Goal: Task Accomplishment & Management: Manage account settings

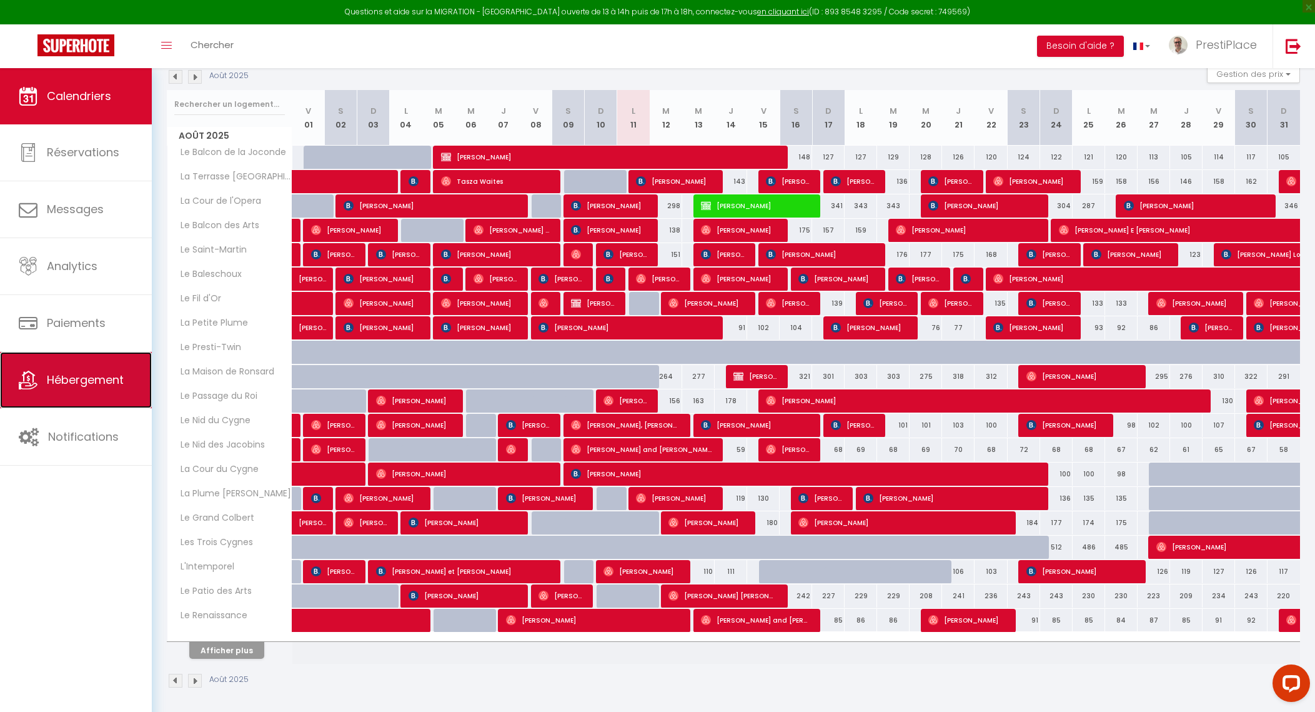
click at [66, 395] on link "Hébergement" at bounding box center [76, 380] width 152 height 56
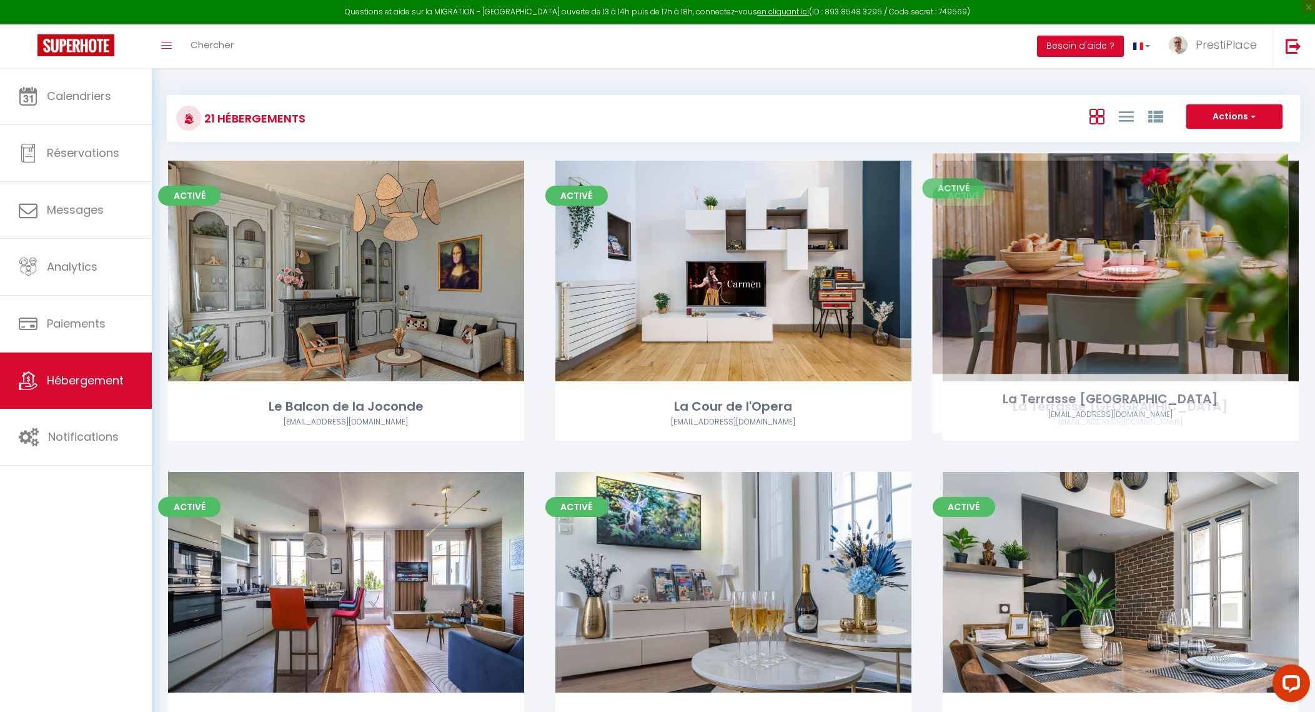
drag, startPoint x: 612, startPoint y: 266, endPoint x: 989, endPoint y: 259, distance: 376.9
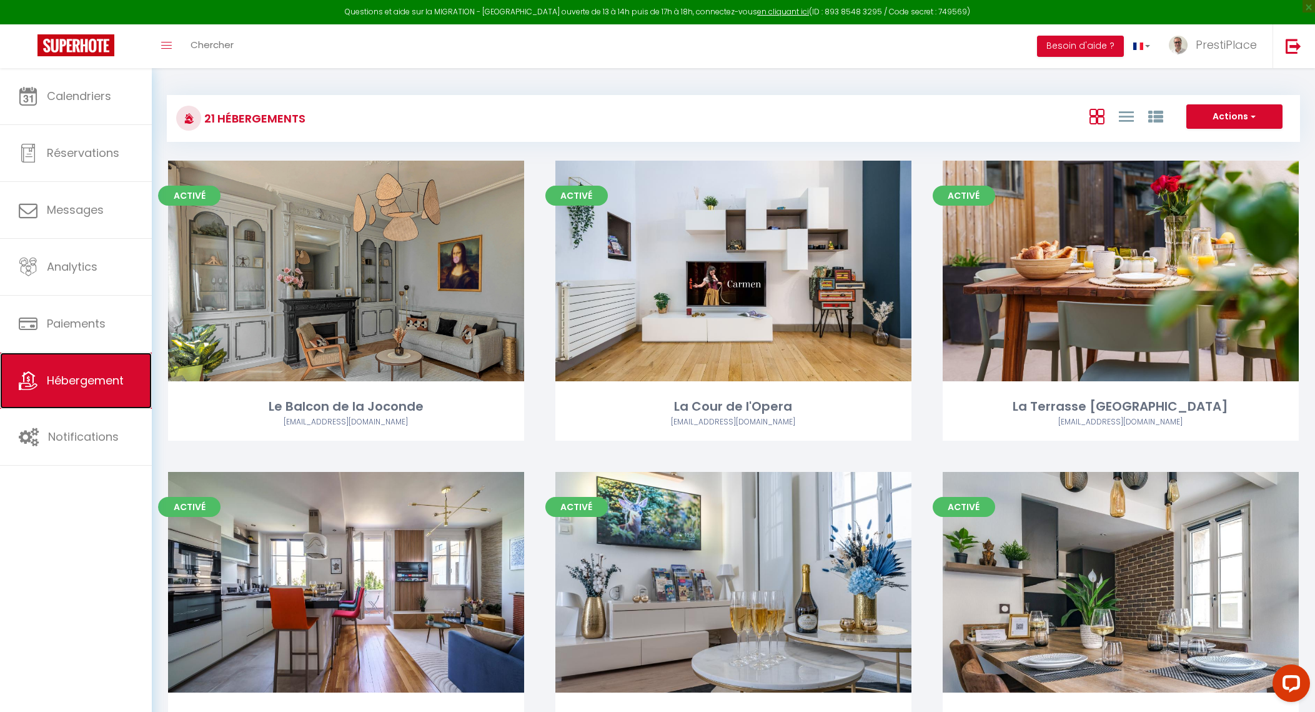
click at [79, 393] on link "Hébergement" at bounding box center [76, 380] width 152 height 56
click at [79, 387] on span "Hébergement" at bounding box center [85, 380] width 77 height 16
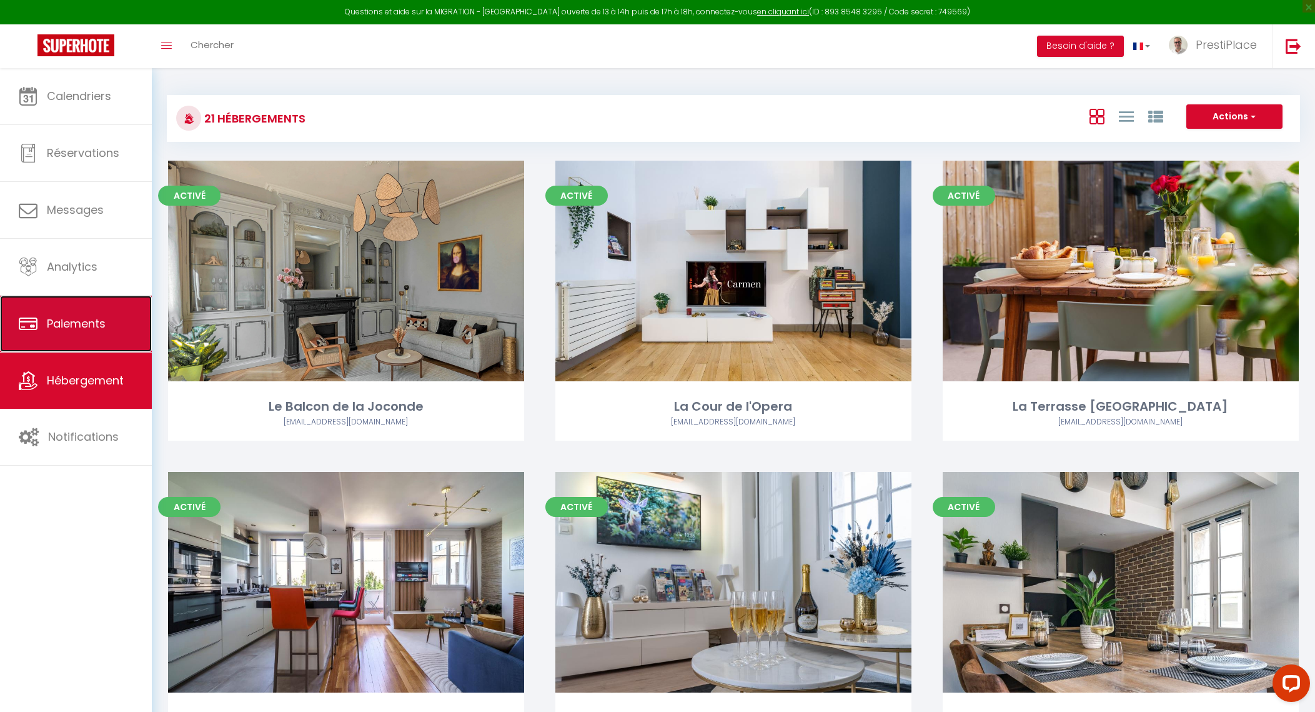
click at [73, 326] on span "Paiements" at bounding box center [76, 324] width 59 height 16
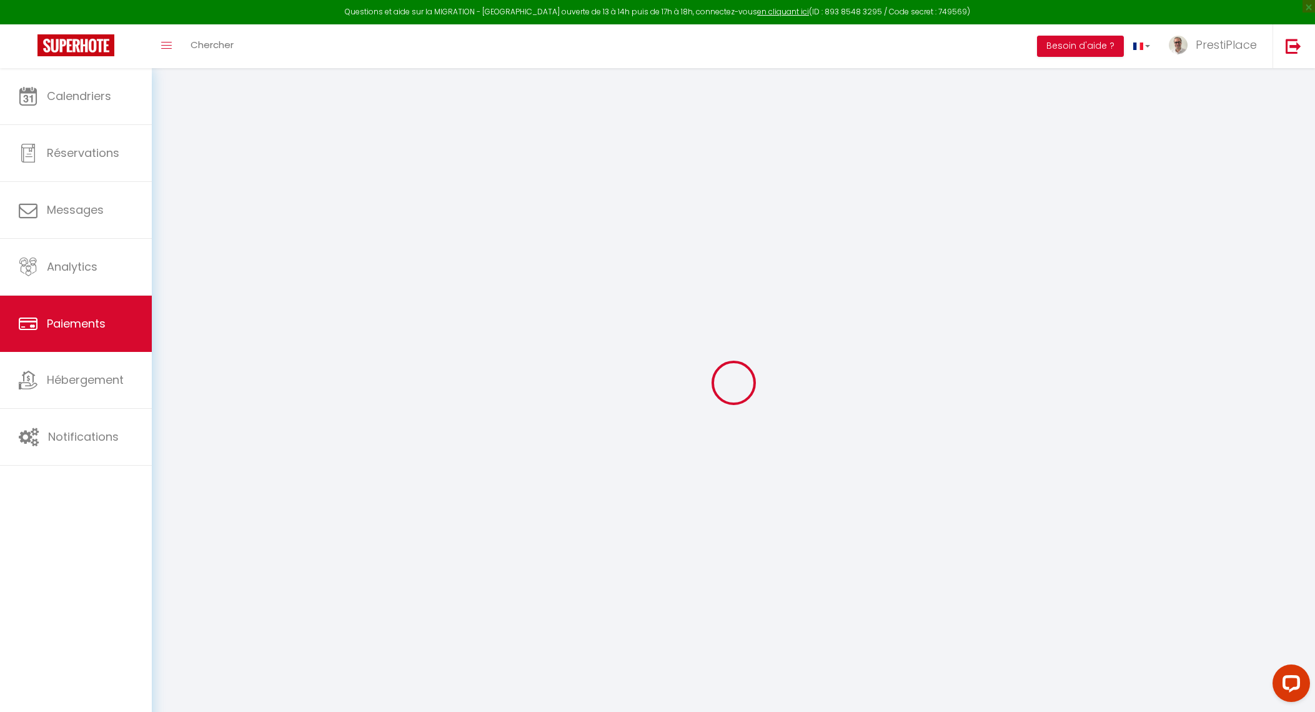
select select "2"
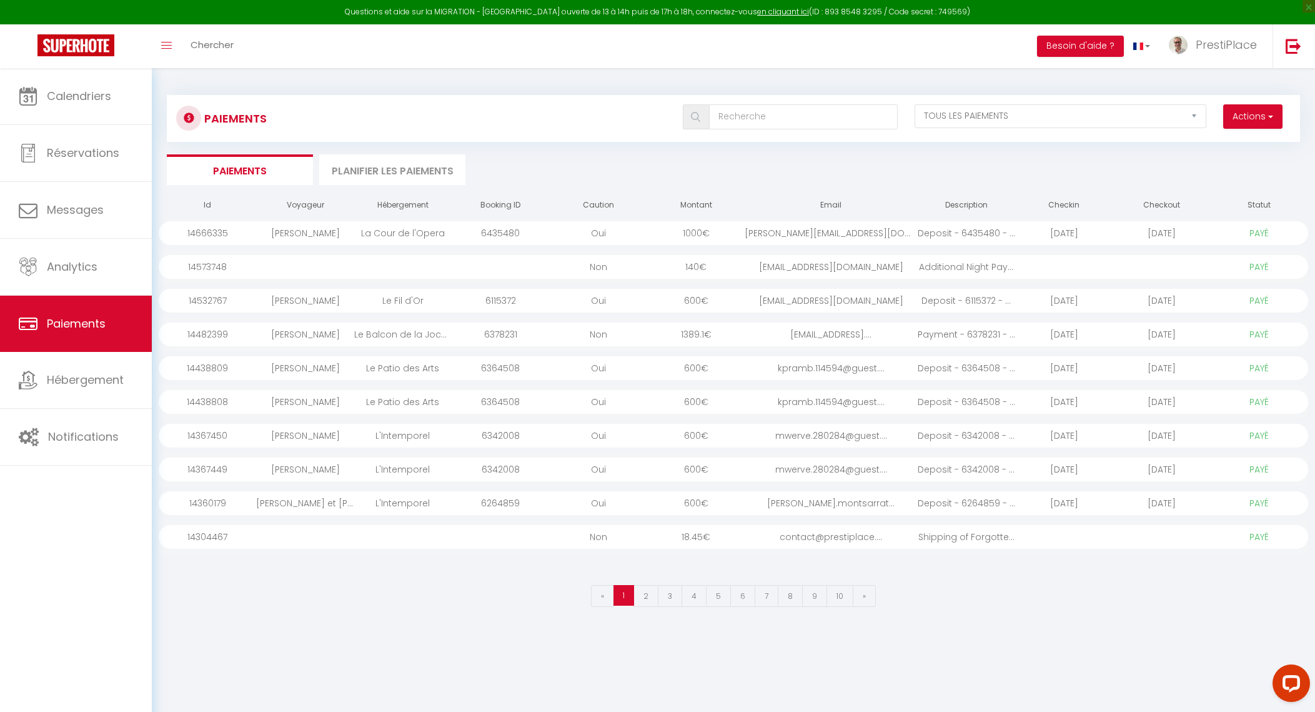
click at [868, 541] on div "contact@prestiplace...." at bounding box center [831, 537] width 172 height 24
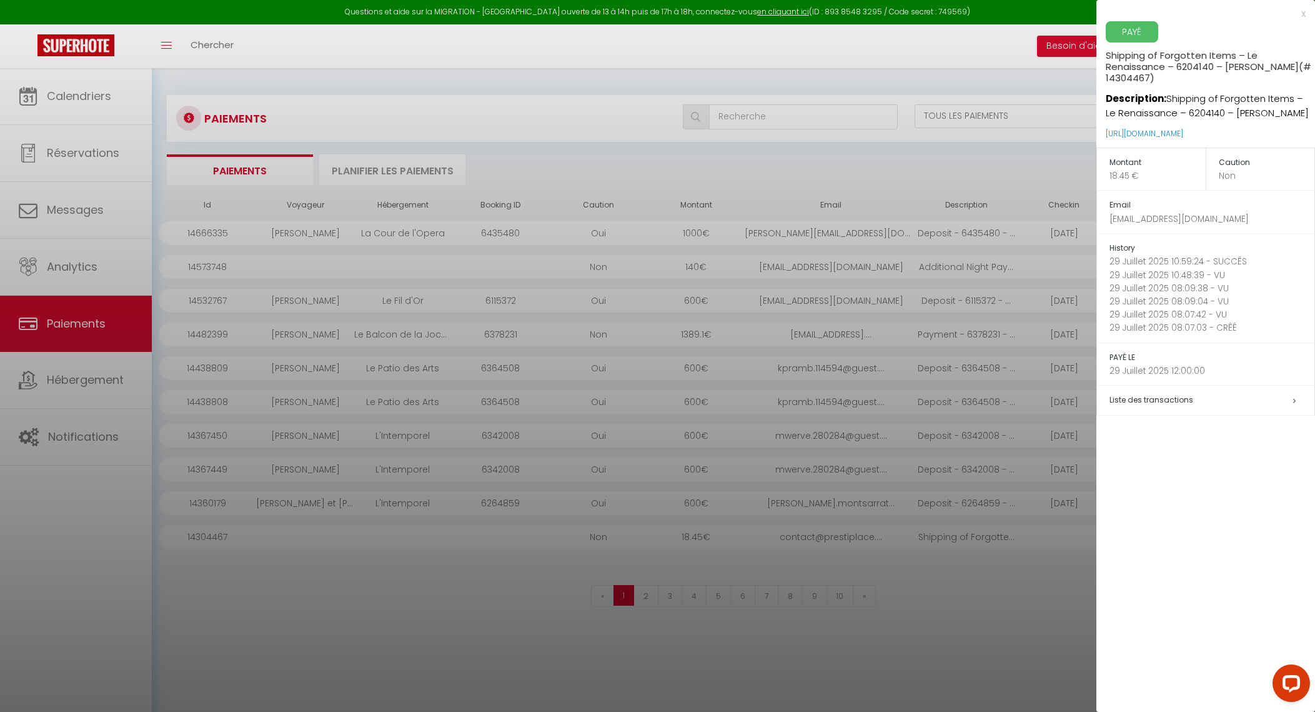
drag, startPoint x: 1165, startPoint y: 95, endPoint x: 1190, endPoint y: 127, distance: 40.5
click at [1190, 121] on p "Description: Shipping of Forgotten Items – Le Renaissance – 6204140 – [PERSON_N…" at bounding box center [1210, 102] width 209 height 37
copy p "Shipping of Forgotten Items – Le Renaissance – 6204140 – [PERSON_NAME]"
click at [910, 659] on div at bounding box center [657, 356] width 1315 height 712
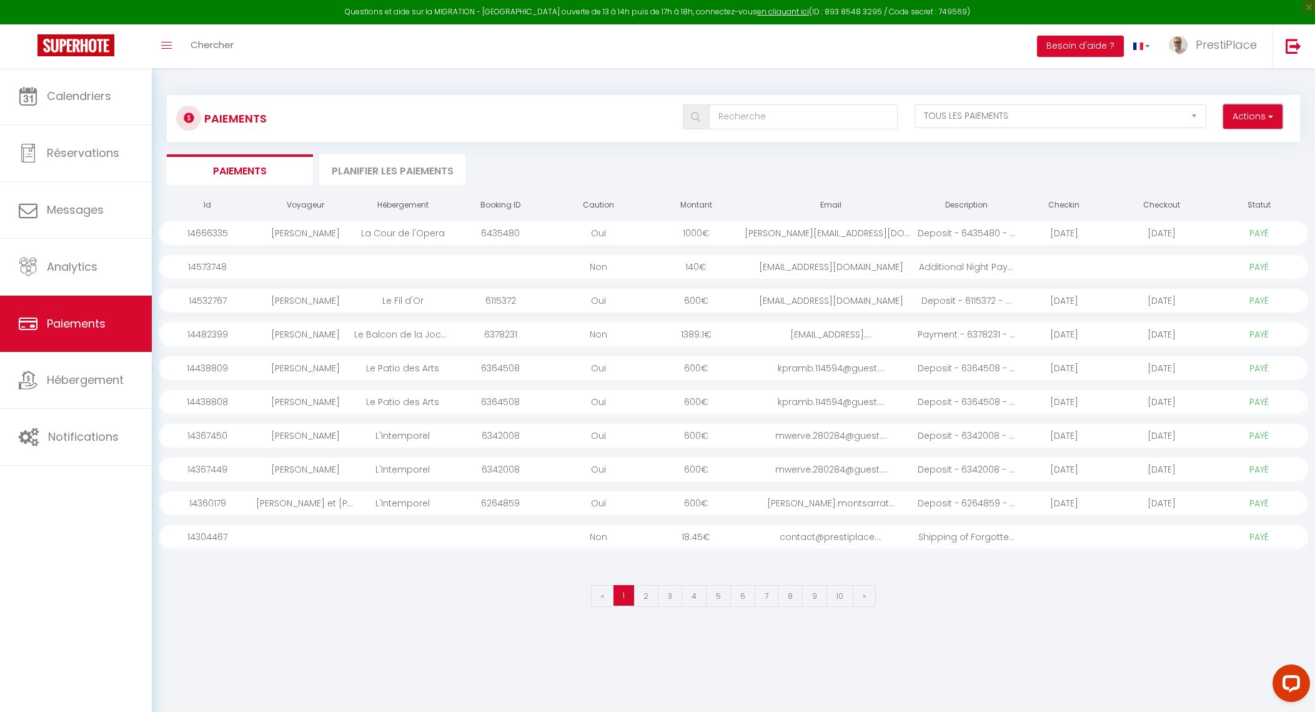
click at [1265, 107] on button "Actions" at bounding box center [1253, 116] width 59 height 25
click at [1209, 139] on link "Créer nouveau lien paiement" at bounding box center [1206, 144] width 154 height 16
select select "other"
select select "10903"
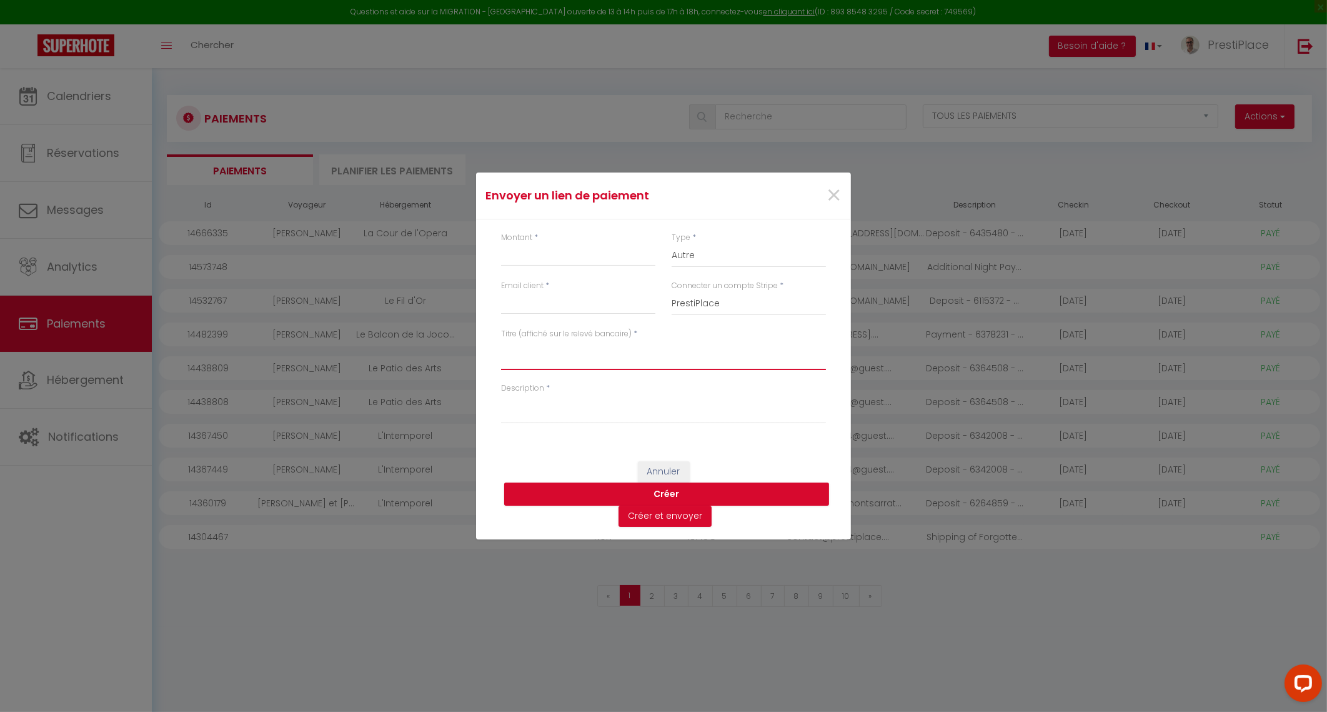
click at [567, 350] on textarea "Titre (affiché sur le relevé bancaire)" at bounding box center [663, 355] width 325 height 30
paste textarea "Shipping of Forgotten Items – Le Renaissance – 6204140 – [PERSON_NAME]"
drag, startPoint x: 754, startPoint y: 349, endPoint x: 788, endPoint y: 362, distance: 36.8
click at [788, 362] on textarea "Shipping of Forgotten Items – Le Renaissance – 6204140 – [PERSON_NAME]" at bounding box center [663, 355] width 325 height 30
drag, startPoint x: 794, startPoint y: 347, endPoint x: 826, endPoint y: 348, distance: 31.9
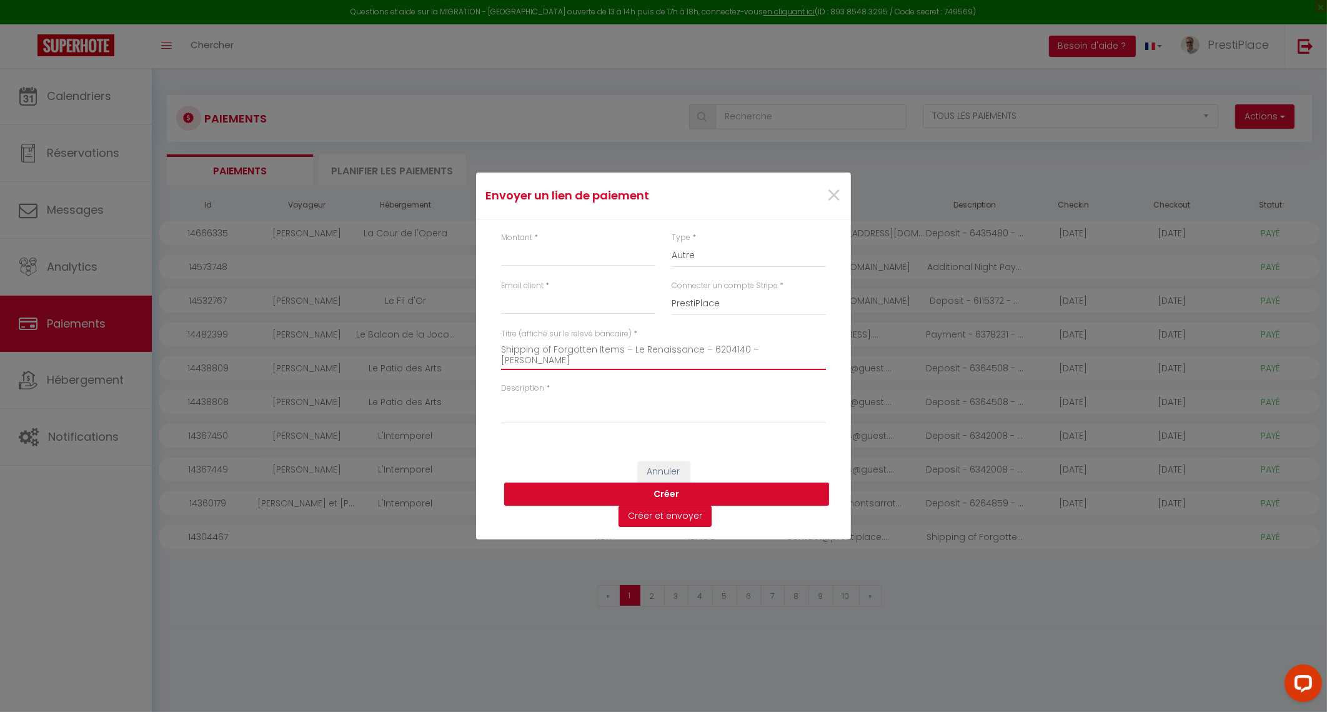
click at [826, 348] on div "Titre (affiché sur le relevé bancaire) * Shipping of Forgotten Items – Le Renai…" at bounding box center [663, 355] width 341 height 54
paste textarea "Ku"
drag, startPoint x: 794, startPoint y: 348, endPoint x: 812, endPoint y: 348, distance: 17.5
click at [812, 348] on textarea "Shipping of Forgotten Items – Le Renaissance – 6204140 – [PERSON_NAME]" at bounding box center [663, 355] width 325 height 30
drag, startPoint x: 632, startPoint y: 348, endPoint x: 697, endPoint y: 352, distance: 65.7
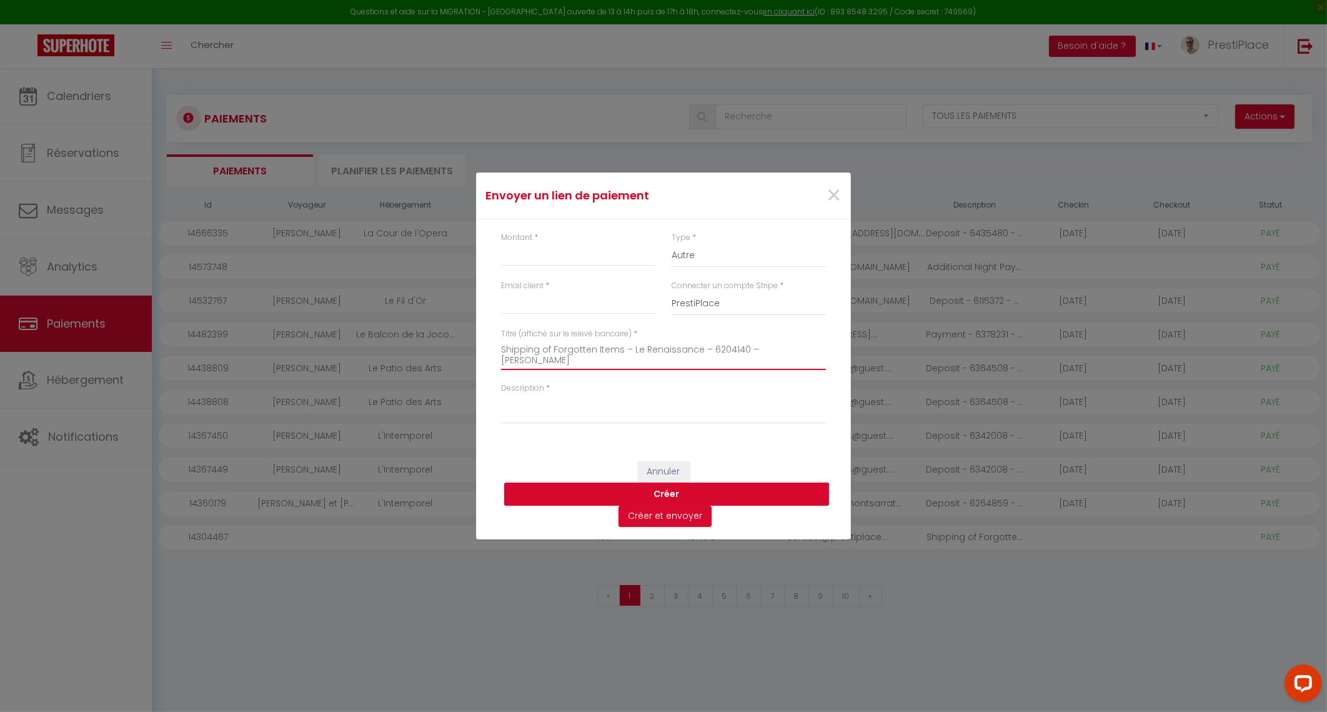
click at [697, 352] on textarea "Shipping of Forgotten Items – Le Renaissance – 6204140 – [PERSON_NAME]" at bounding box center [663, 355] width 325 height 30
drag, startPoint x: 721, startPoint y: 351, endPoint x: 753, endPoint y: 349, distance: 31.9
click at [753, 349] on textarea "Shipping of Forgotten Items – La Cour du Cygne – 6204140 – [PERSON_NAME]" at bounding box center [663, 355] width 325 height 30
paste textarea "HM2DYJPW9R"
click at [504, 359] on textarea "Shipping of Forgotten Items – La Cour du Cygne – HM2DYJPW9R – [PERSON_NAME]" at bounding box center [663, 355] width 325 height 30
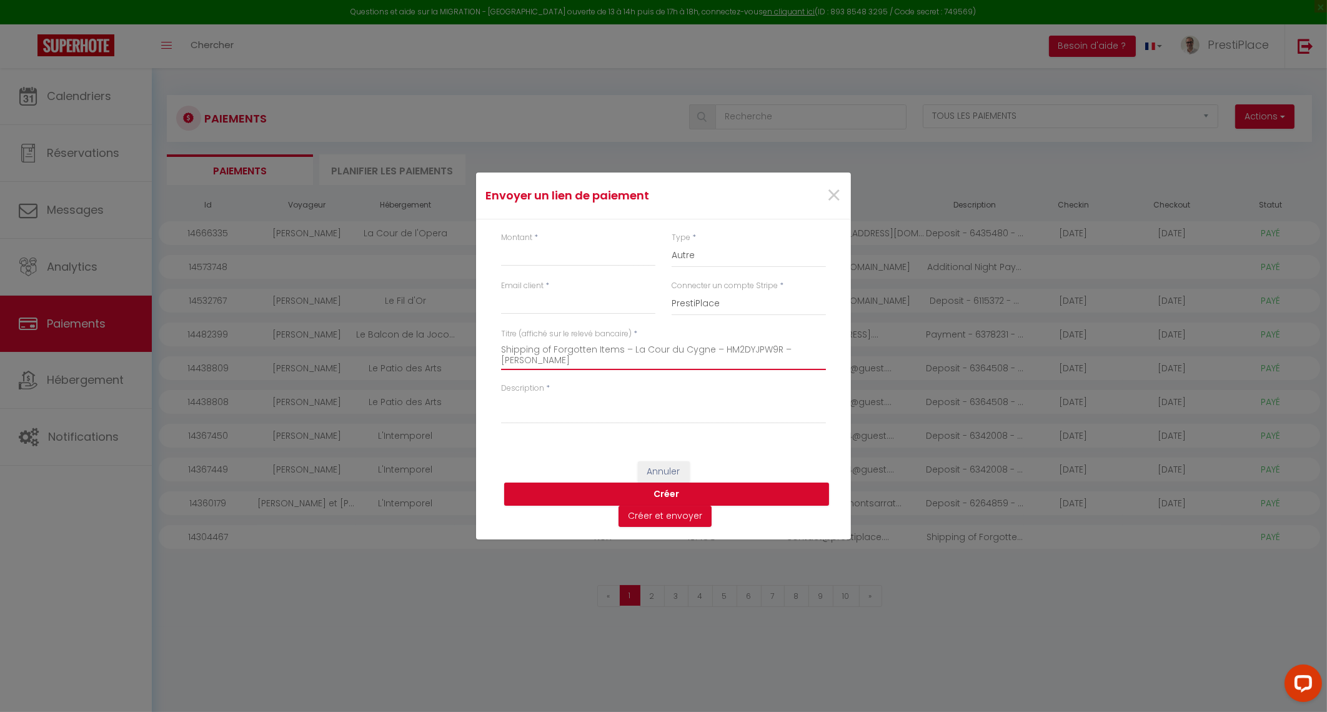
drag, startPoint x: 504, startPoint y: 359, endPoint x: 567, endPoint y: 361, distance: 63.1
click at [567, 361] on textarea "Shipping of Forgotten Items – La Cour du Cygne – HM2DYJPW9R – [PERSON_NAME]" at bounding box center [663, 355] width 325 height 30
paste textarea "Kun"
drag, startPoint x: 575, startPoint y: 360, endPoint x: 477, endPoint y: 337, distance: 100.7
click at [477, 337] on div "Montant * Type * Nuits Frais de ménage Taxe de séjour Autre Email client * Conn…" at bounding box center [663, 333] width 375 height 229
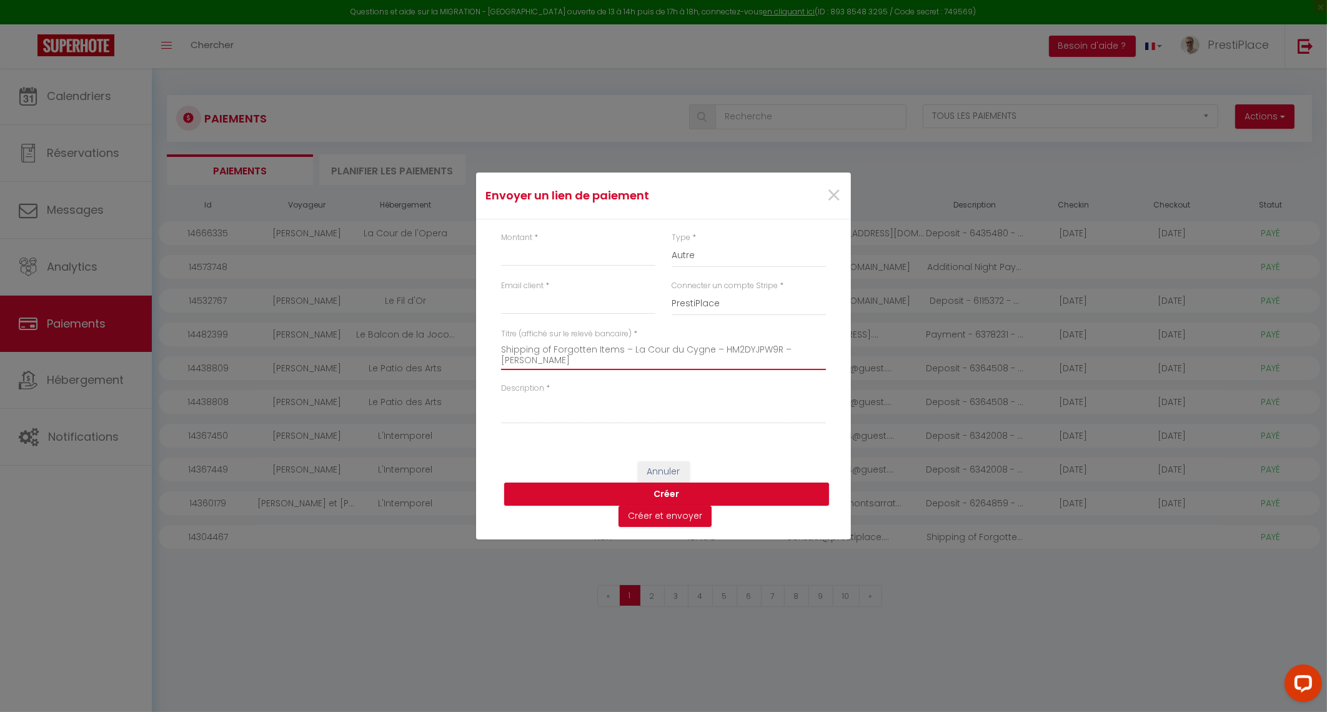
type textarea "Shipping of Forgotten Items – La Cour du Cygne – HM2DYJPW9R – [PERSON_NAME]"
click at [596, 403] on textarea "Description" at bounding box center [663, 409] width 325 height 30
paste textarea "Shipping of Forgotten Items – La Cour du Cygne – HM2DYJPW9R – [PERSON_NAME]"
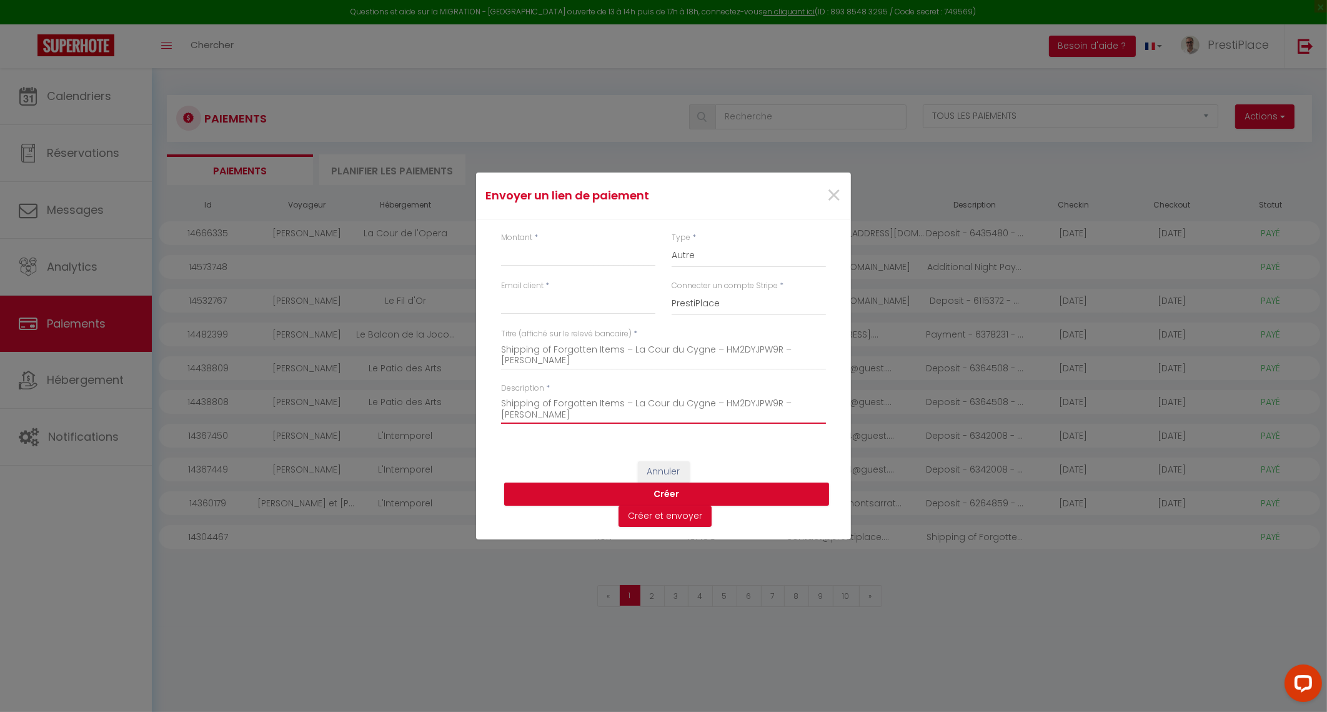
type textarea "Shipping of Forgotten Items – La Cour du Cygne – HM2DYJPW9R – [PERSON_NAME]"
click at [531, 303] on input "Email client" at bounding box center [578, 303] width 154 height 22
click at [534, 249] on input "Montant" at bounding box center [578, 255] width 154 height 22
click at [543, 306] on input "[EMAIL_ADDRESS][DOMAIN_NAME]" at bounding box center [578, 303] width 154 height 22
drag, startPoint x: 637, startPoint y: 309, endPoint x: 446, endPoint y: 292, distance: 192.6
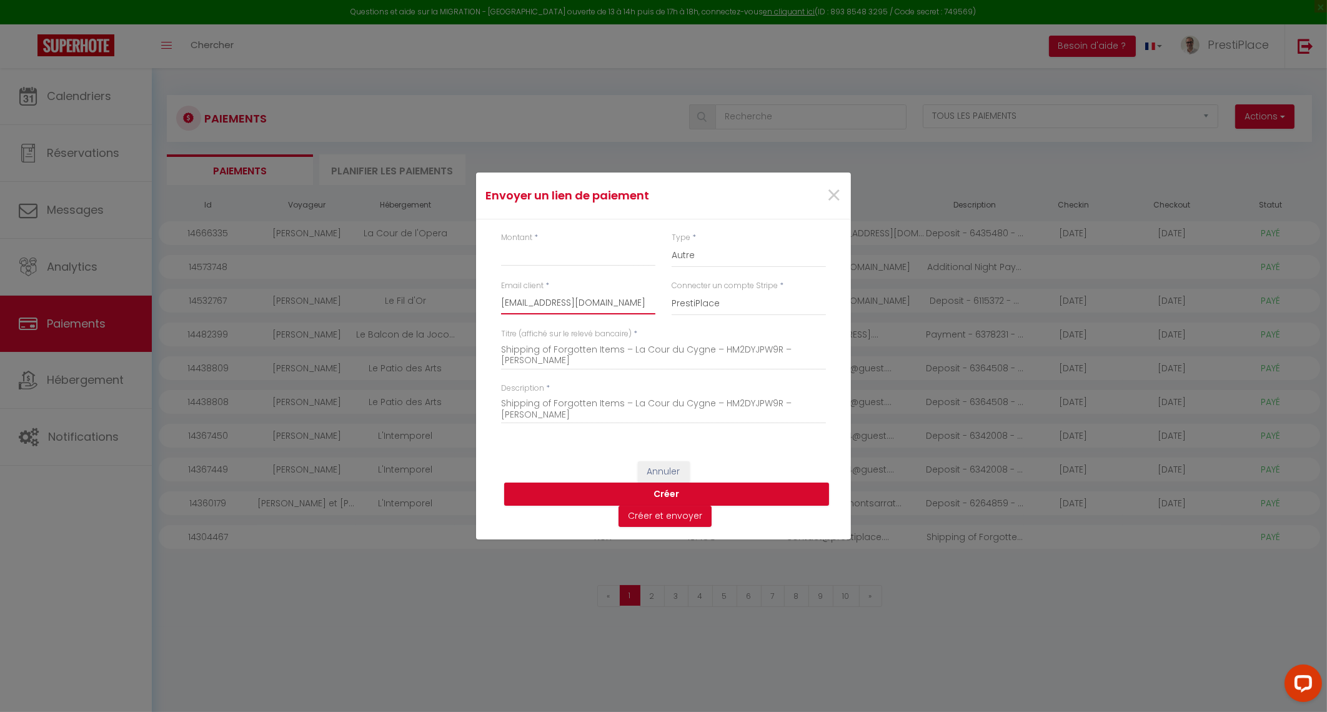
click at [446, 292] on div "Envoyer un [PERSON_NAME] × Montant * Type * Nuits Frais de ménage Taxe de séjou…" at bounding box center [663, 356] width 1327 height 712
type input "[EMAIL_ADDRESS][DOMAIN_NAME]"
click at [544, 262] on input "Montant" at bounding box center [578, 255] width 154 height 22
click at [514, 254] on input "33,50" at bounding box center [578, 255] width 154 height 22
click at [546, 464] on div "Annuler [PERSON_NAME] et envoyer" at bounding box center [663, 494] width 375 height 91
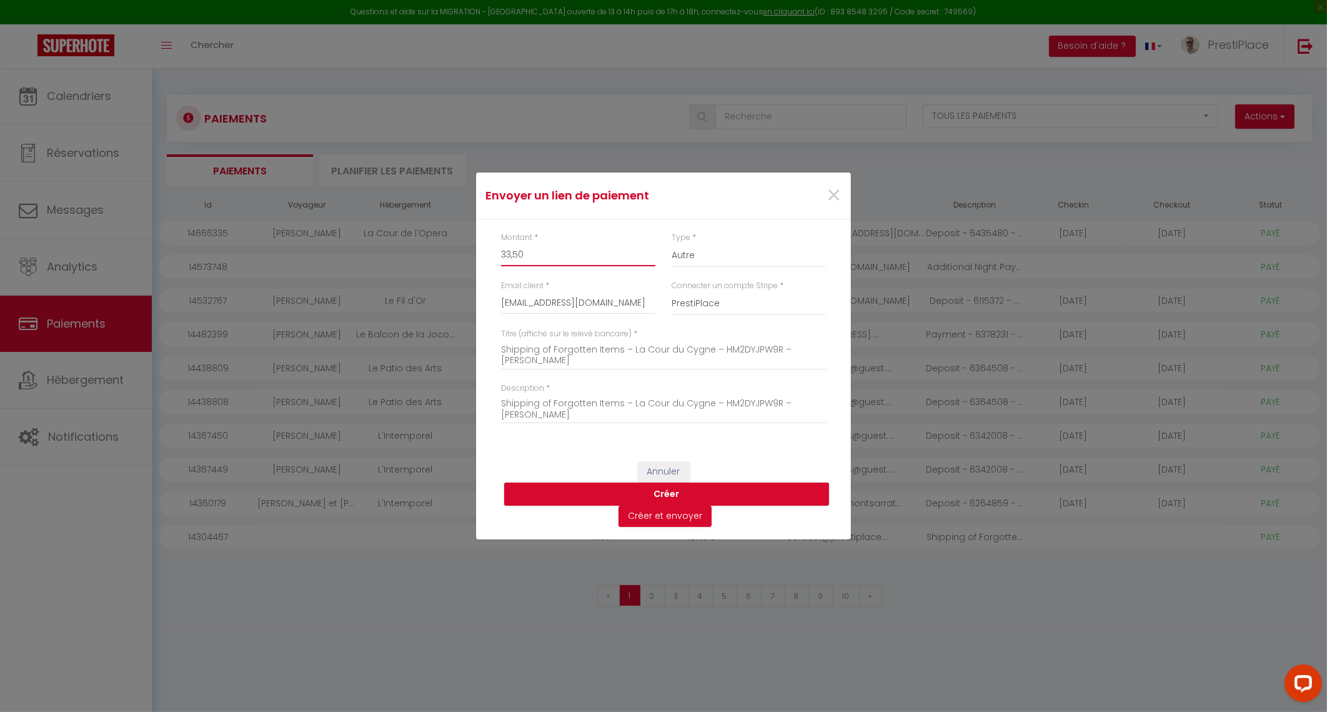
click at [514, 251] on input "33,50" at bounding box center [578, 255] width 154 height 22
type input "33,50"
drag, startPoint x: 607, startPoint y: 365, endPoint x: 480, endPoint y: 344, distance: 128.5
click at [480, 344] on div "Montant * 33,50 Type * Nuits Frais de ménage Taxe de séjour Autre Email client …" at bounding box center [663, 333] width 375 height 229
click at [591, 422] on textarea "Shipping of Forgotten Items – La Cour du Cygne – HM2DYJPW9R – [PERSON_NAME]" at bounding box center [663, 409] width 325 height 30
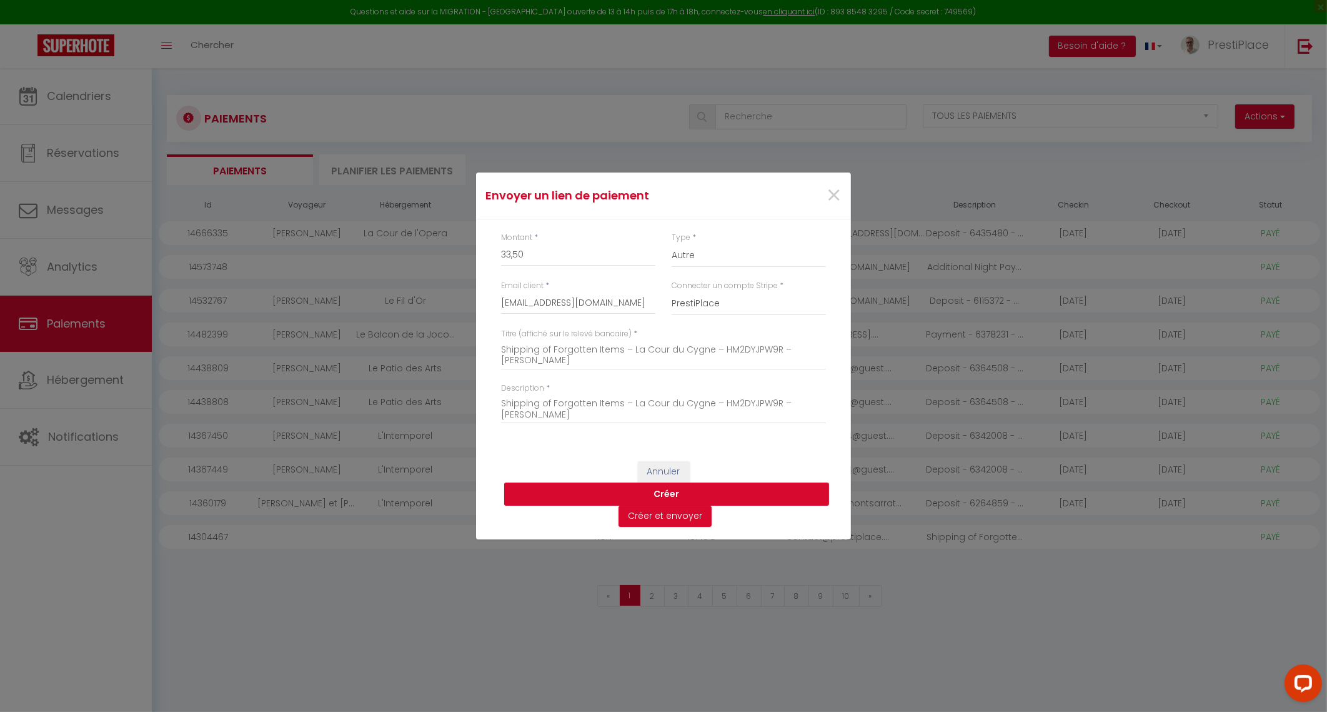
click at [657, 496] on button "Créer" at bounding box center [666, 494] width 325 height 24
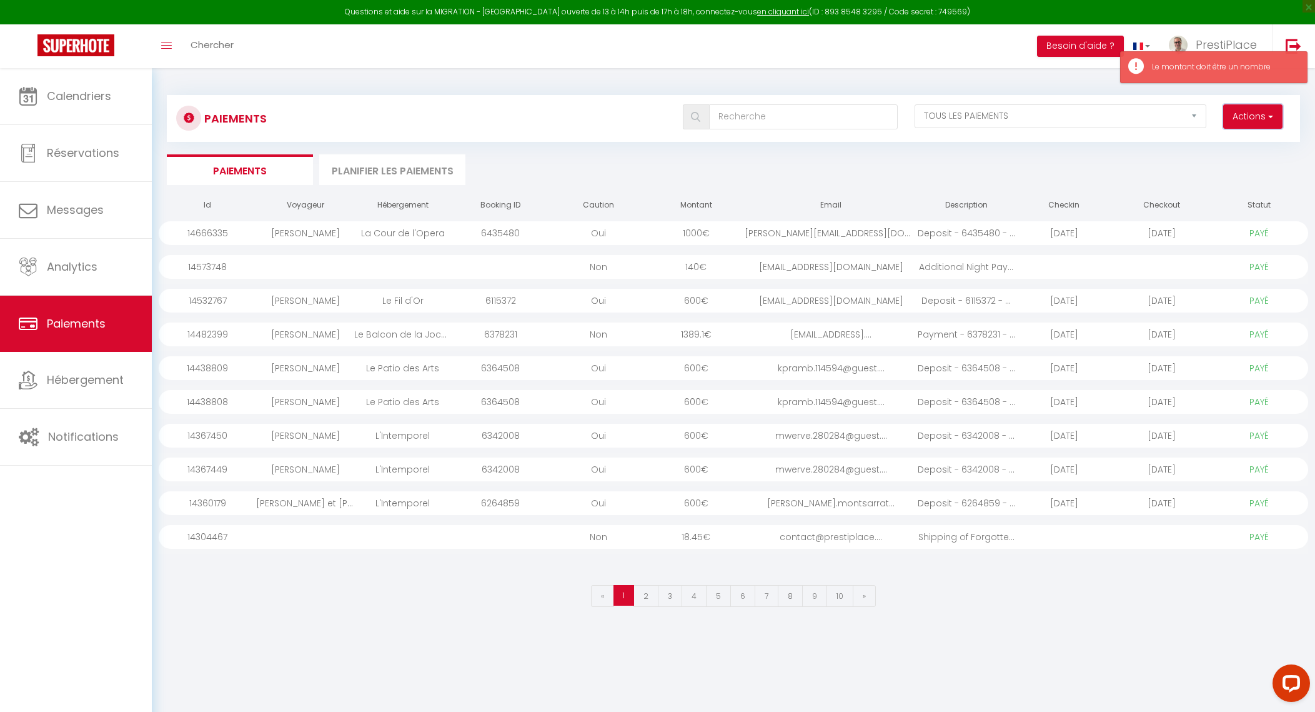
click at [1238, 114] on button "Actions" at bounding box center [1253, 116] width 59 height 25
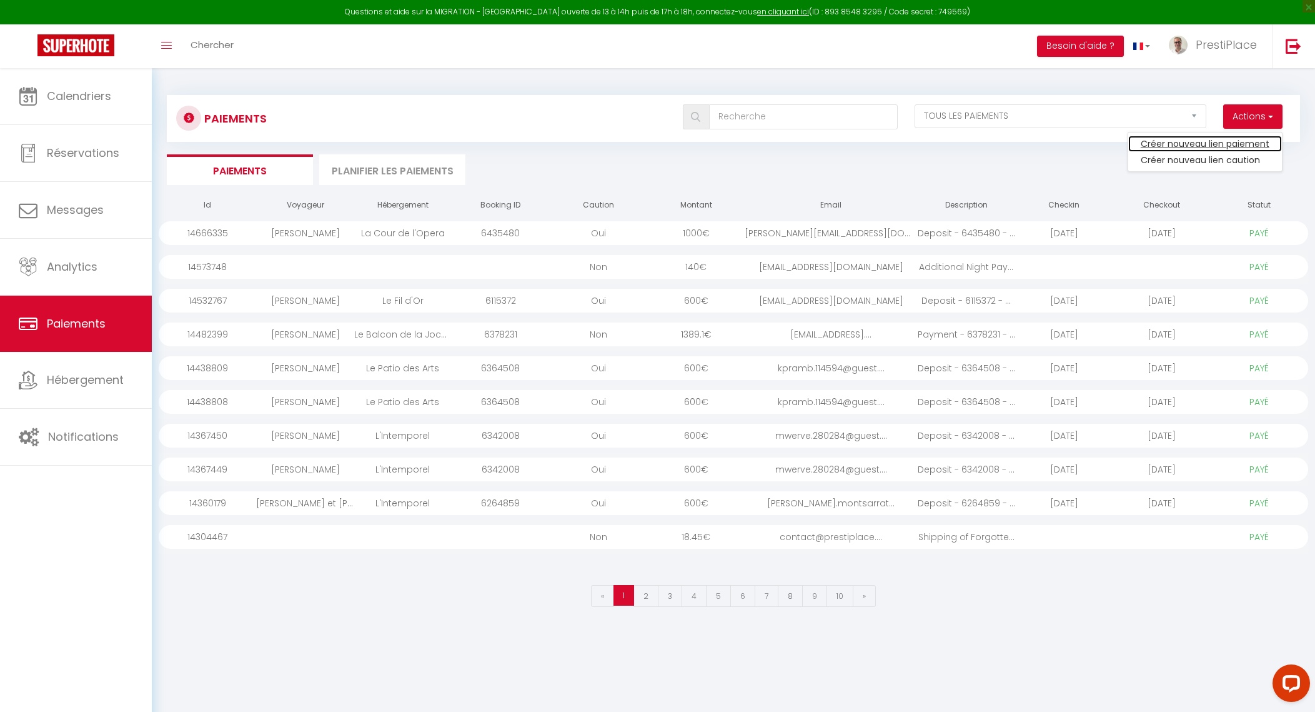
click at [1207, 144] on link "Créer nouveau lien paiement" at bounding box center [1206, 144] width 154 height 16
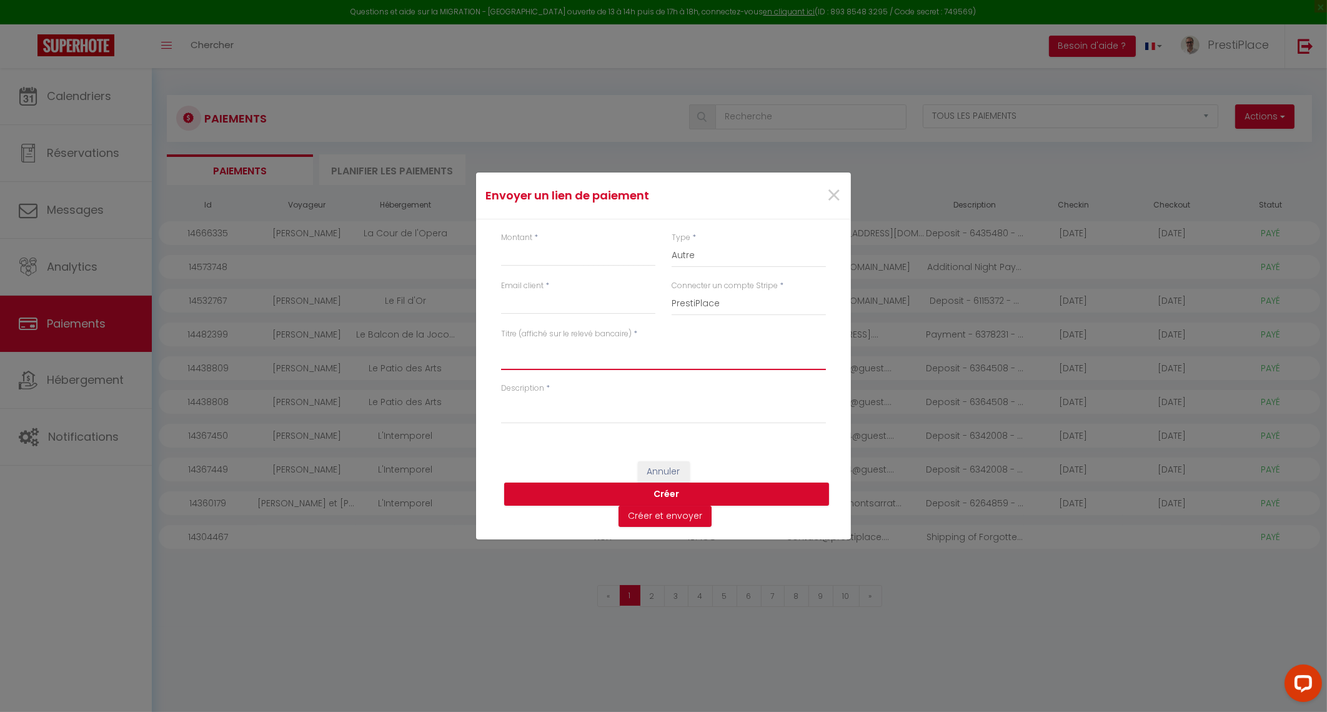
click at [591, 350] on textarea "Titre (affiché sur le relevé bancaire)" at bounding box center [663, 355] width 325 height 30
paste textarea "Shipping of Forgotten Items – La Cour du Cygne – HM2DYJPW9R – [PERSON_NAME]"
type textarea "Shipping of Forgotten Items – La Cour du Cygne – HM2DYJPW9R – [PERSON_NAME]"
click at [569, 420] on textarea "Description" at bounding box center [663, 409] width 325 height 30
paste textarea "Shipping of Forgotten Items – La Cour du Cygne – HM2DYJPW9R – [PERSON_NAME]"
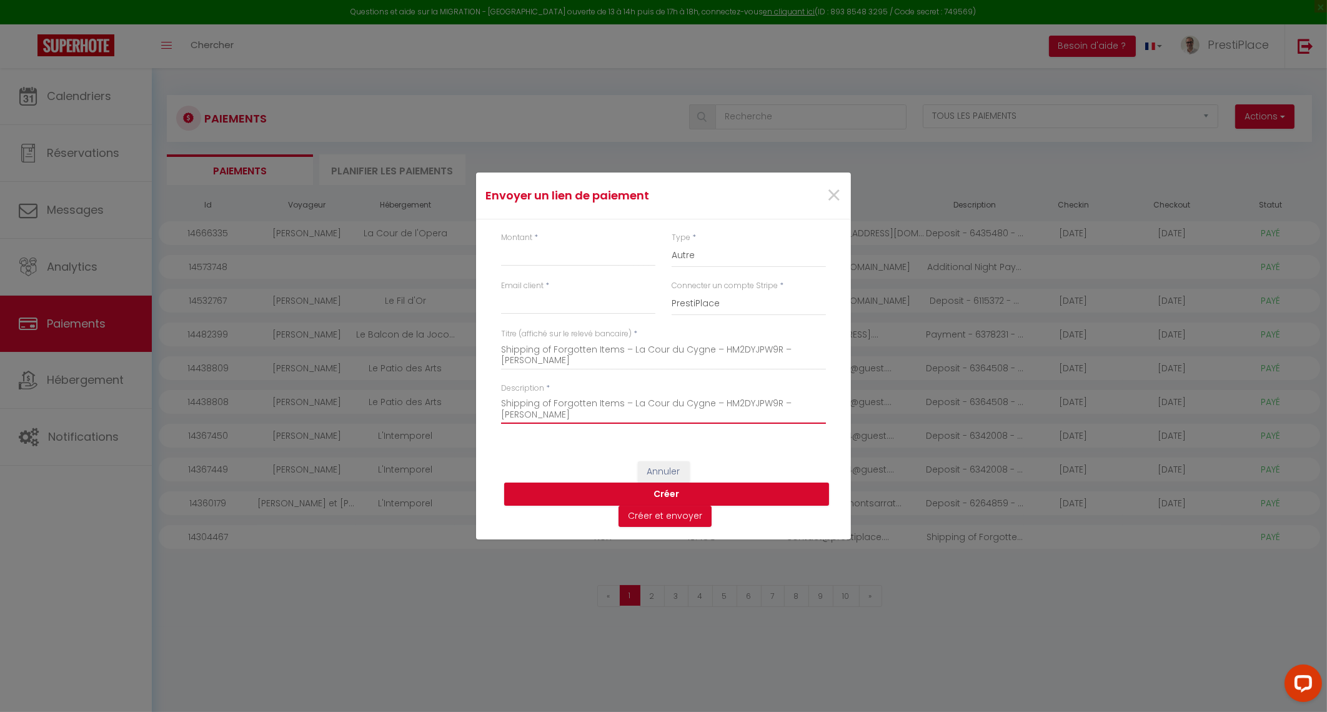
type textarea "Shipping of Forgotten Items – La Cour du Cygne – HM2DYJPW9R – [PERSON_NAME]"
click at [553, 263] on input "Montant" at bounding box center [578, 255] width 154 height 22
type input "33.50"
click at [524, 311] on input "Email client" at bounding box center [578, 303] width 154 height 22
click at [524, 309] on input "Email client" at bounding box center [578, 303] width 154 height 22
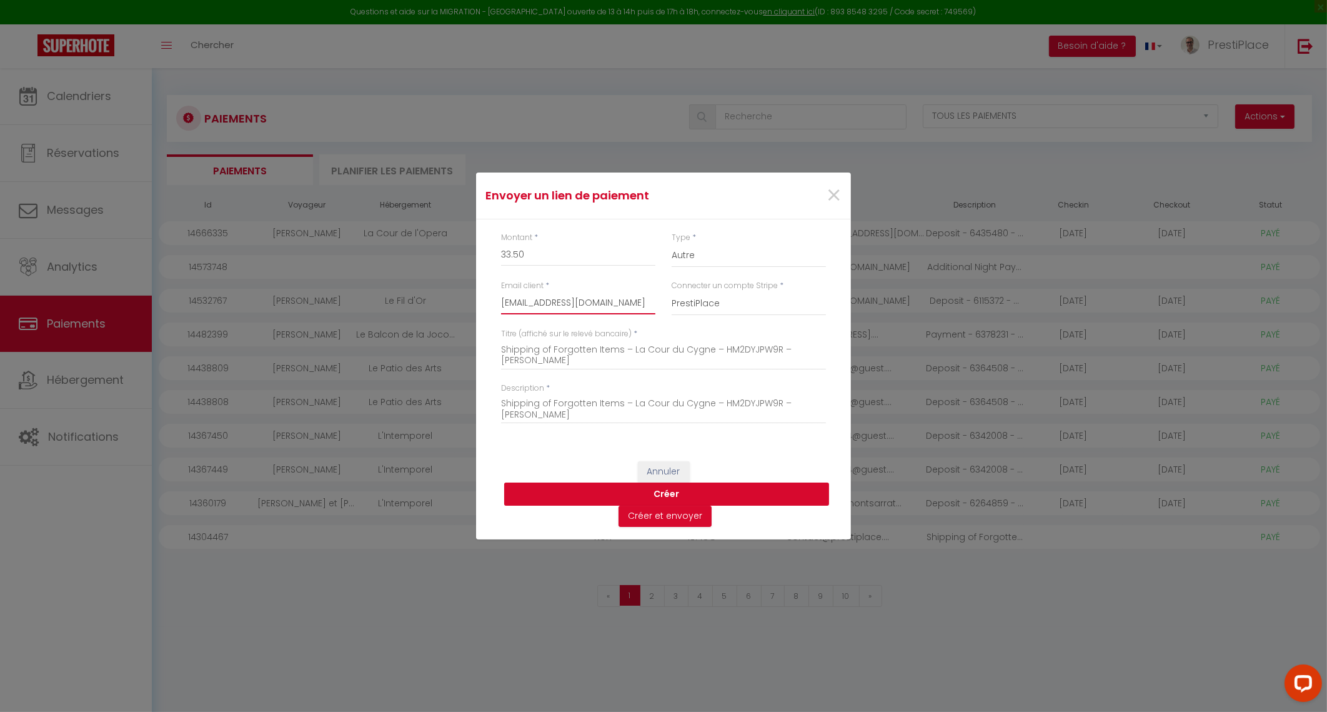
type input "[EMAIL_ADDRESS][DOMAIN_NAME]"
click at [669, 495] on button "Créer" at bounding box center [666, 494] width 325 height 24
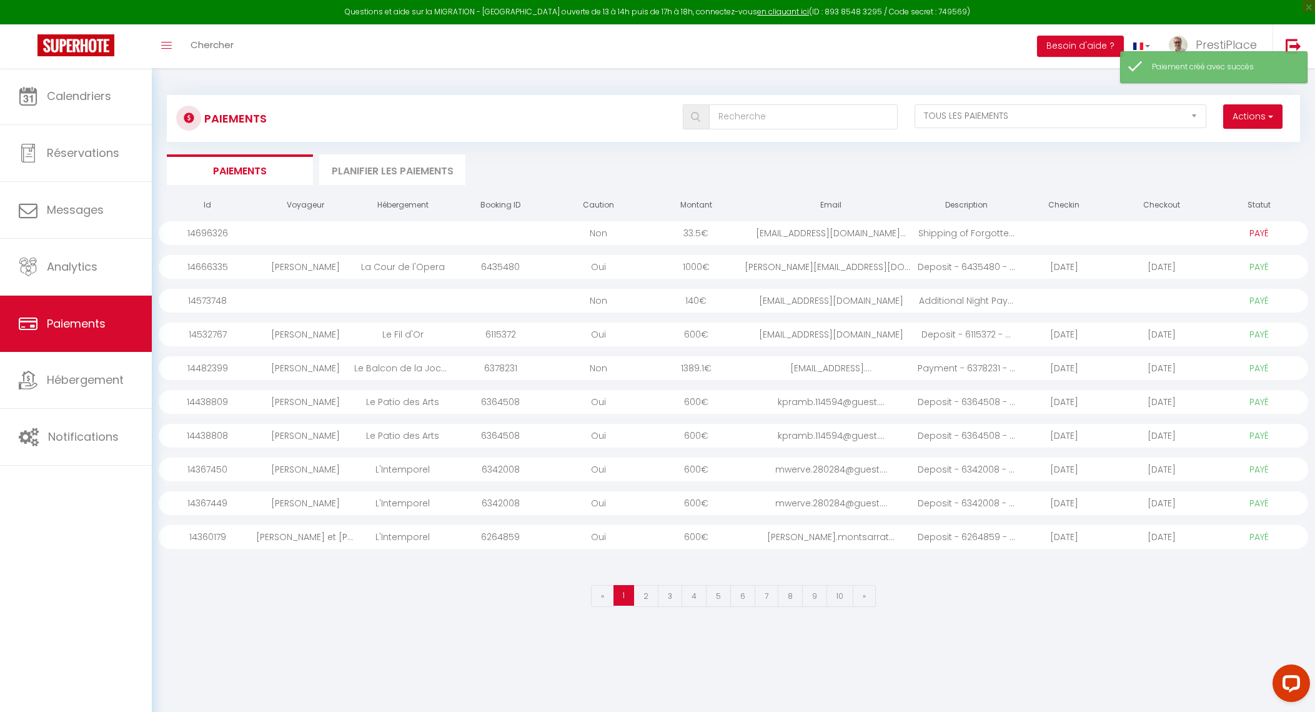
click at [830, 231] on div "[EMAIL_ADDRESS][DOMAIN_NAME]..." at bounding box center [831, 233] width 172 height 24
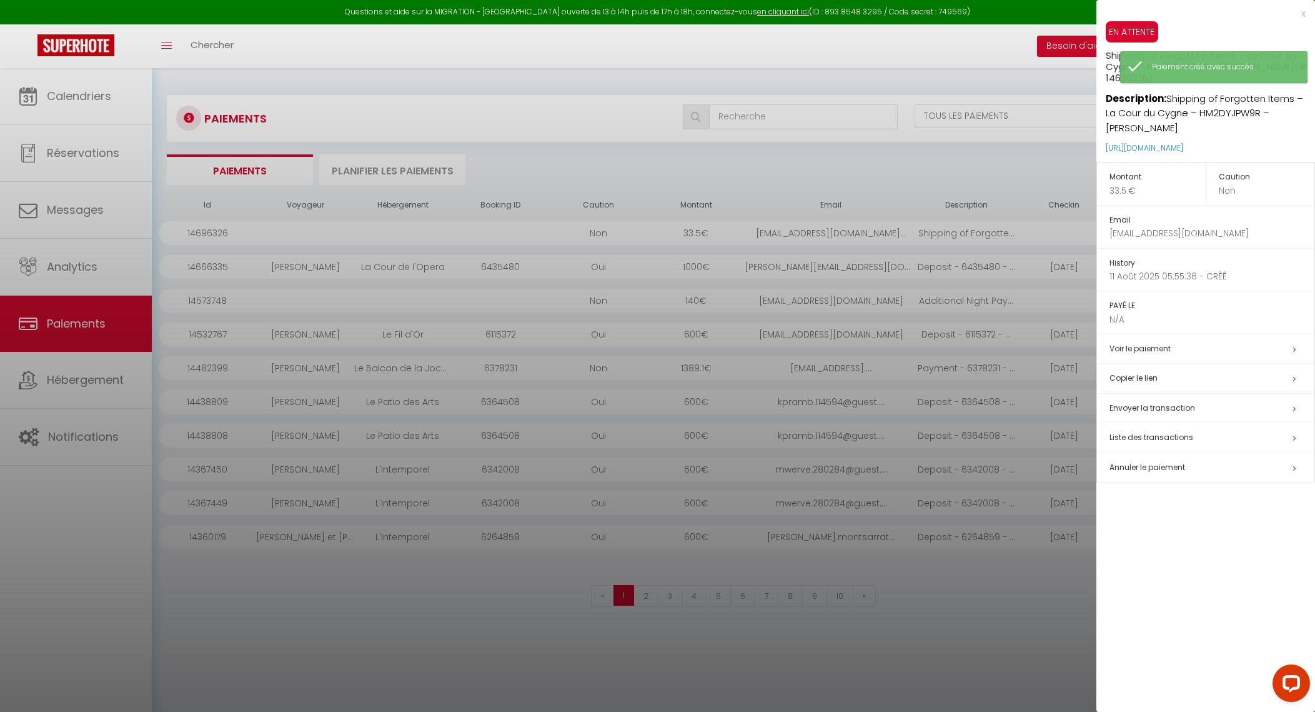
click at [1143, 372] on h5 "Copier le lien" at bounding box center [1212, 378] width 205 height 14
click at [428, 630] on div at bounding box center [657, 356] width 1315 height 712
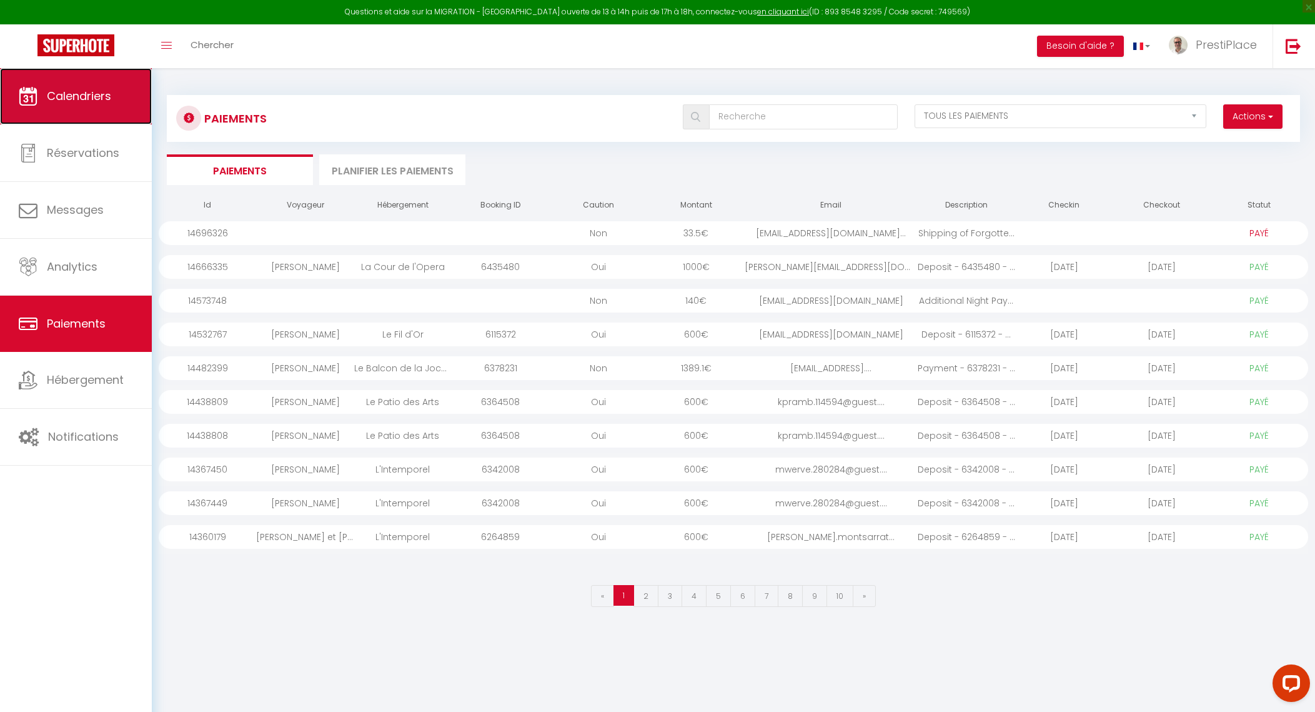
click at [89, 99] on span "Calendriers" at bounding box center [79, 96] width 64 height 16
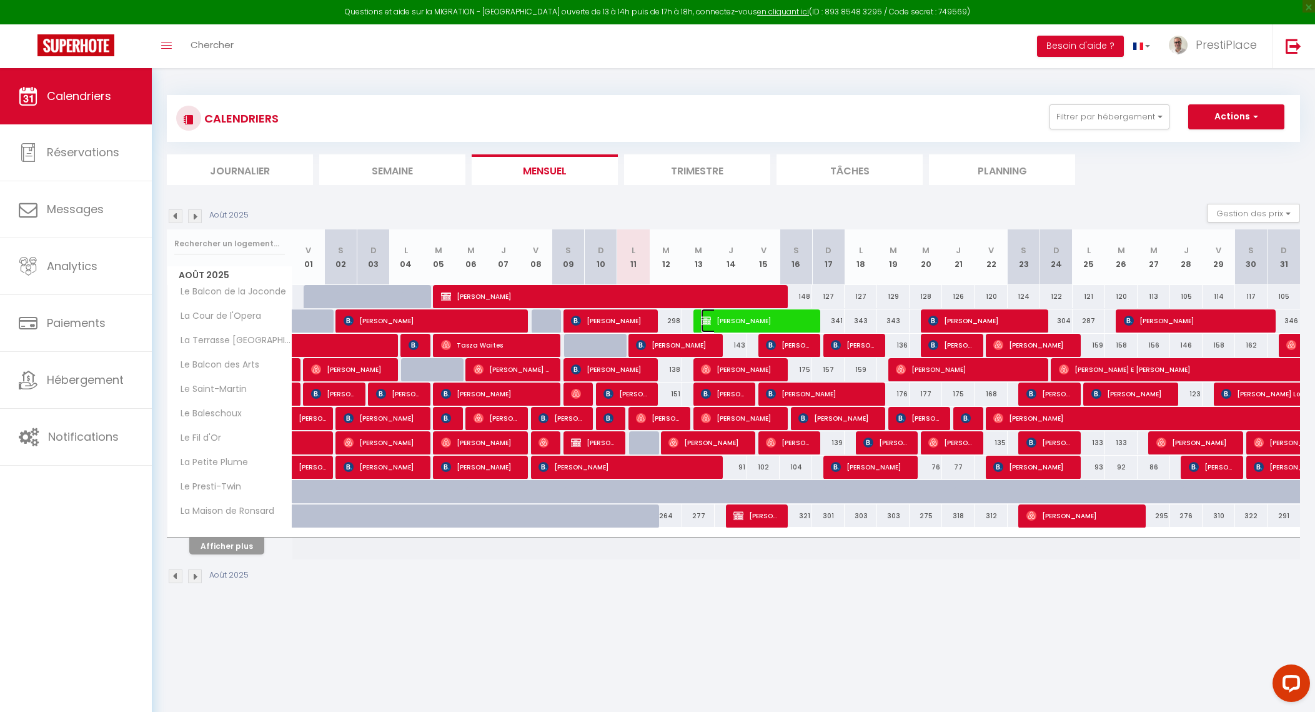
click at [770, 322] on span "[PERSON_NAME]" at bounding box center [755, 321] width 108 height 24
select select "OK"
select select "0"
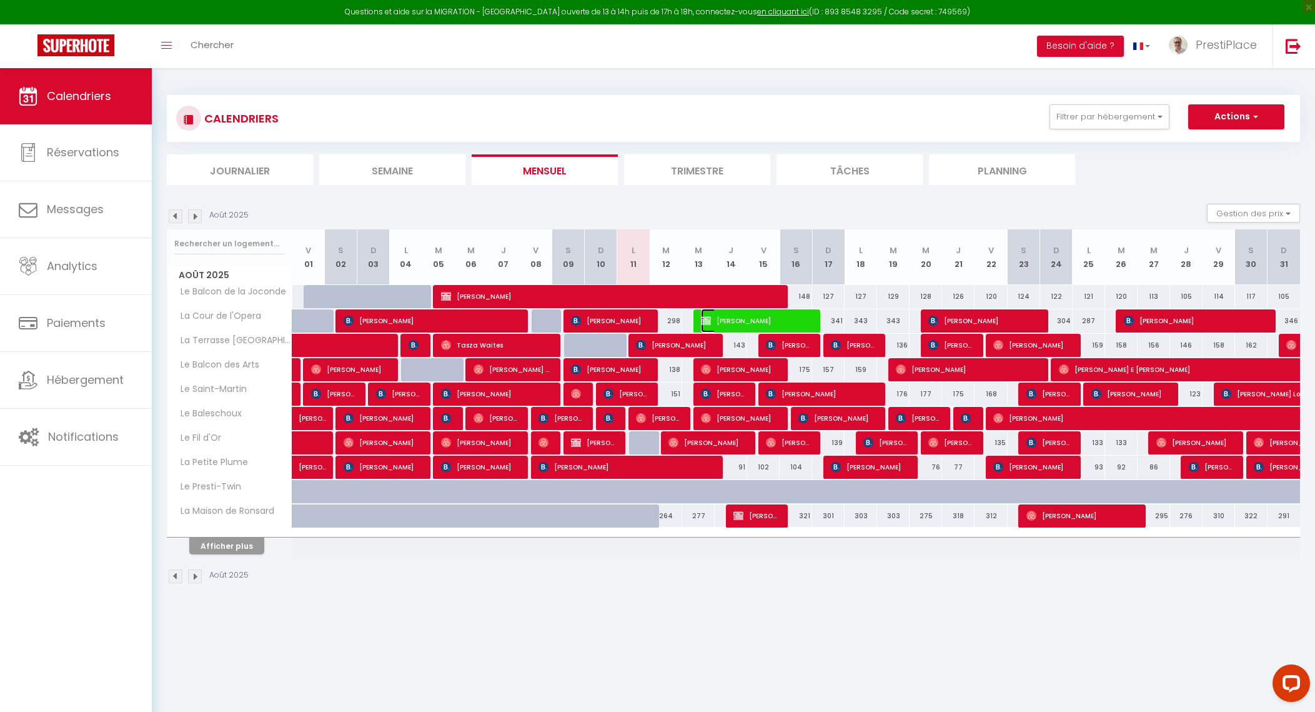
select select "1"
select select
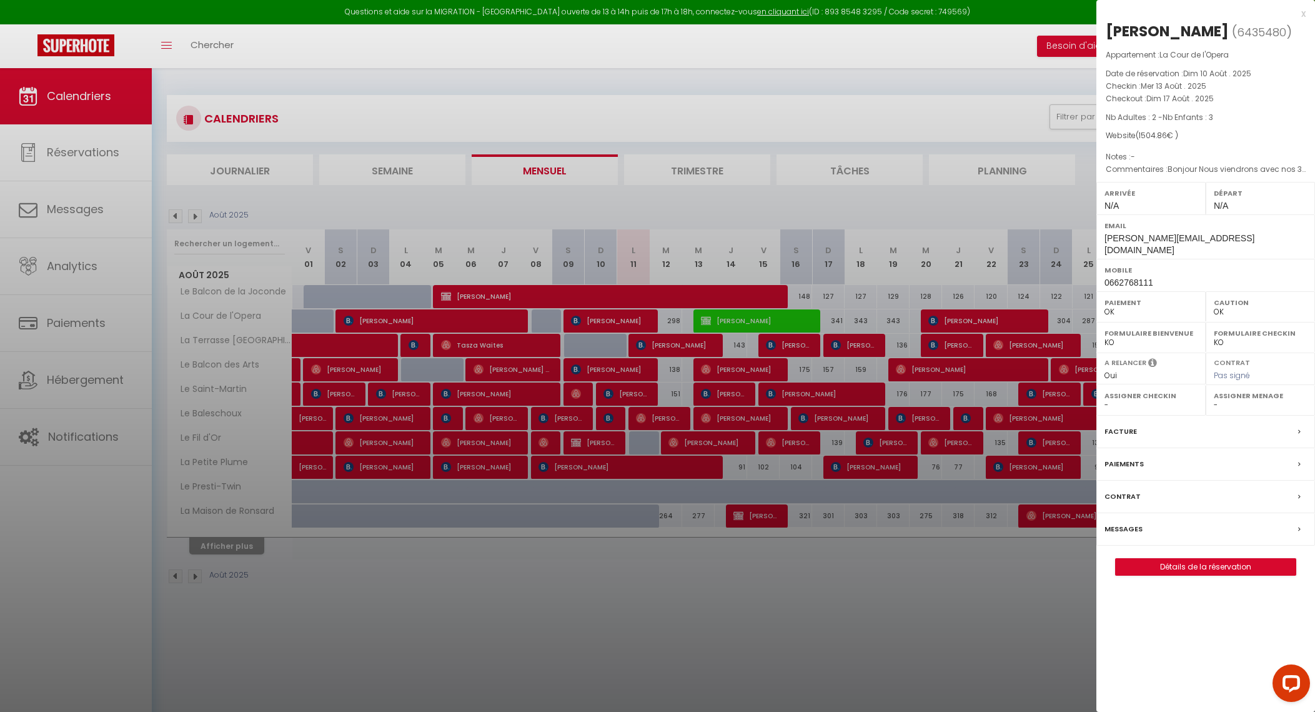
click at [839, 652] on div at bounding box center [657, 356] width 1315 height 712
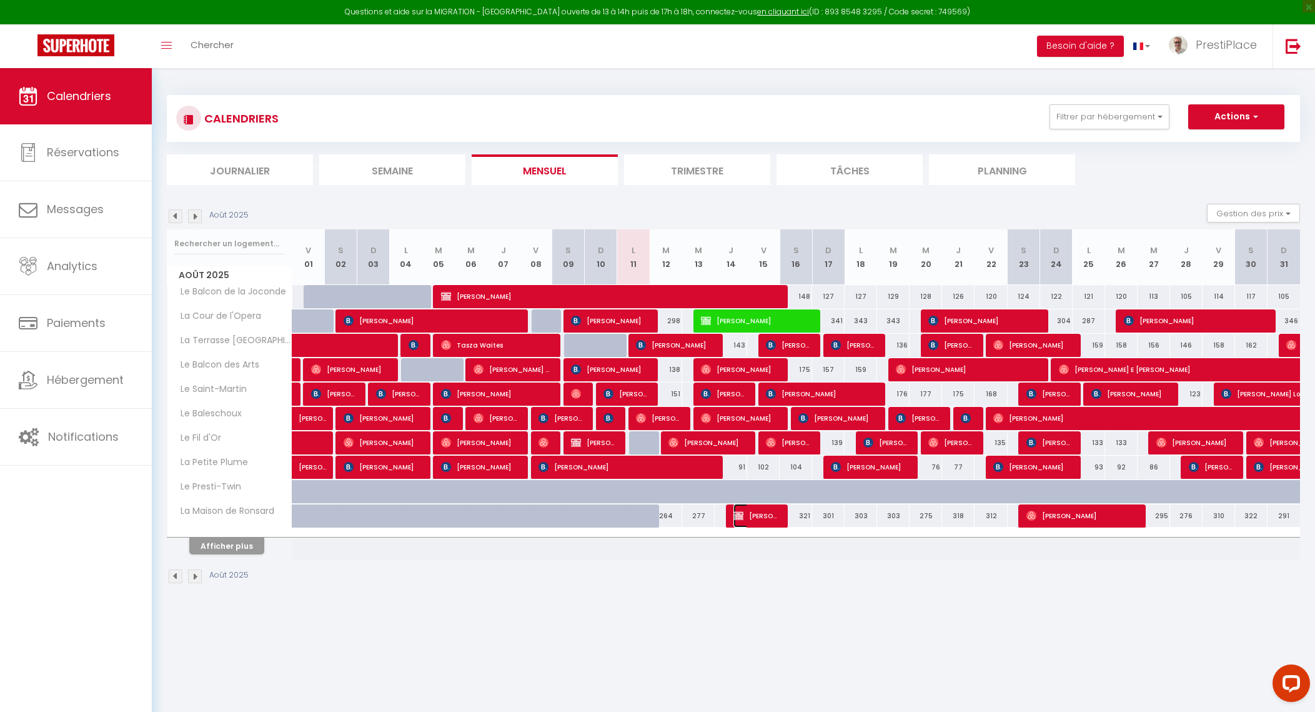
click at [751, 516] on span "[PERSON_NAME]" at bounding box center [755, 516] width 43 height 24
select select "KO"
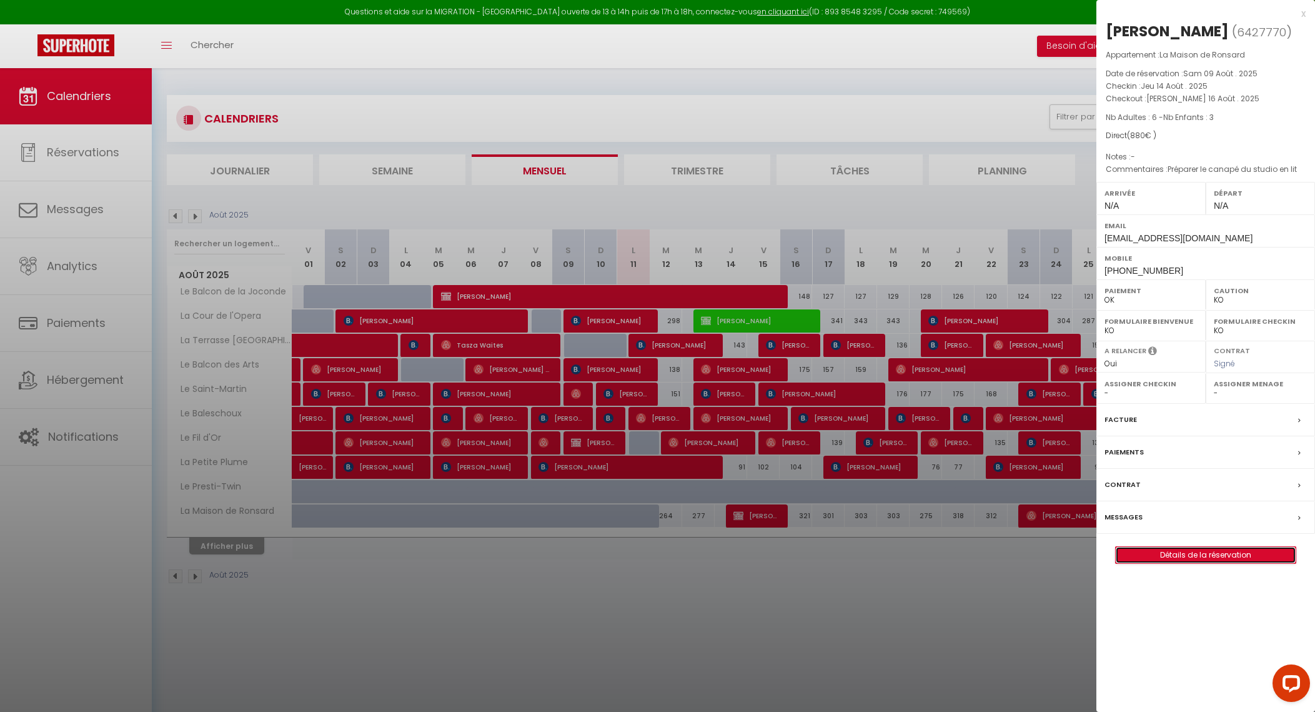
click at [1189, 559] on link "Détails de la réservation" at bounding box center [1206, 555] width 180 height 16
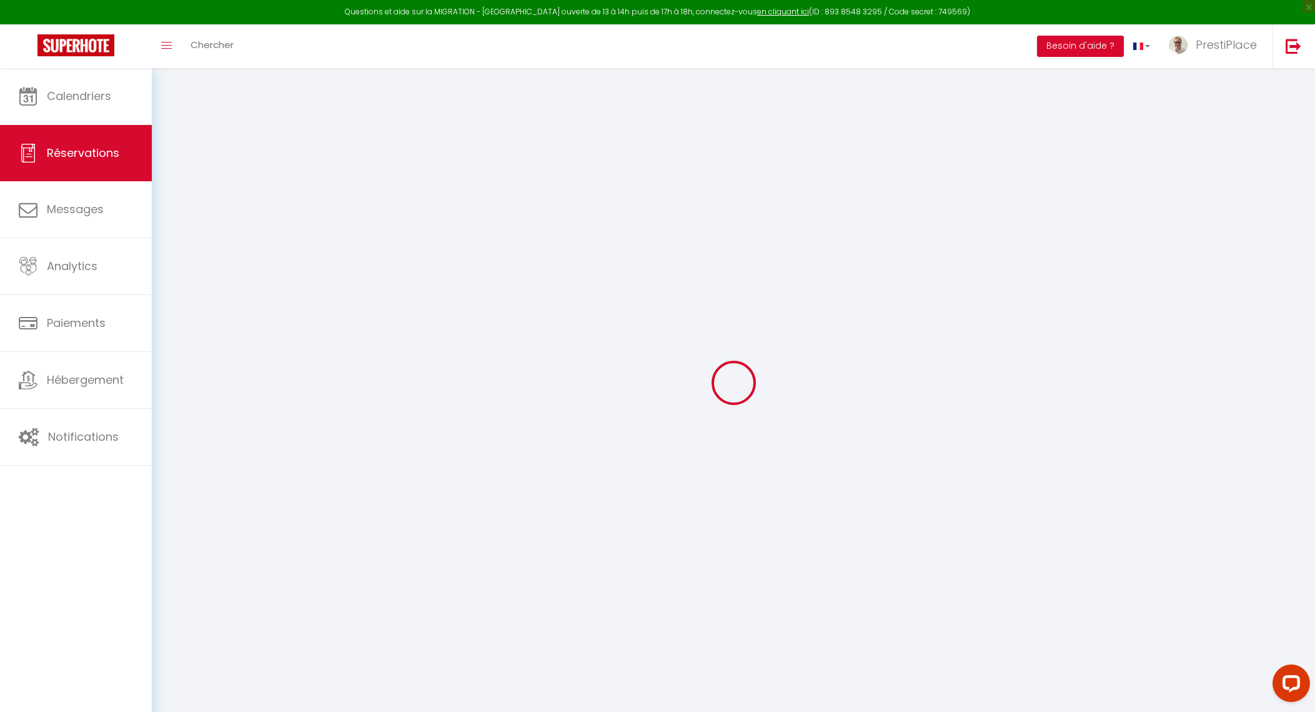
type input "[PERSON_NAME]"
type input "Stolz"
type input "[EMAIL_ADDRESS][DOMAIN_NAME]"
type input "[PHONE_NUMBER]"
type input "68640"
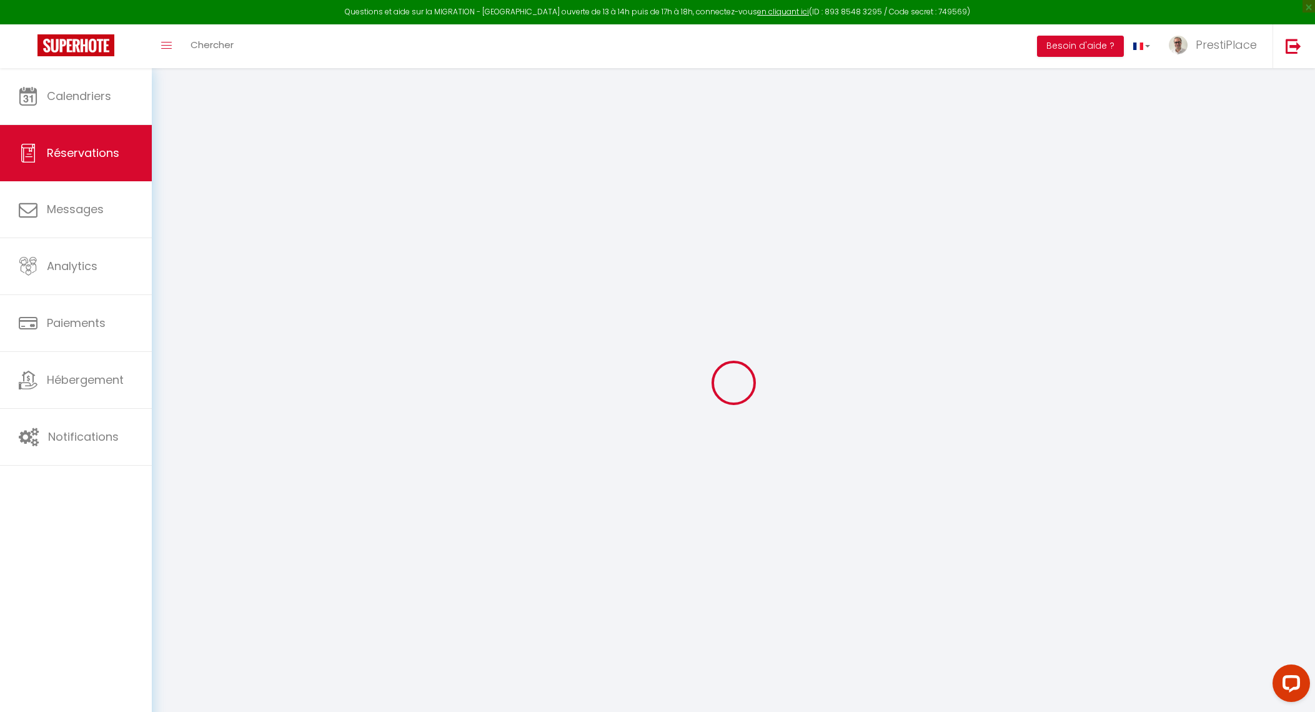
type input "[STREET_ADDRESS]"
type input "Muespach"
select select "FR"
select select "59895"
select select "1"
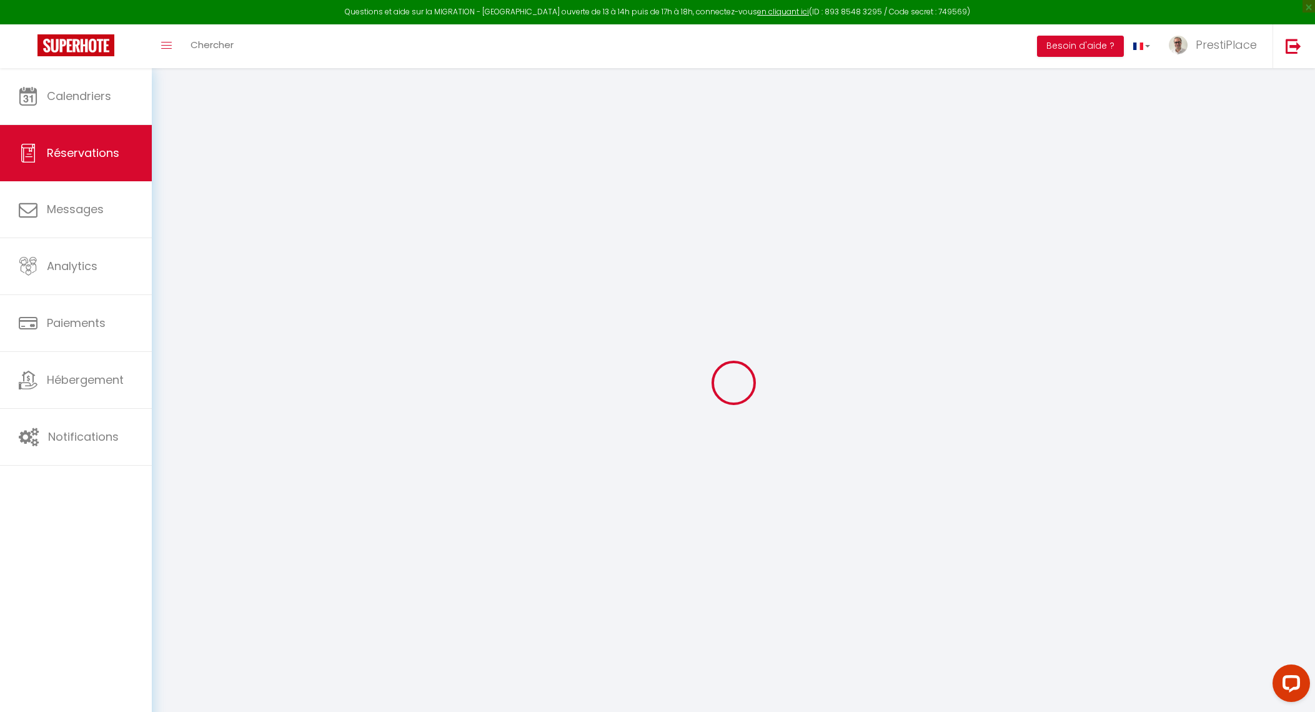
type input "[DEMOGRAPHIC_DATA] 14 Août 2025"
select select
type input "[PERSON_NAME] 16 Août 2025"
select select
type input "6"
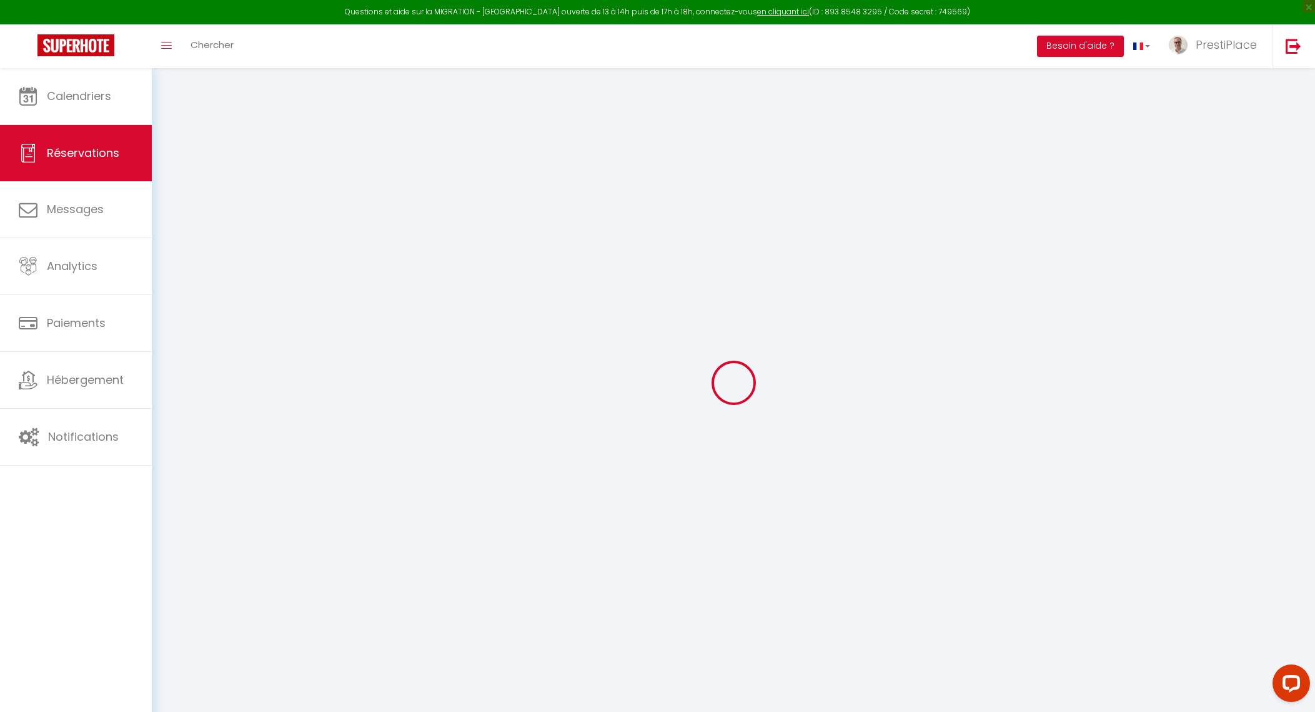
type input "3"
select select "12"
select select
type input "880"
checkbox input "false"
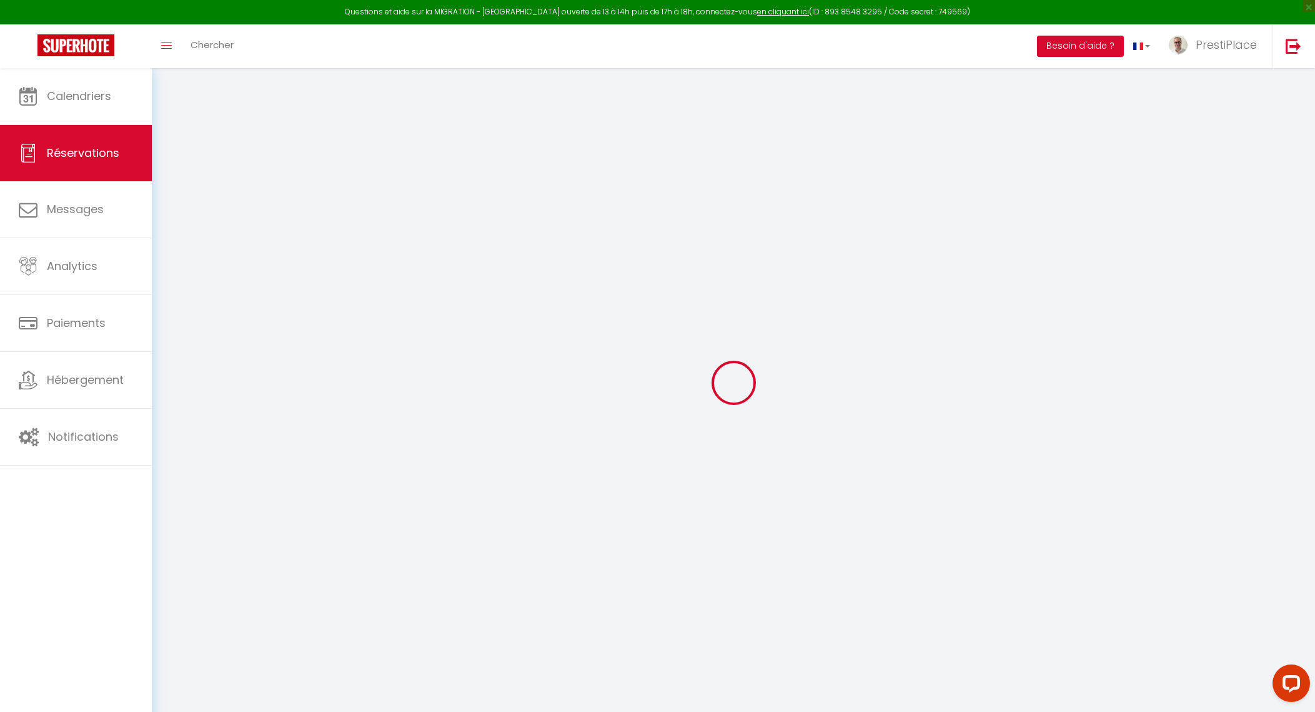
type input "0"
select select
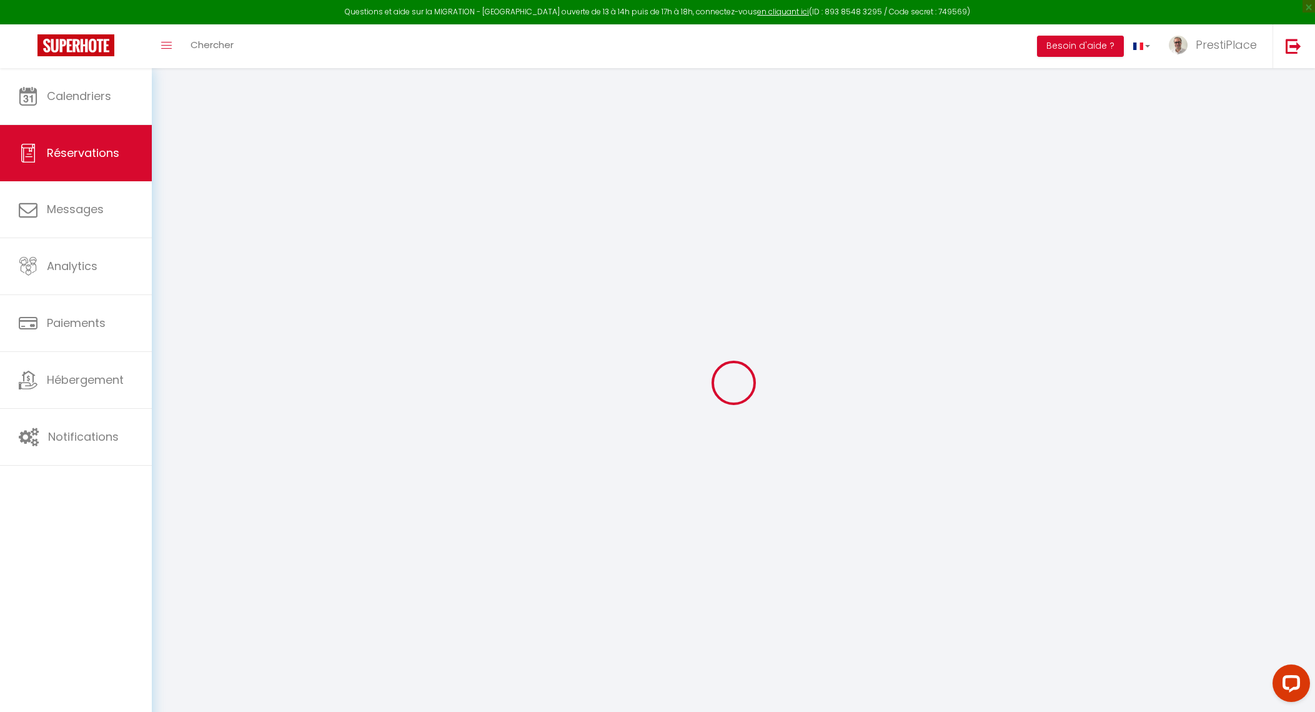
select select
select select "14"
checkbox input "false"
select select
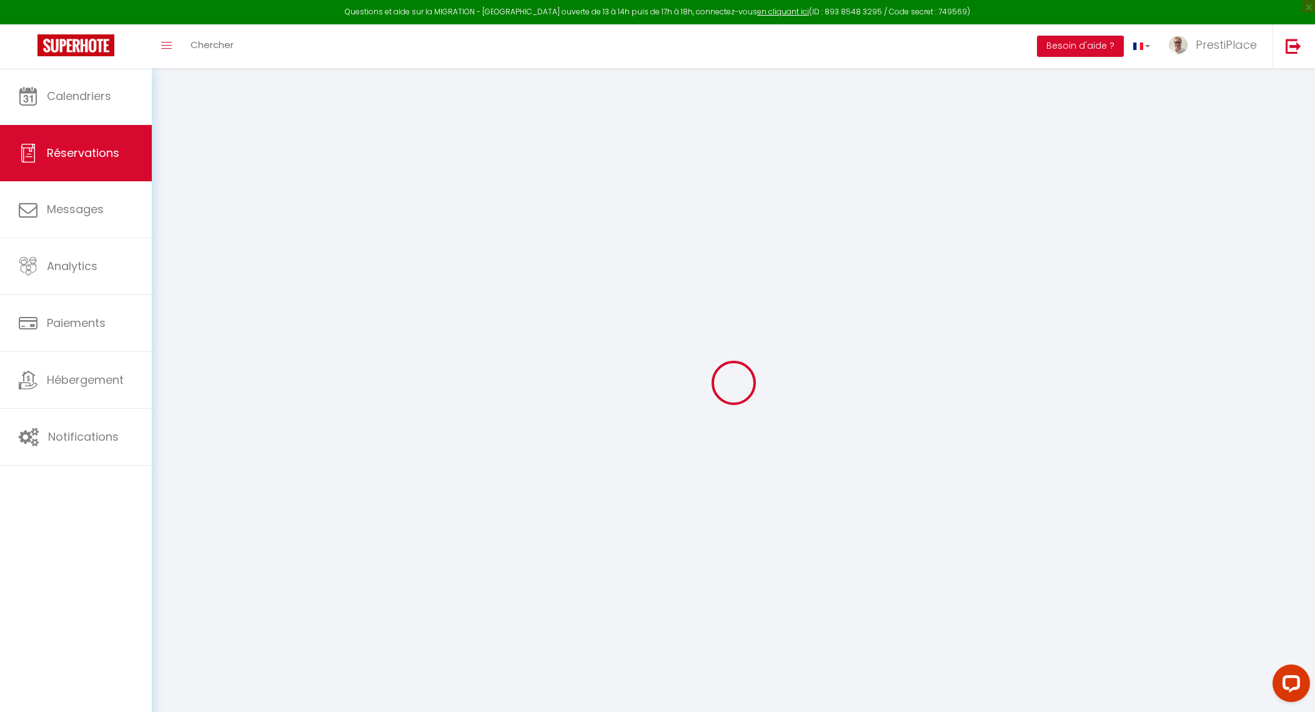
checkbox input "false"
select select
checkbox input "false"
type textarea "Préparer le canapé du studio en lit"
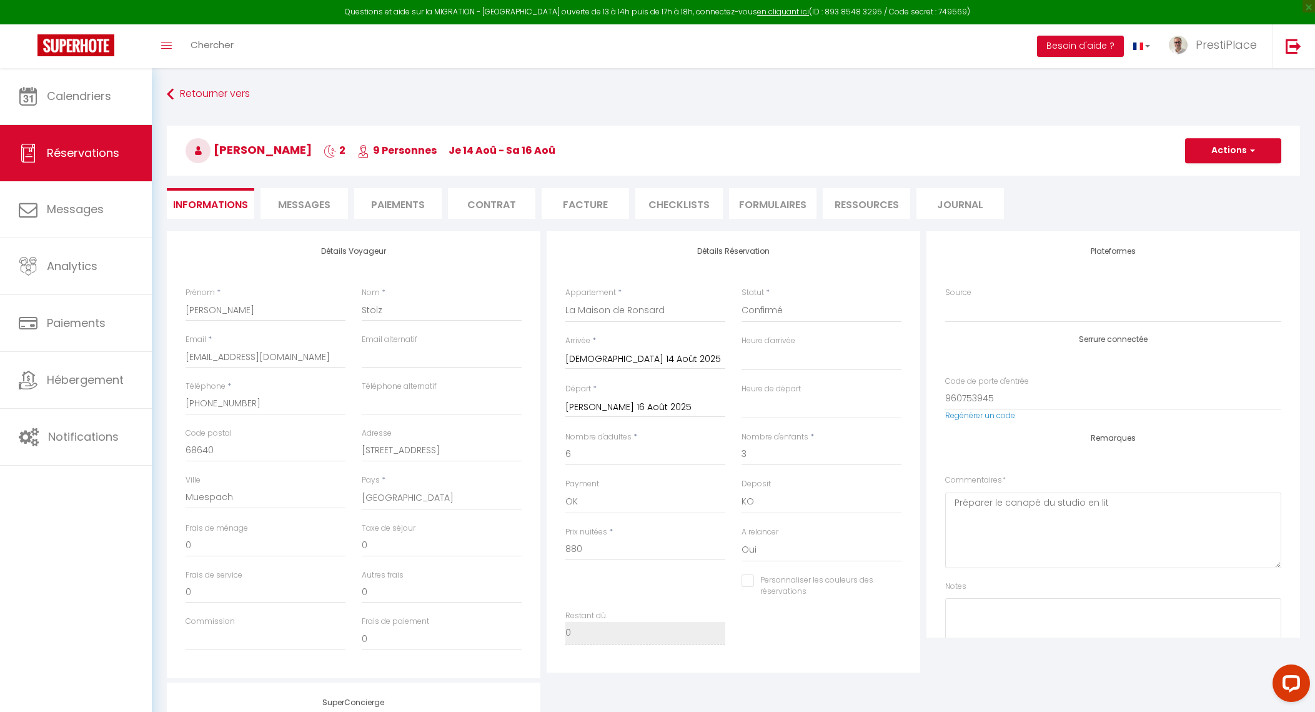
select select
checkbox input "false"
select select
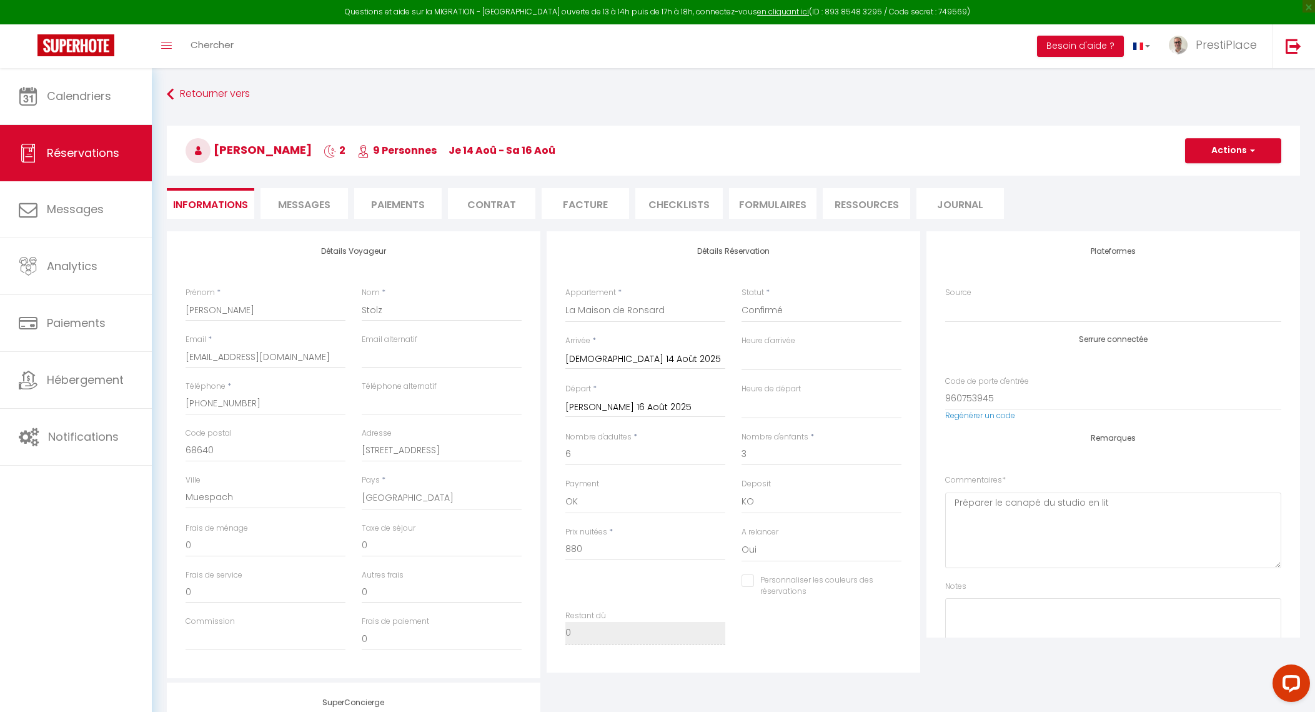
click at [495, 205] on li "Contrat" at bounding box center [491, 203] width 87 height 31
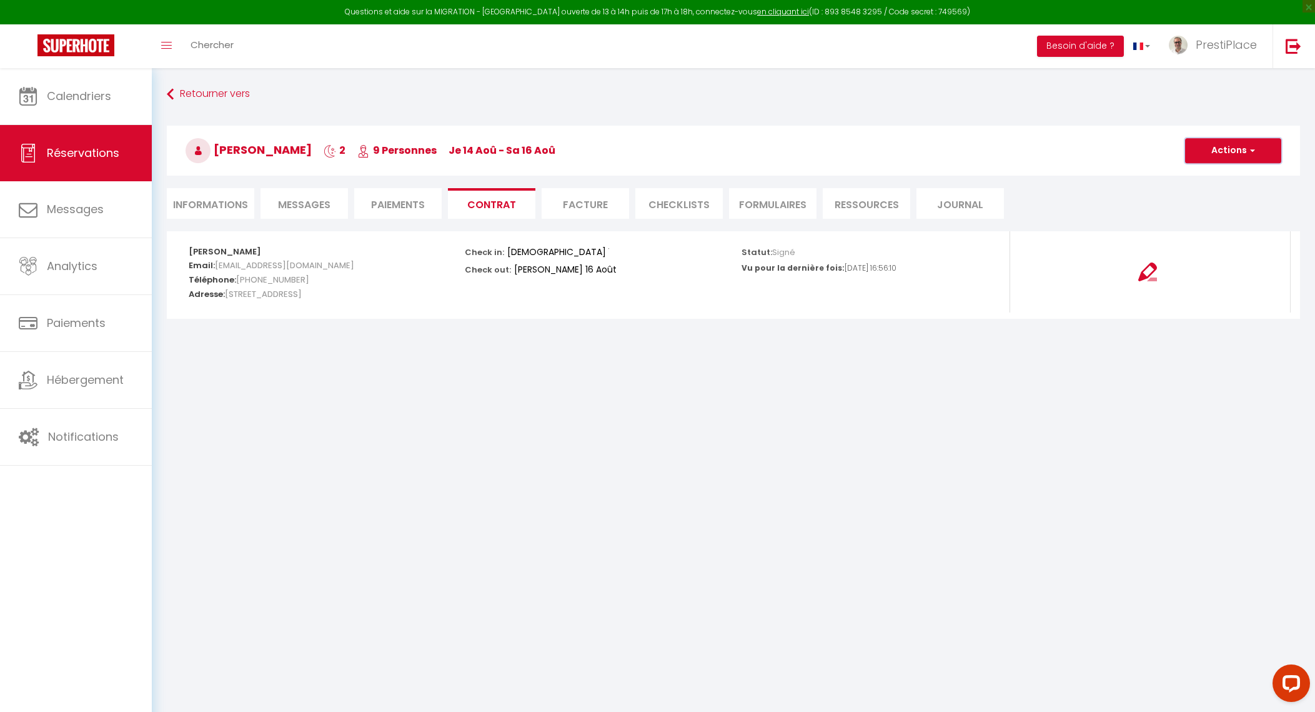
click at [1244, 155] on button "Actions" at bounding box center [1233, 150] width 96 height 25
click at [1221, 177] on link "Voir le contrat" at bounding box center [1224, 178] width 105 height 16
click at [185, 200] on li "Informations" at bounding box center [210, 203] width 87 height 31
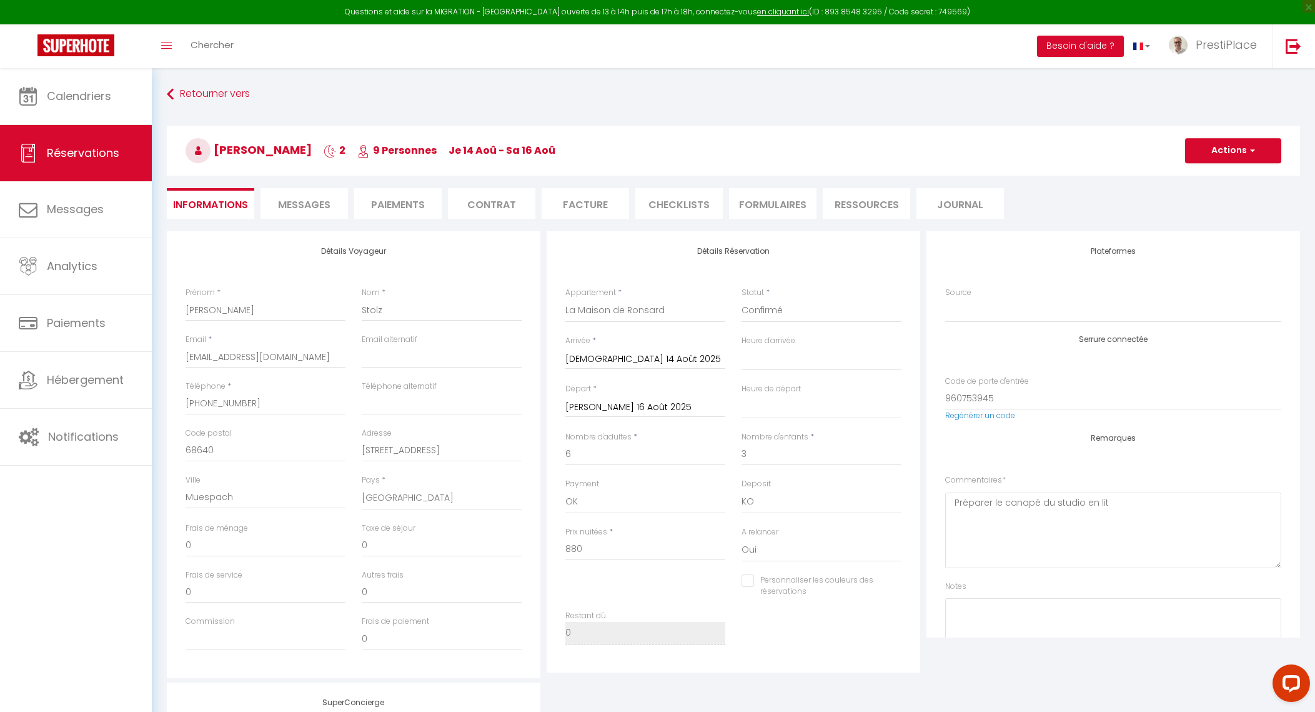
select select
drag, startPoint x: 217, startPoint y: 147, endPoint x: 294, endPoint y: 147, distance: 76.9
click at [294, 147] on h3 "[PERSON_NAME] 2 9 Personnes je 14 Aoû - sa 16 Aoû" at bounding box center [734, 151] width 1134 height 50
copy span "[PERSON_NAME]"
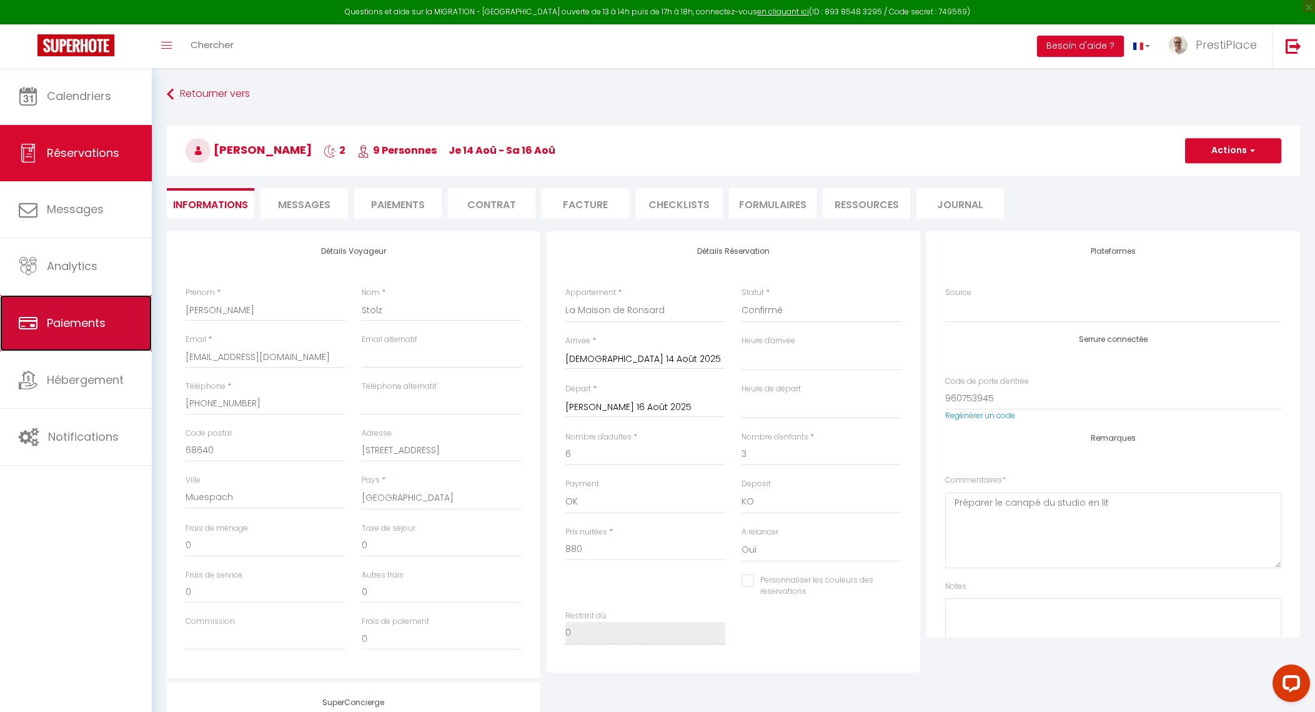
click at [66, 308] on link "Paiements" at bounding box center [76, 323] width 152 height 56
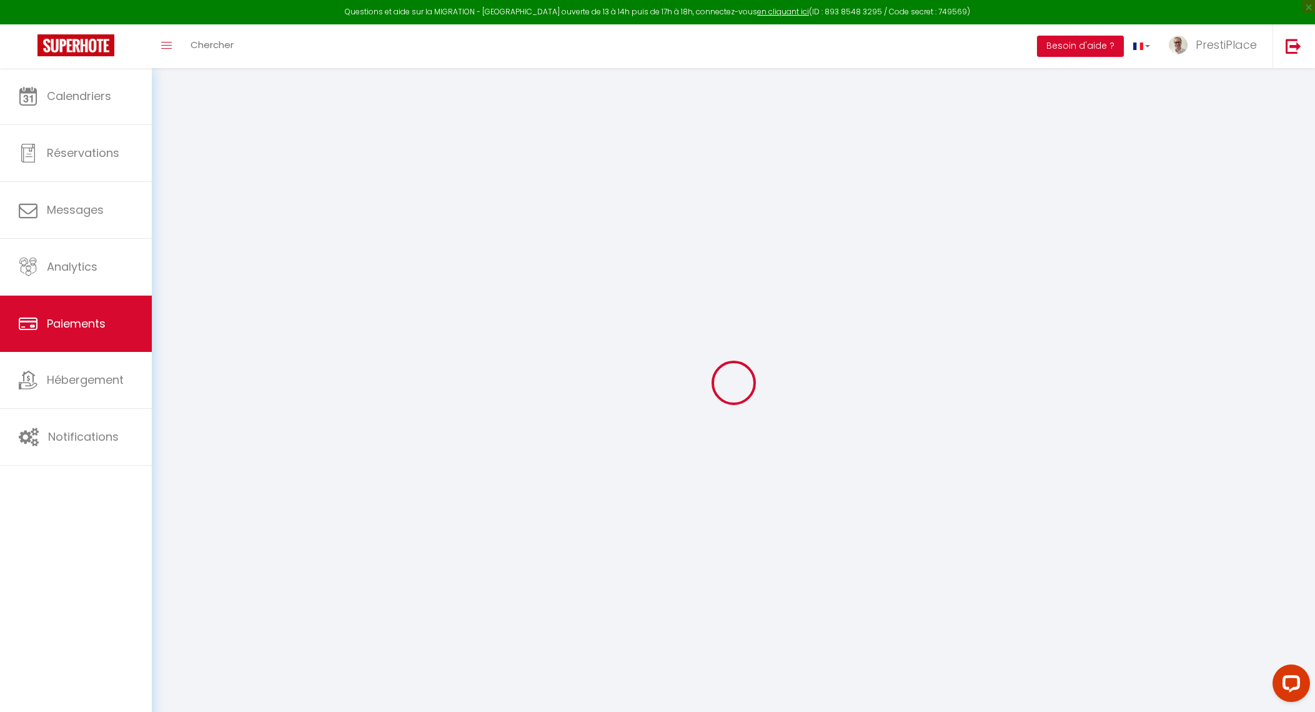
select select "2"
select select "0"
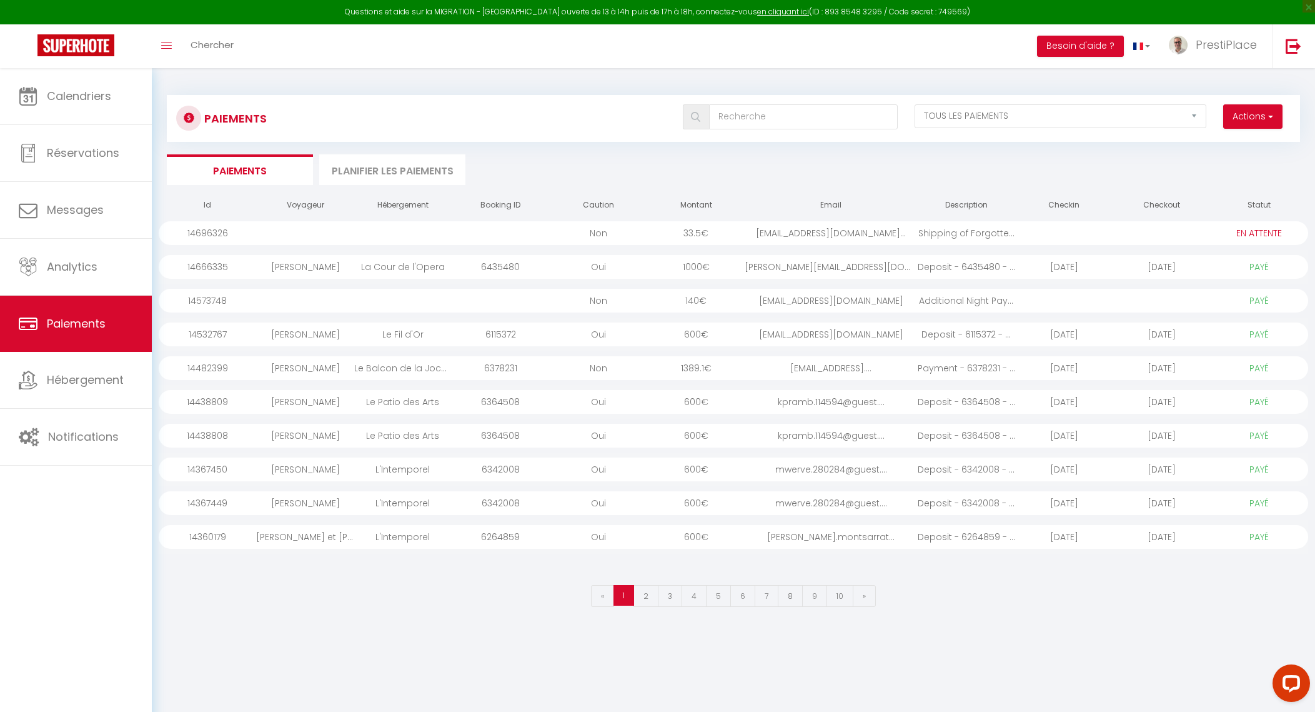
click at [981, 331] on div "Deposit - 6115372 - ..." at bounding box center [965, 334] width 97 height 24
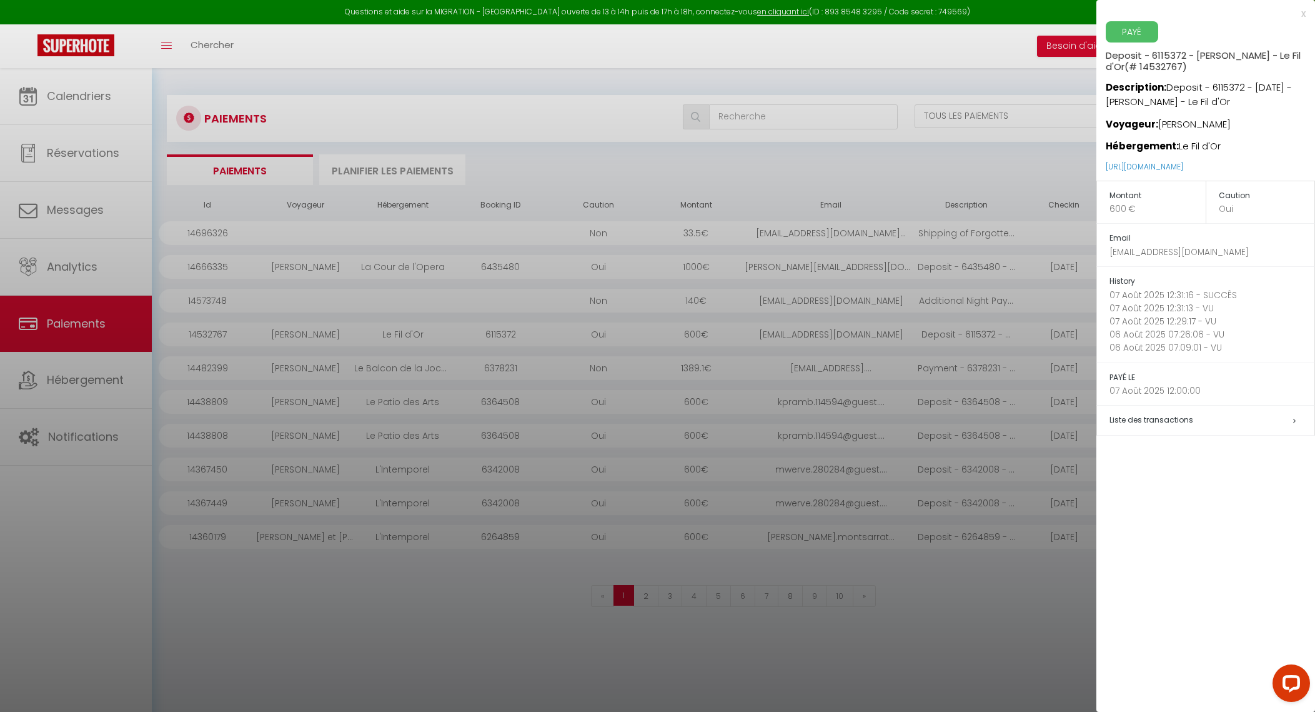
drag, startPoint x: 1169, startPoint y: 89, endPoint x: 1245, endPoint y: 96, distance: 77.1
click at [1245, 96] on p "Description: Deposit - 6115372 - [DATE] - [PERSON_NAME] - Le Fil d'Or" at bounding box center [1210, 90] width 209 height 37
copy p "Deposit - 6115372 - [DATE] - [PERSON_NAME] - Le Fil d'Or"
click at [365, 618] on div at bounding box center [657, 356] width 1315 height 712
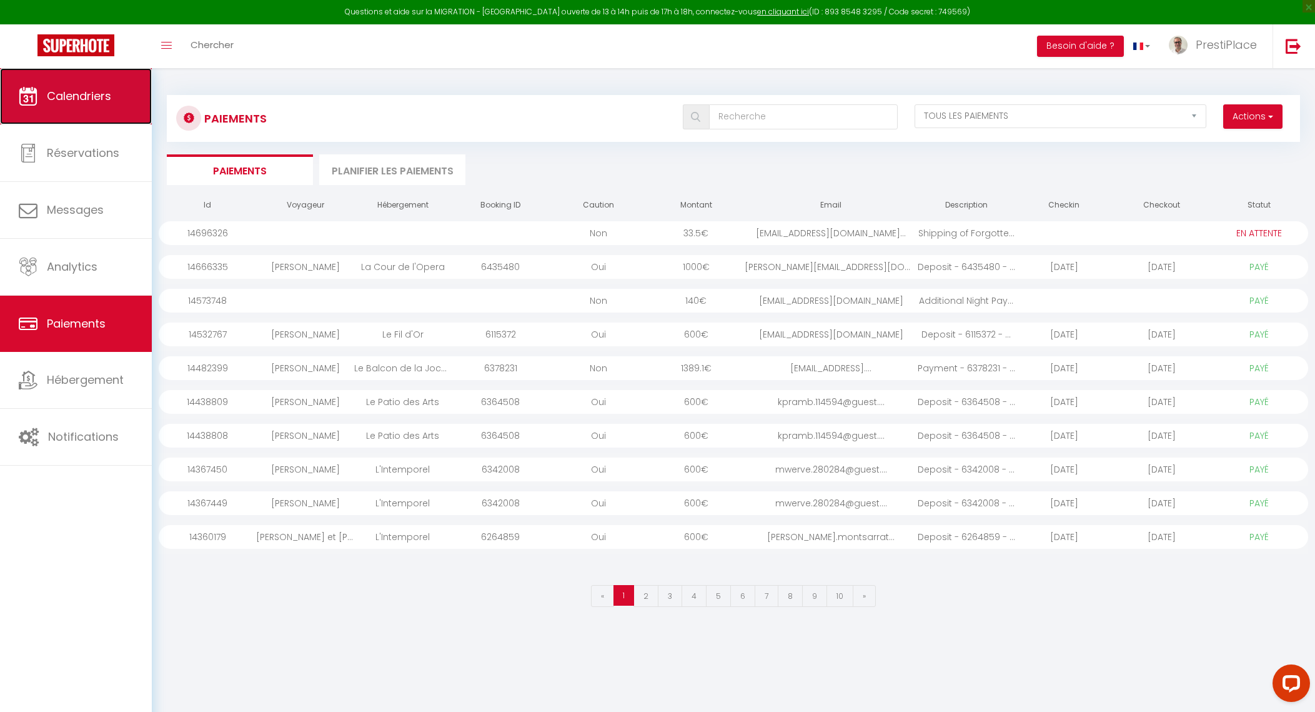
click at [40, 104] on link "Calendriers" at bounding box center [76, 96] width 152 height 56
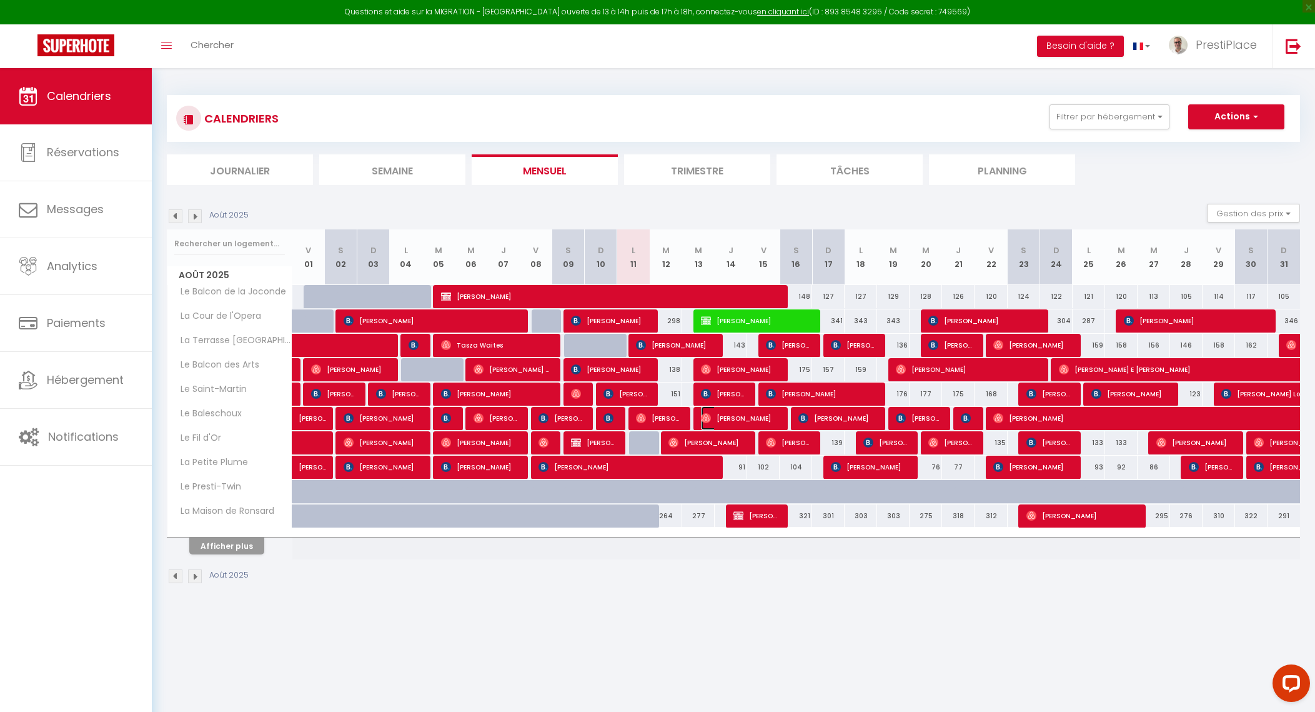
click at [755, 418] on span "[PERSON_NAME]" at bounding box center [739, 418] width 76 height 24
select select "OK"
select select "0"
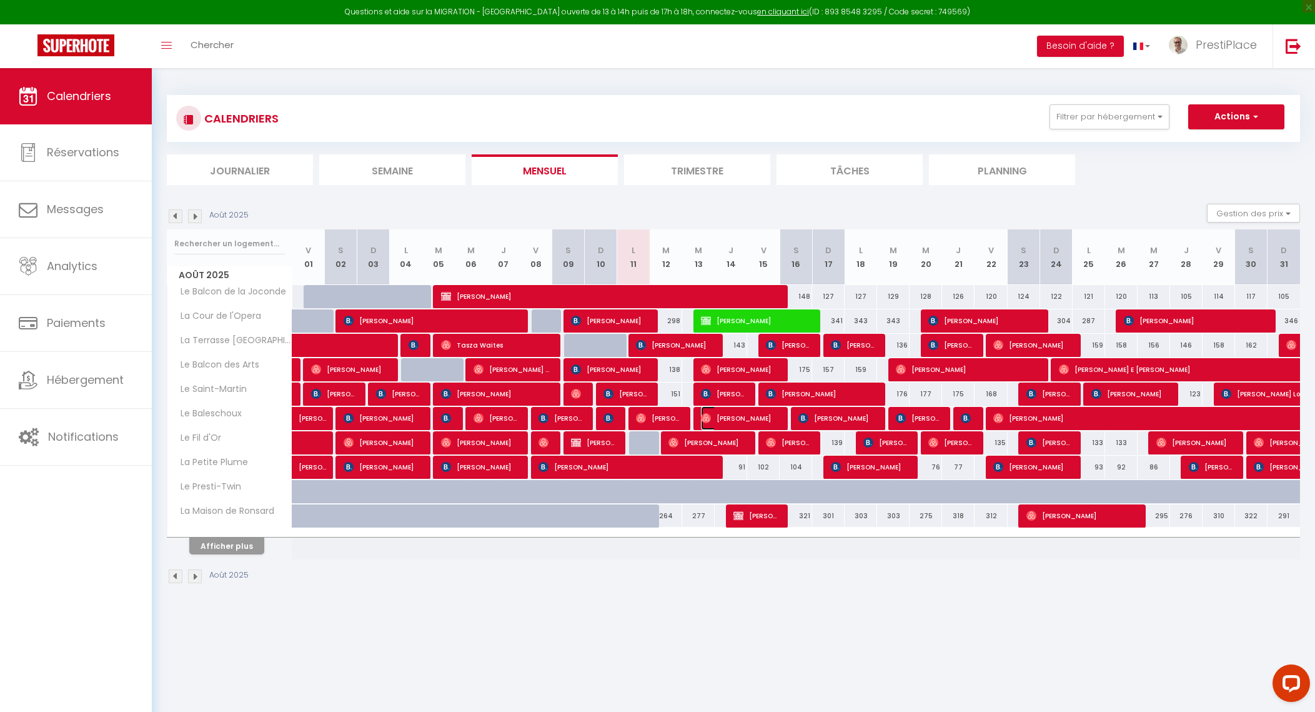
select select "1"
select select
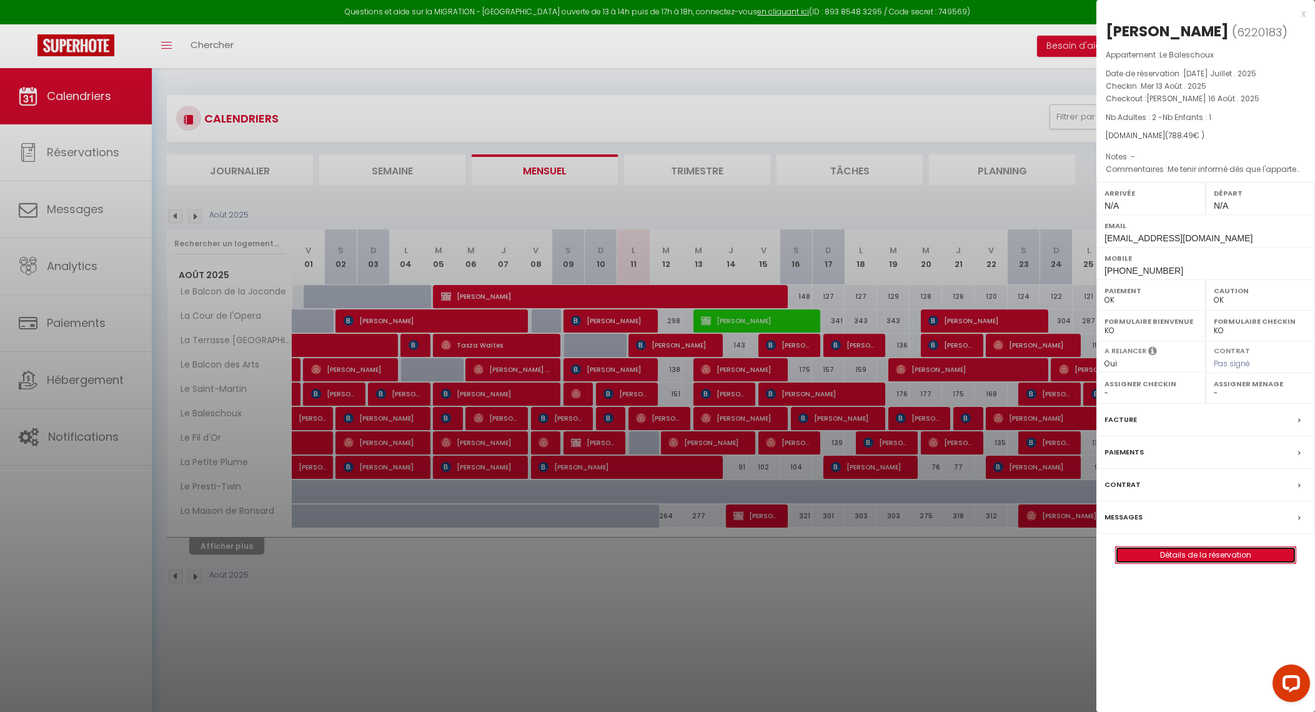
click at [1202, 551] on link "Détails de la réservation" at bounding box center [1206, 555] width 180 height 16
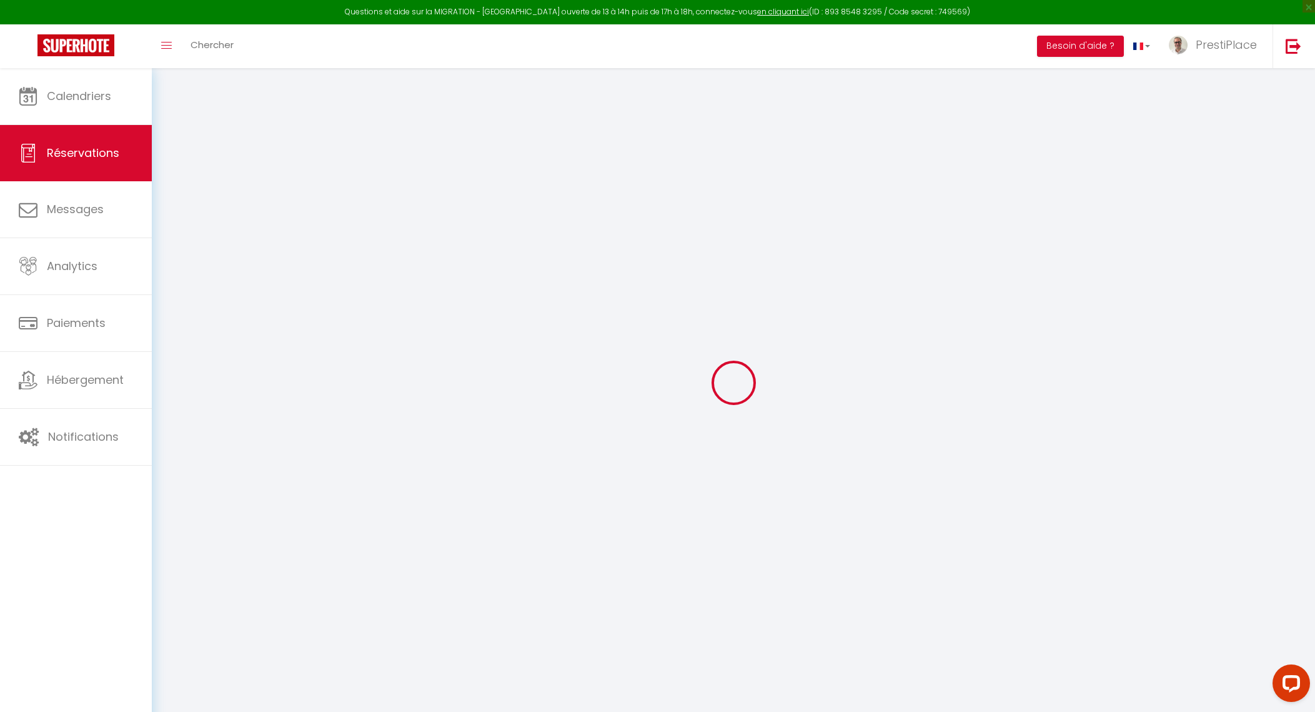
select select
checkbox input "false"
select select
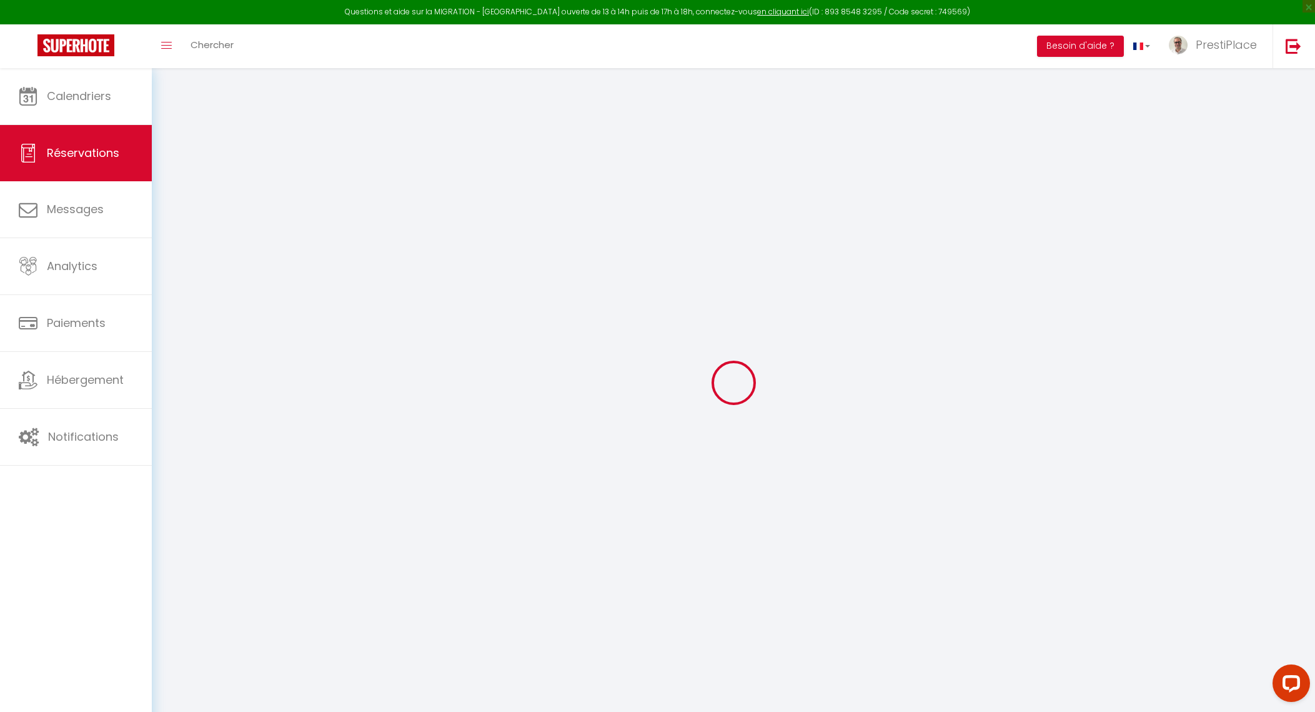
select select
checkbox input "false"
type \ "Me tenir informé dès que l'appartement est prêt, les voyageurs souhaiteraient p…"
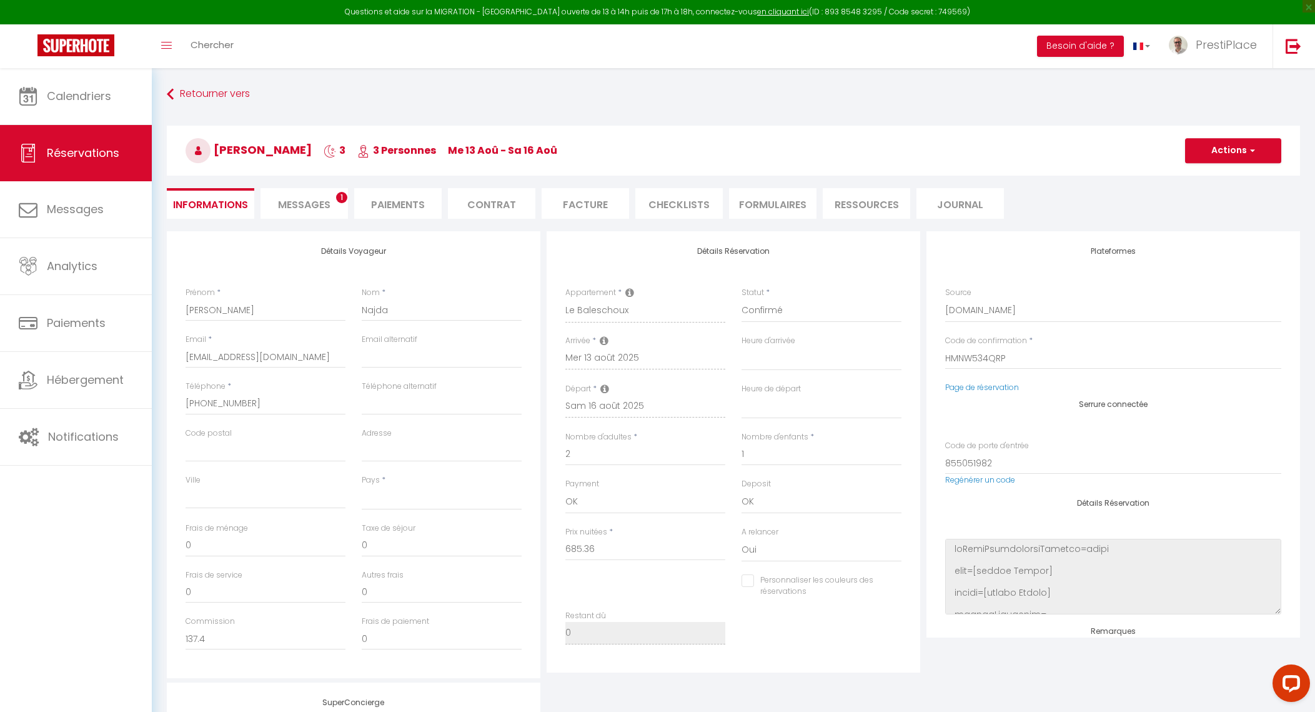
scroll to position [257, 0]
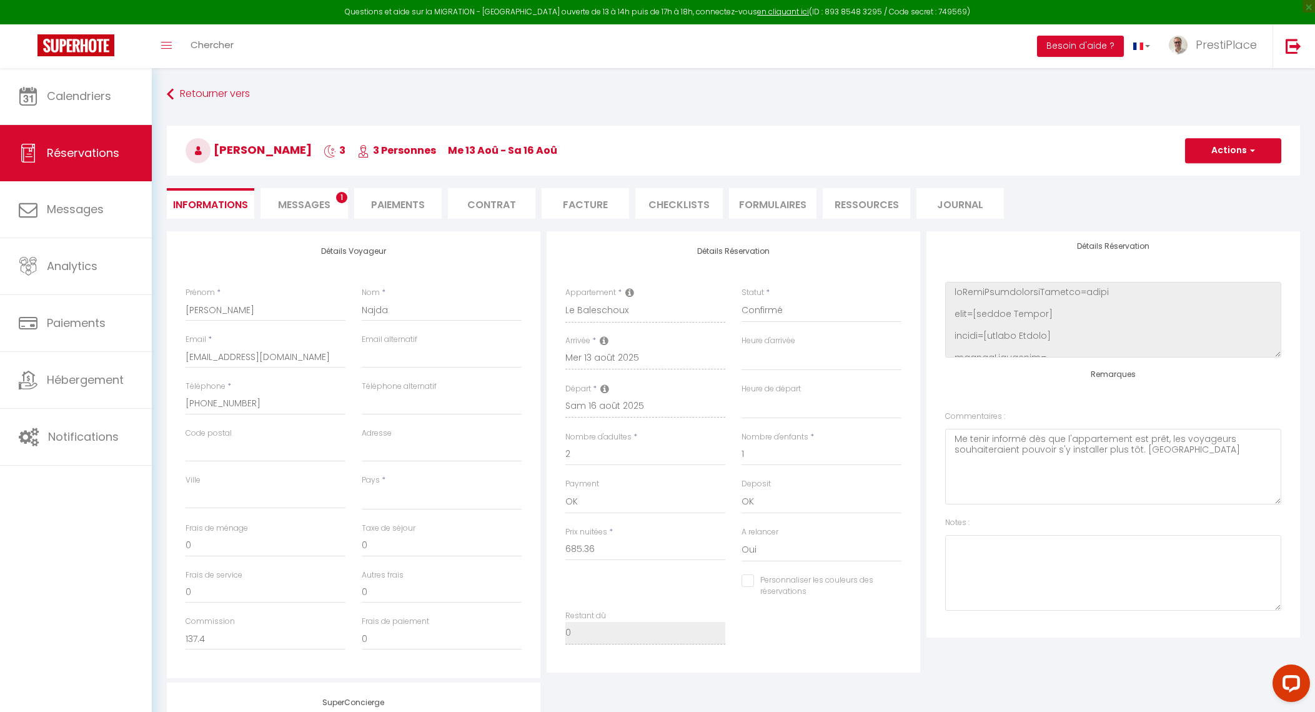
select select
type input "78"
type input "25.13"
select select
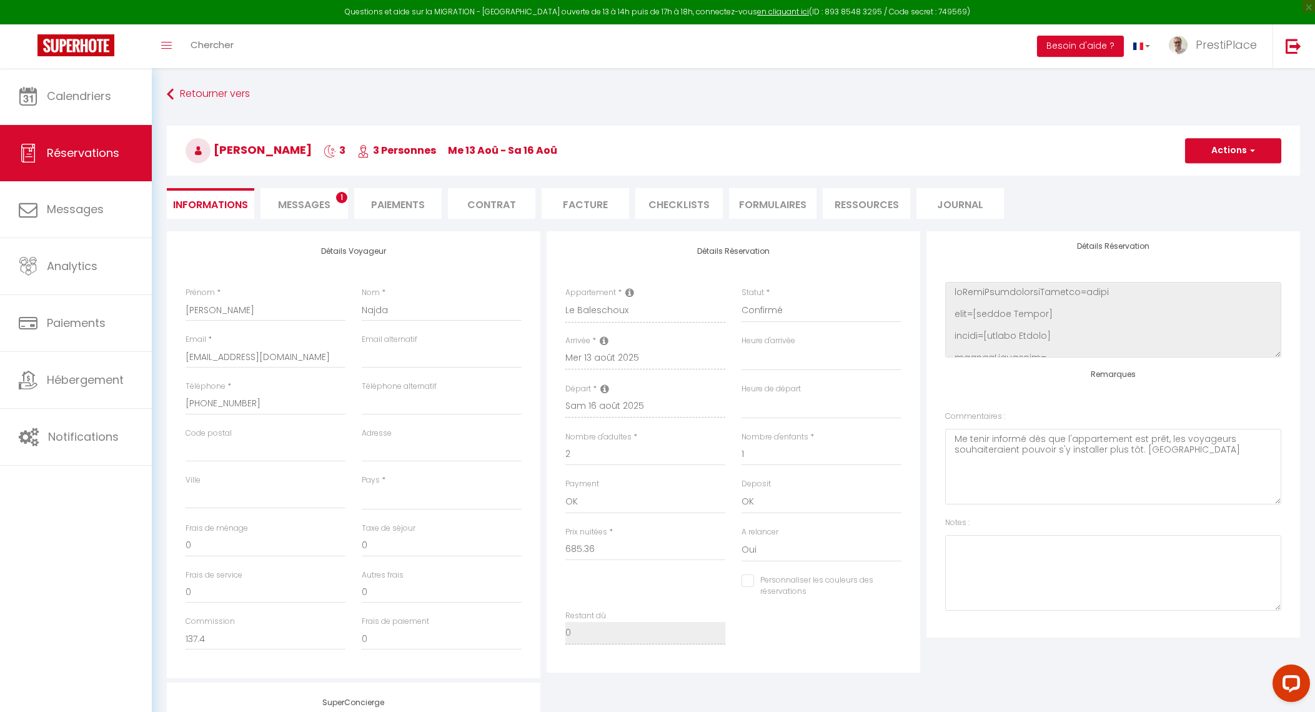
checkbox input "false"
select select
checkbox input "false"
select select
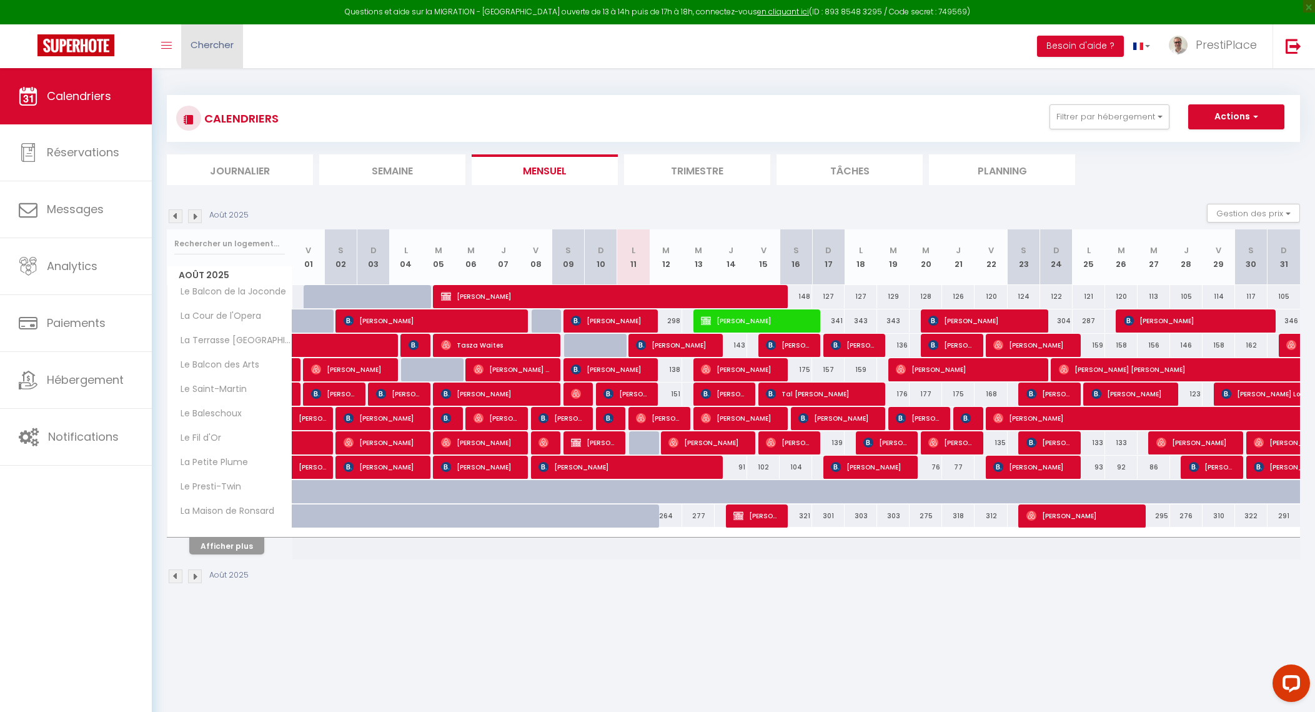
click at [240, 56] on link "Chercher" at bounding box center [212, 46] width 62 height 44
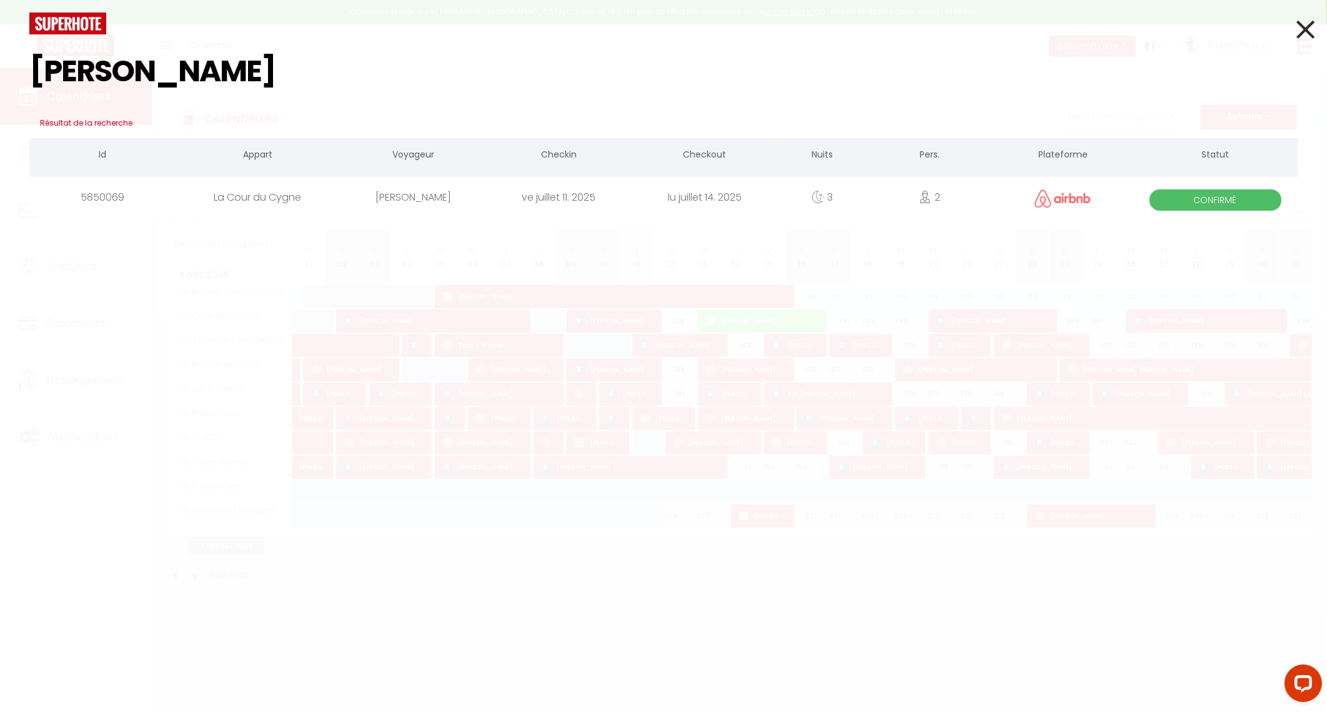
type input "courtney"
click at [253, 196] on div "La Cour du Cygne" at bounding box center [257, 197] width 165 height 41
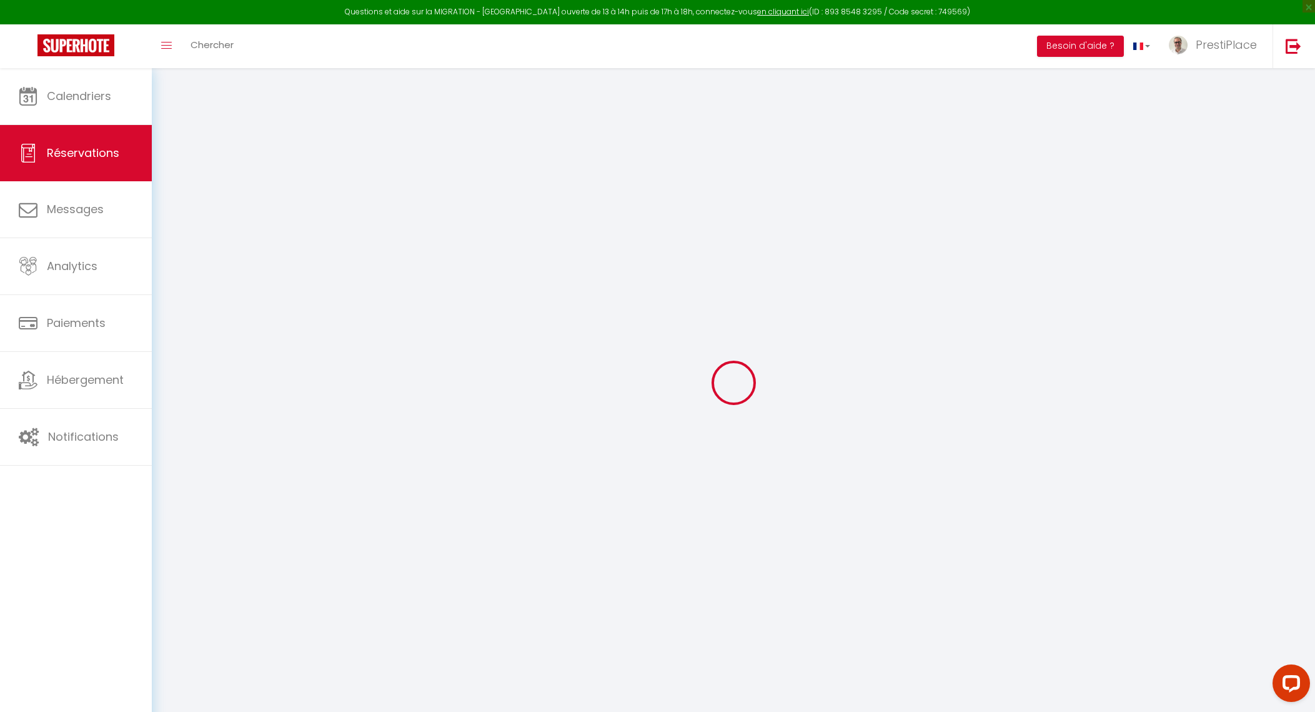
type input "Courtney"
type input "Spleen"
type input "courtney-2s98xlx85wcskbm8@guest.airbnb.com"
type input "+14846634686"
select select "AS"
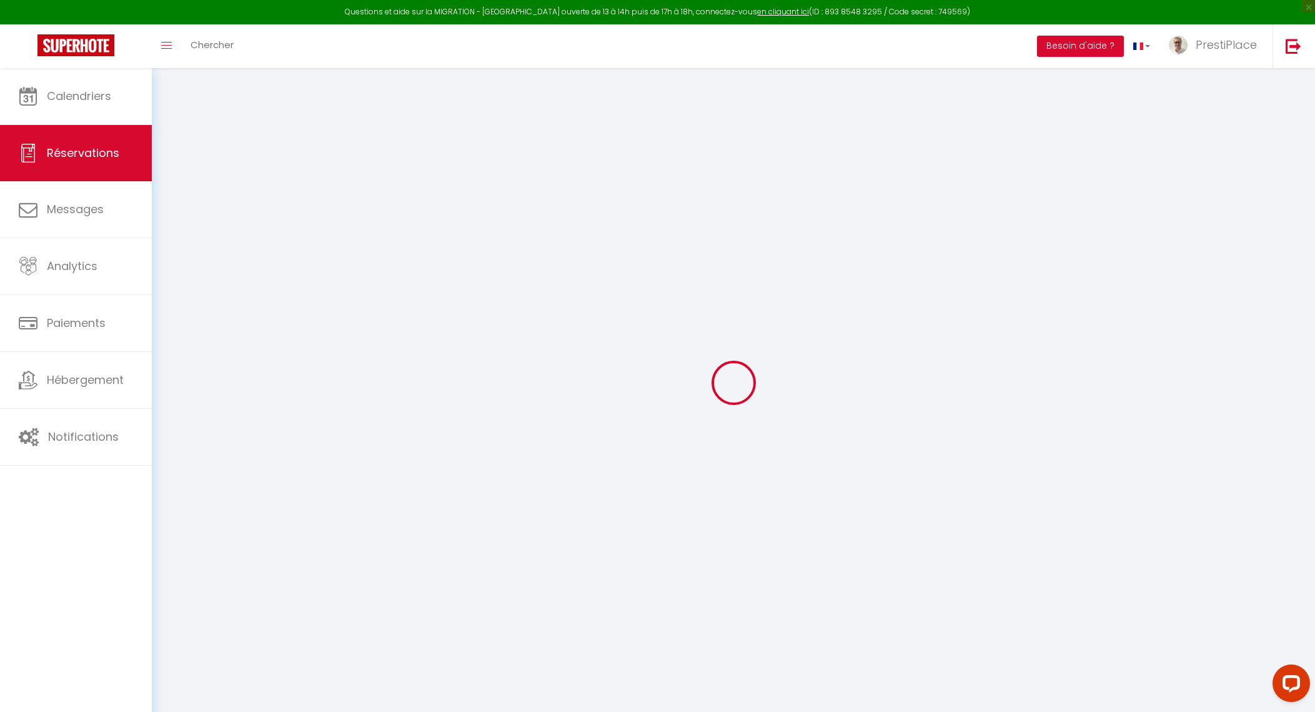
type input "71.58"
select select "50394"
select select "1"
select select
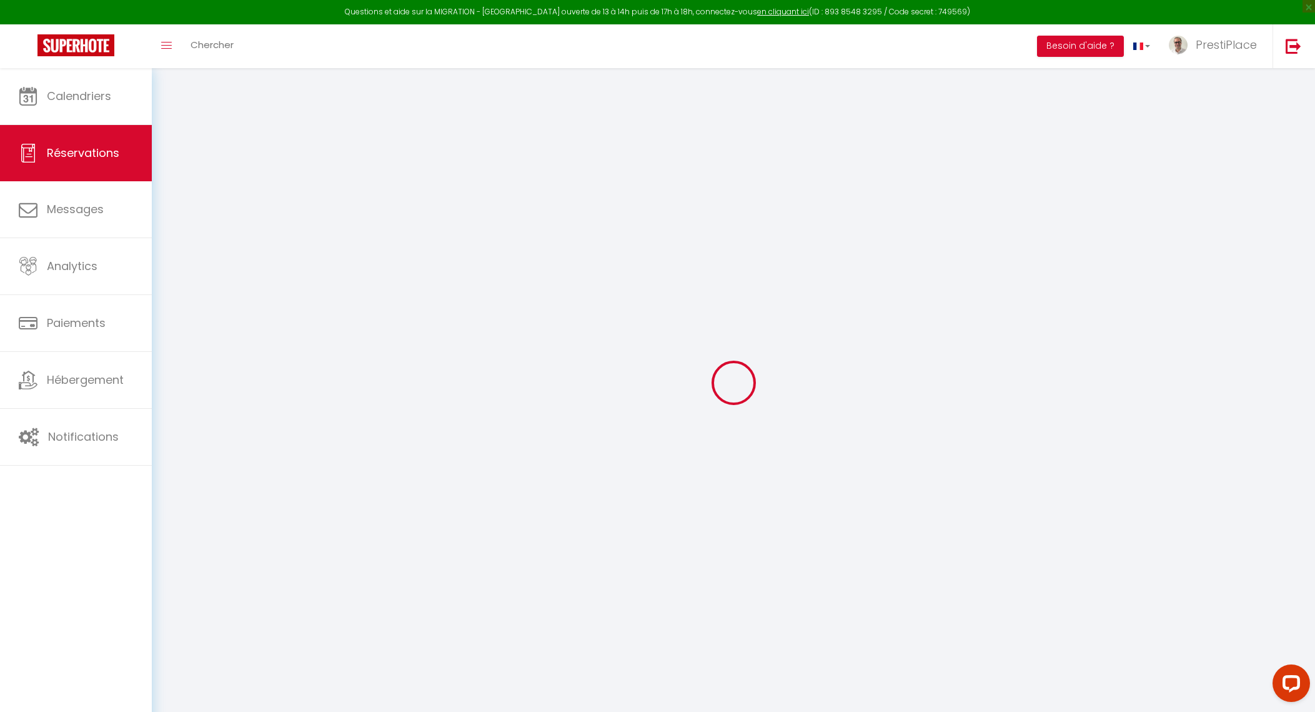
type input "2"
select select "12"
select select
type input "347.68"
checkbox input "false"
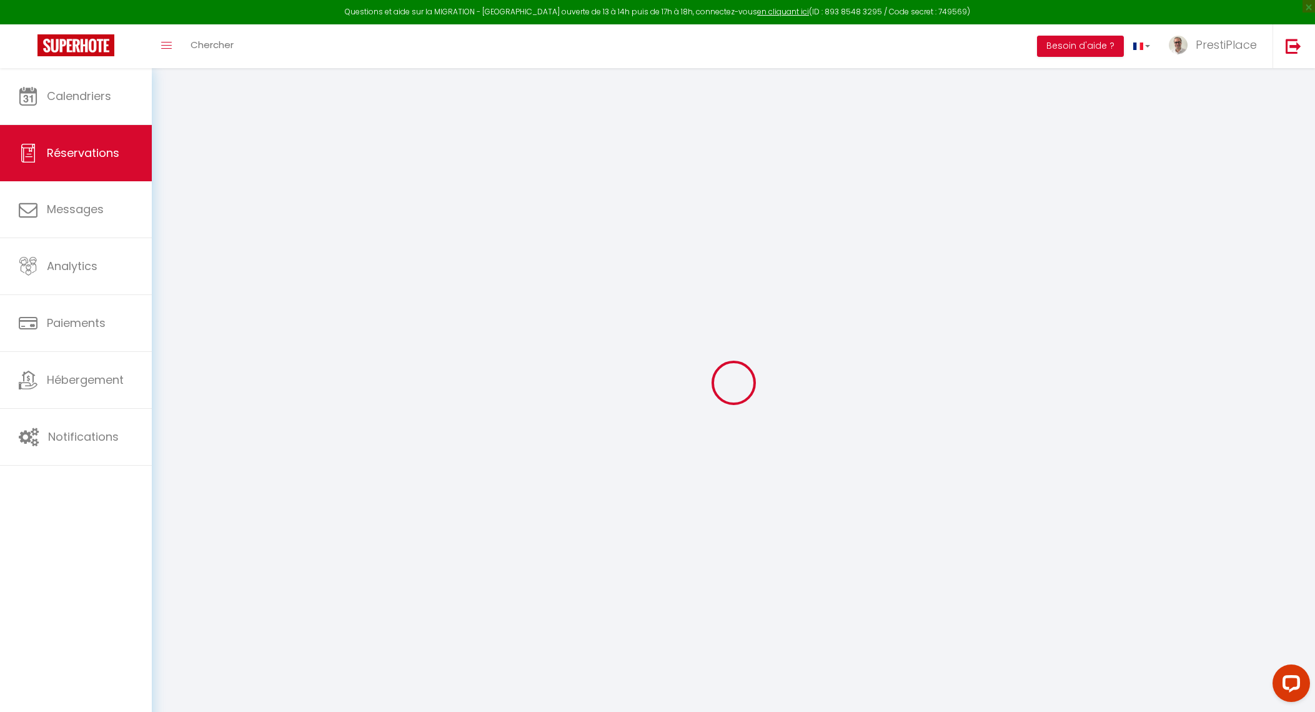
type input "0"
select select "1"
type input "0"
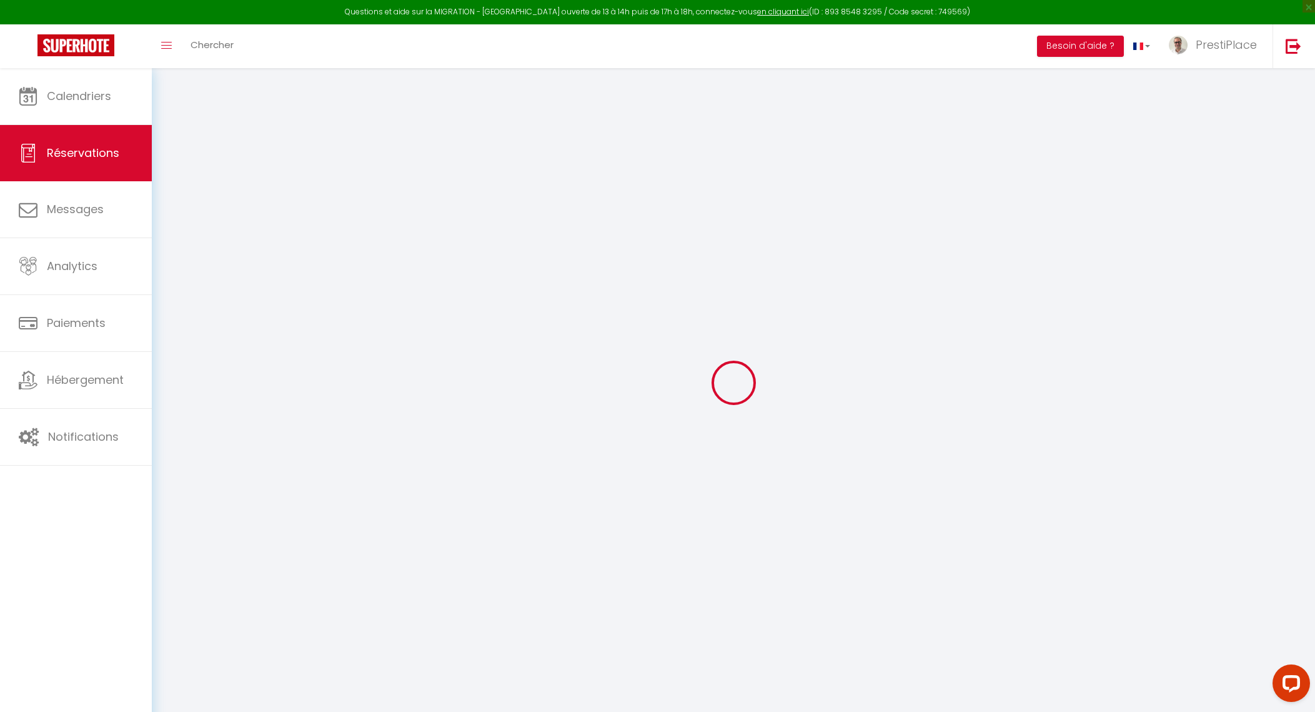
select select
select select "15"
checkbox input "false"
select select
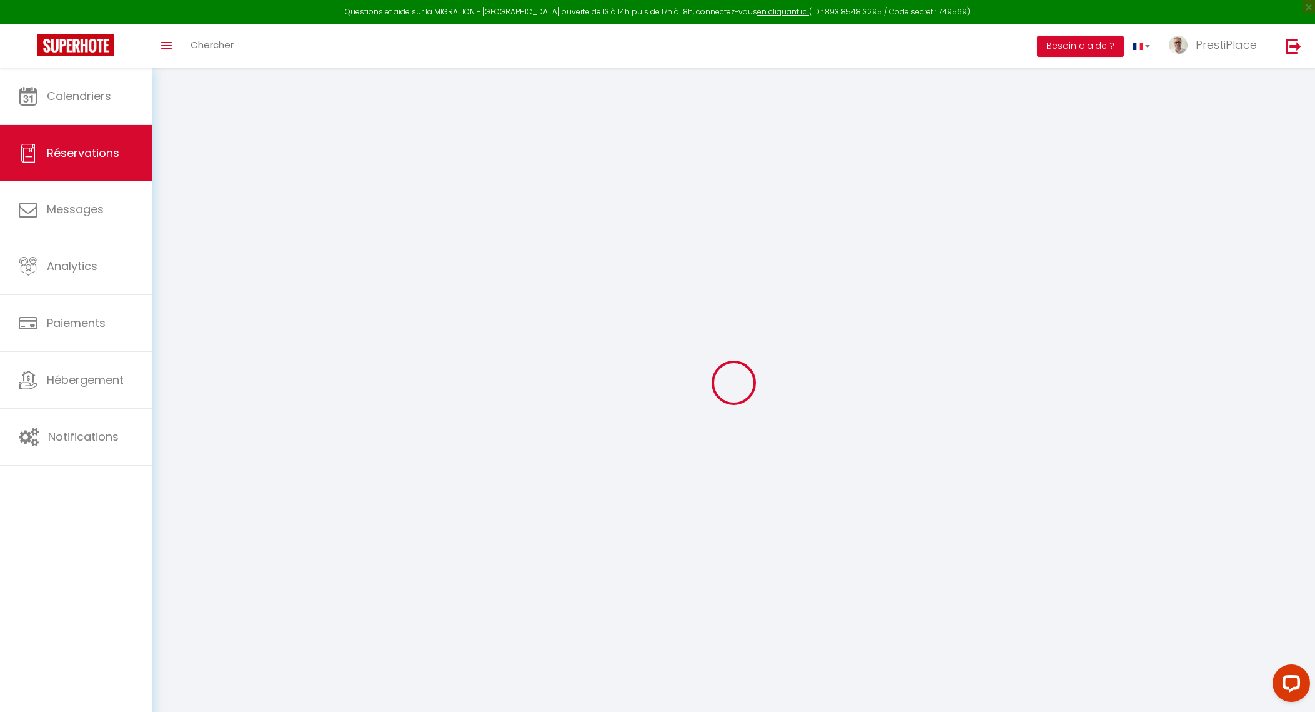
select select
checkbox input "false"
select select
checkbox input "false"
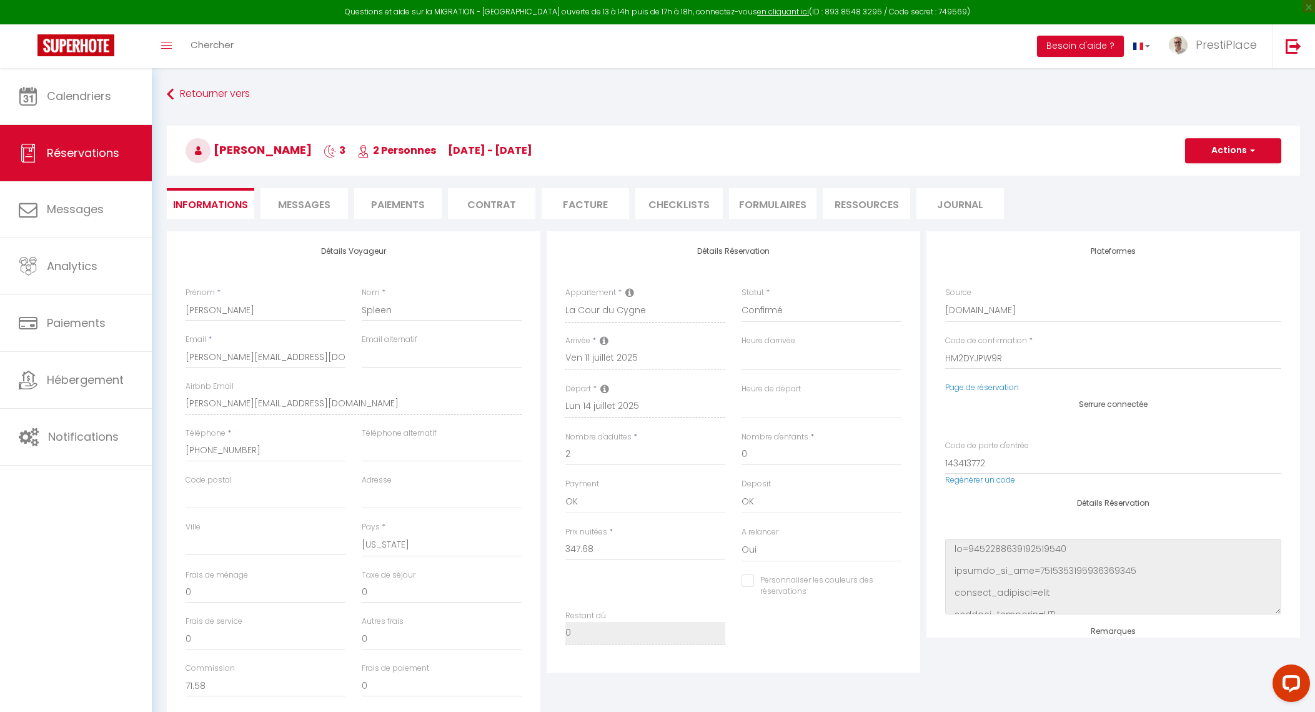
type input "50"
type input "19.12"
select select
checkbox input "false"
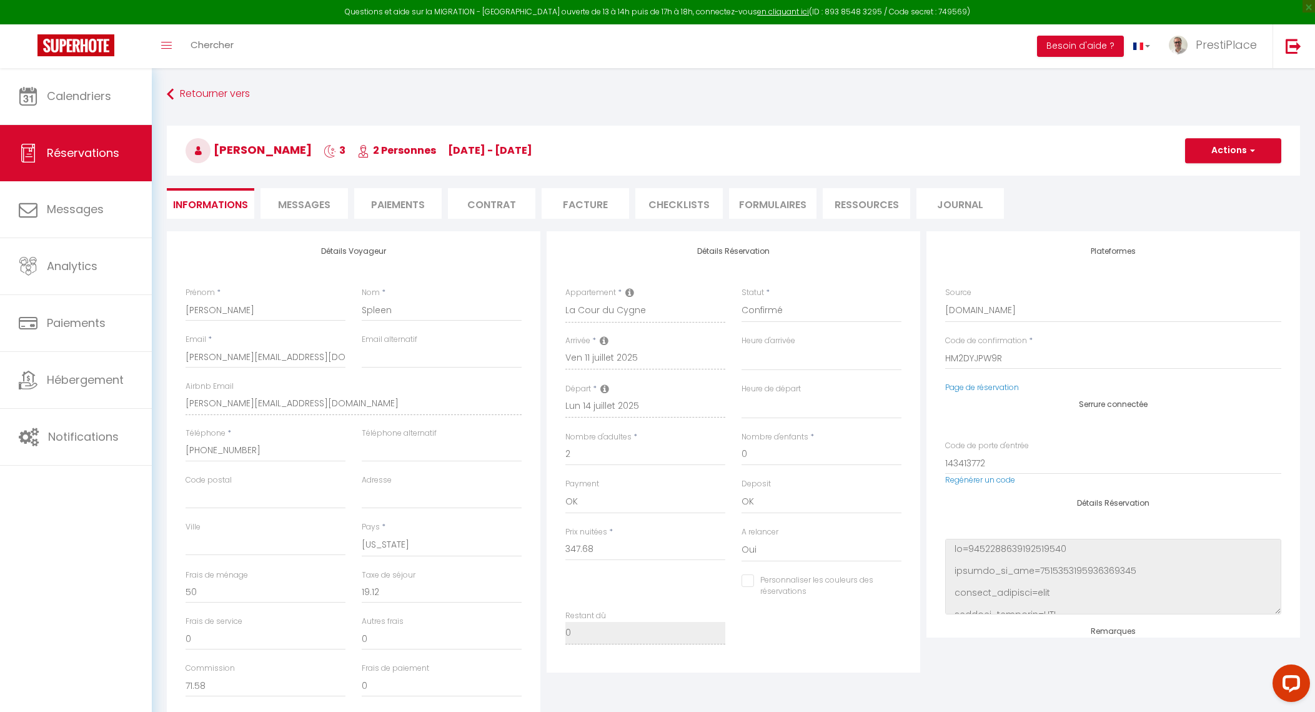
select select
checkbox input "false"
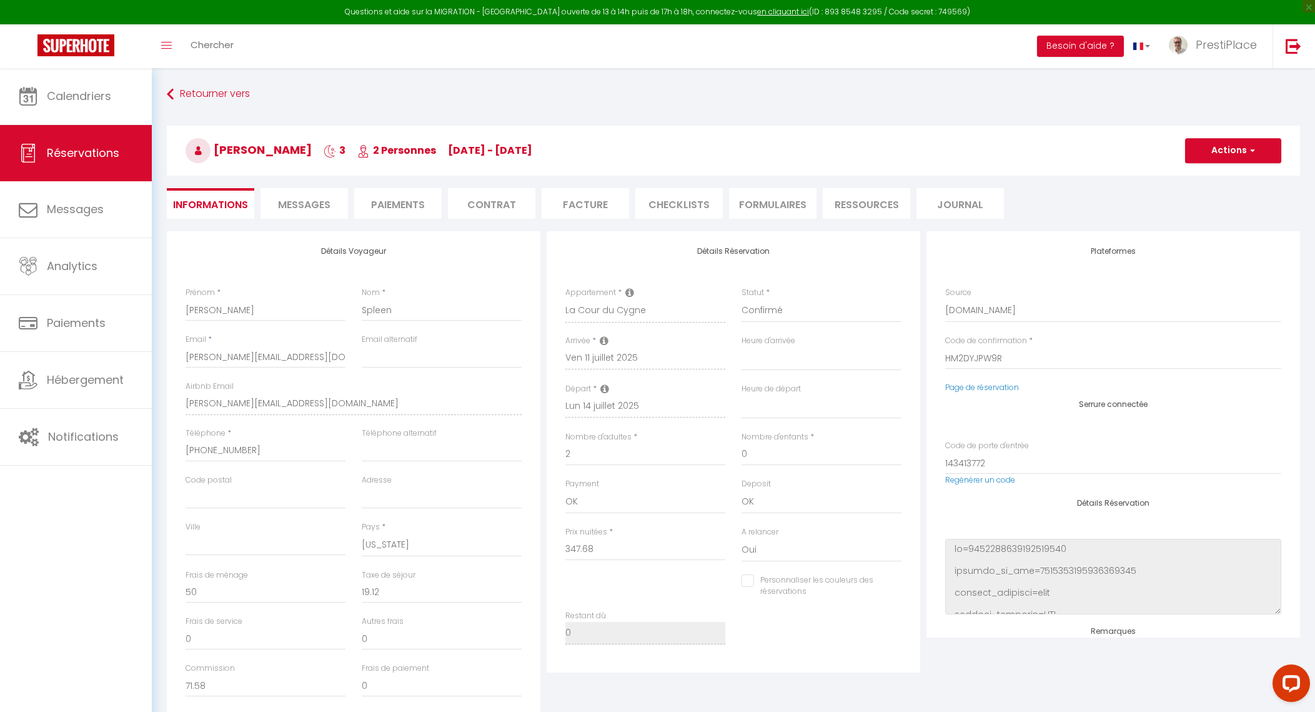
click at [292, 199] on span "Messages" at bounding box center [304, 204] width 52 height 14
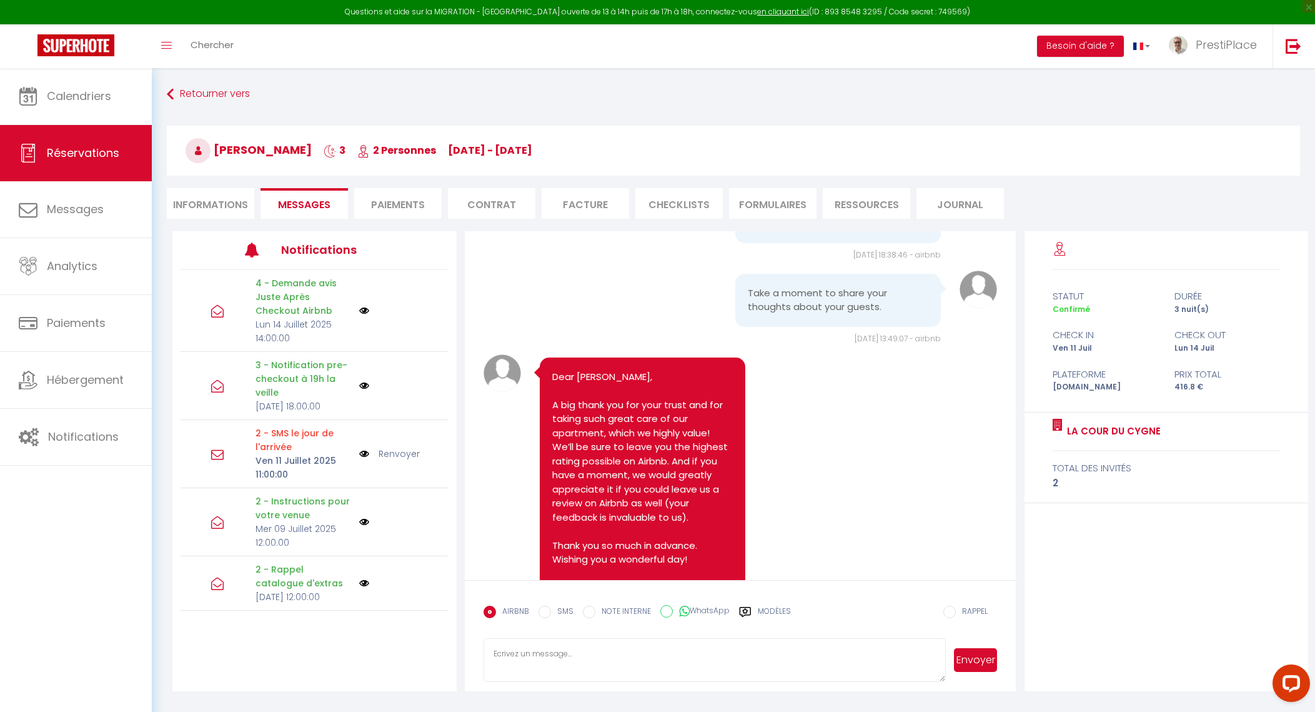
scroll to position [3712, 0]
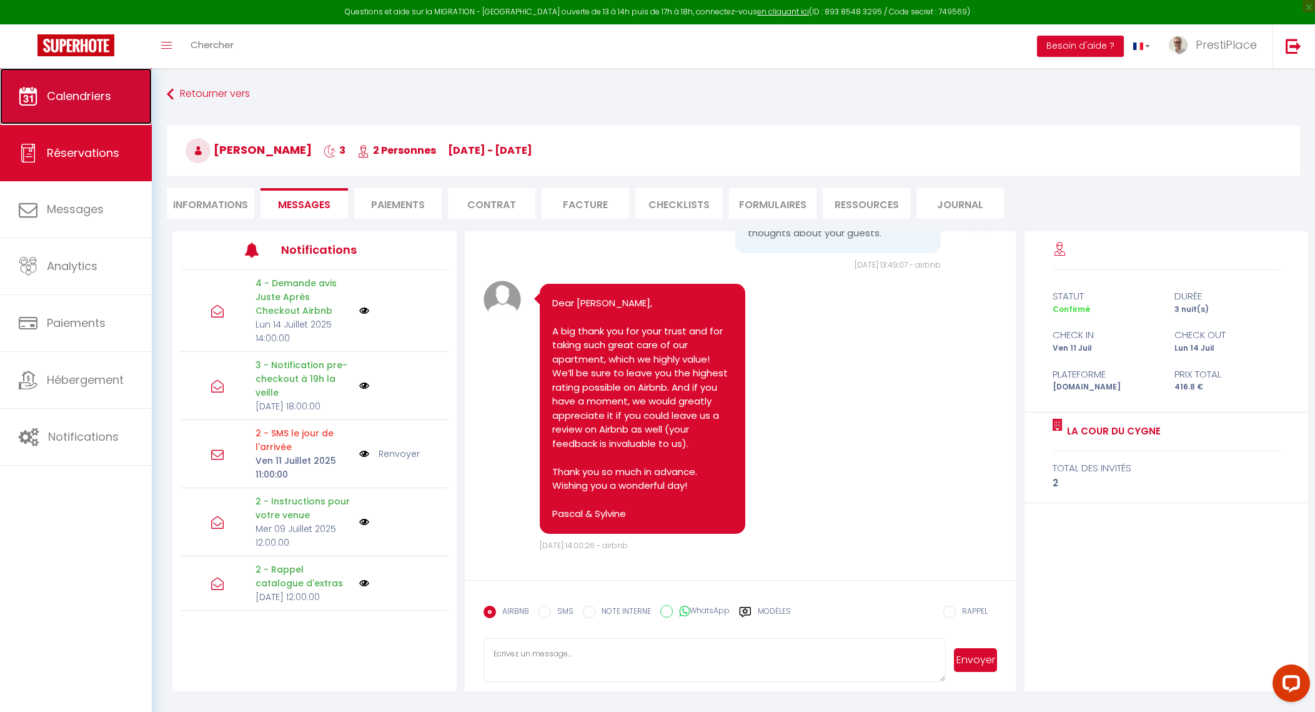
click at [72, 96] on span "Calendriers" at bounding box center [79, 96] width 64 height 16
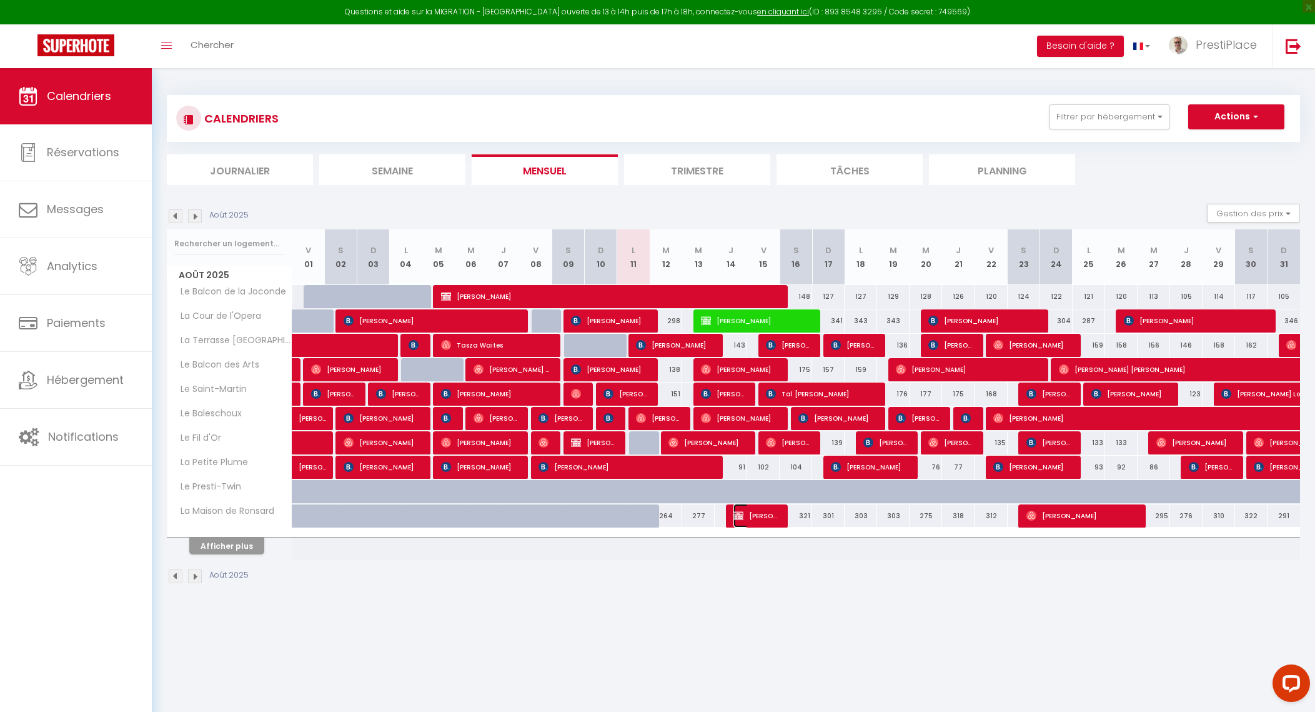
drag, startPoint x: 756, startPoint y: 516, endPoint x: 772, endPoint y: 506, distance: 18.2
click at [756, 516] on span "[PERSON_NAME]" at bounding box center [755, 516] width 43 height 24
select select "OK"
select select "KO"
select select "0"
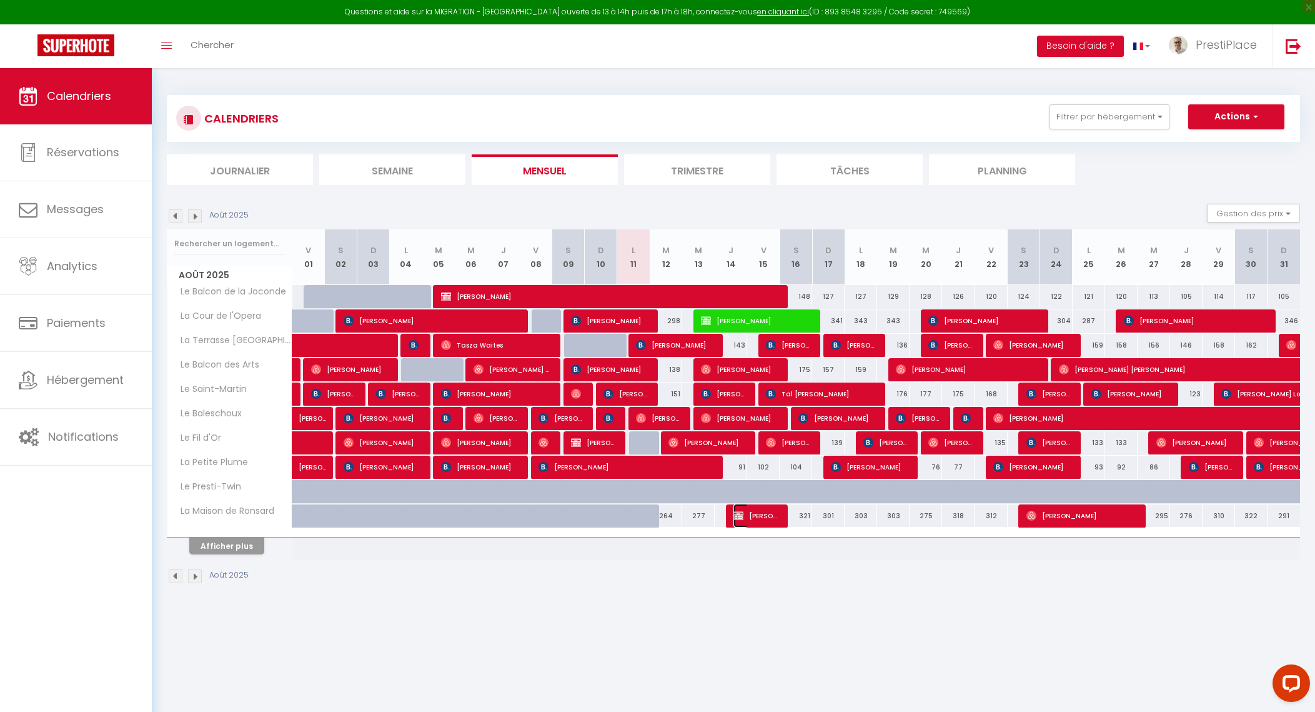
select select "0"
select select "1"
select select
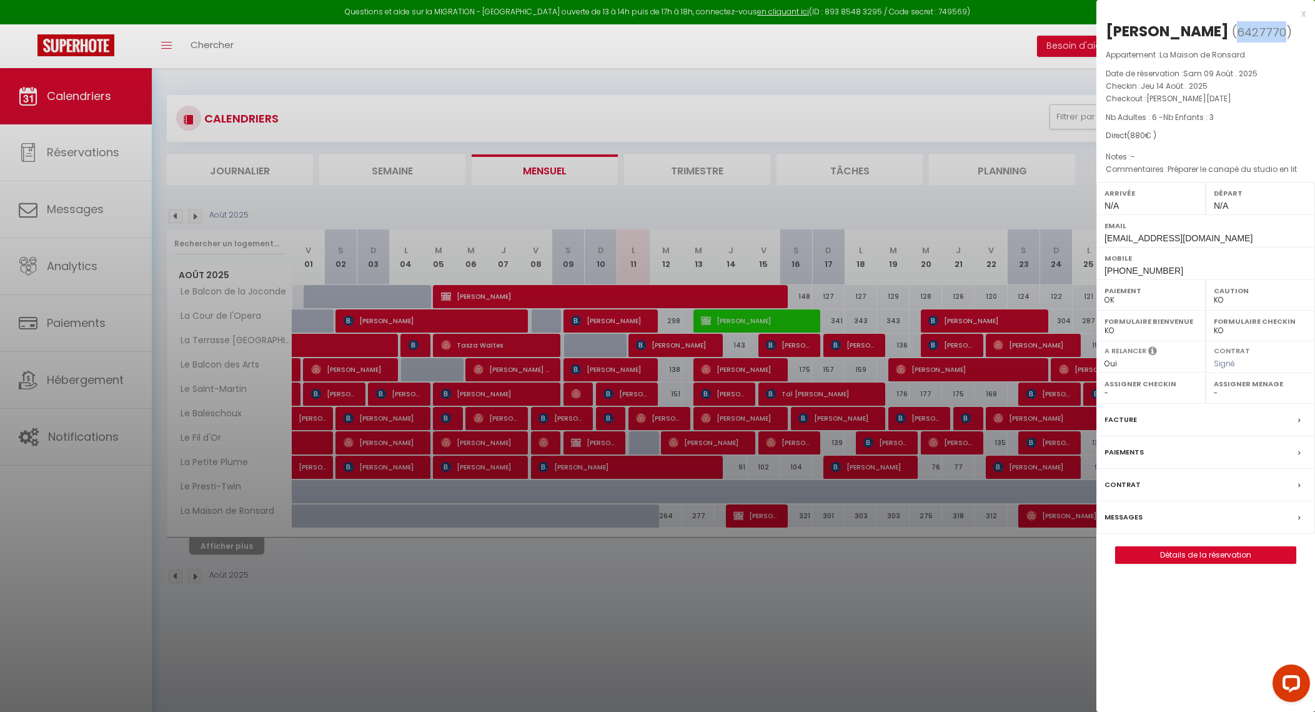
drag, startPoint x: 1202, startPoint y: 26, endPoint x: 1247, endPoint y: 25, distance: 45.0
click at [1247, 25] on span "( 6427770 )" at bounding box center [1262, 31] width 60 height 17
copy span "6427770"
drag, startPoint x: 1111, startPoint y: 31, endPoint x: 1164, endPoint y: 29, distance: 53.1
click at [1167, 31] on div "[PERSON_NAME]" at bounding box center [1167, 31] width 123 height 20
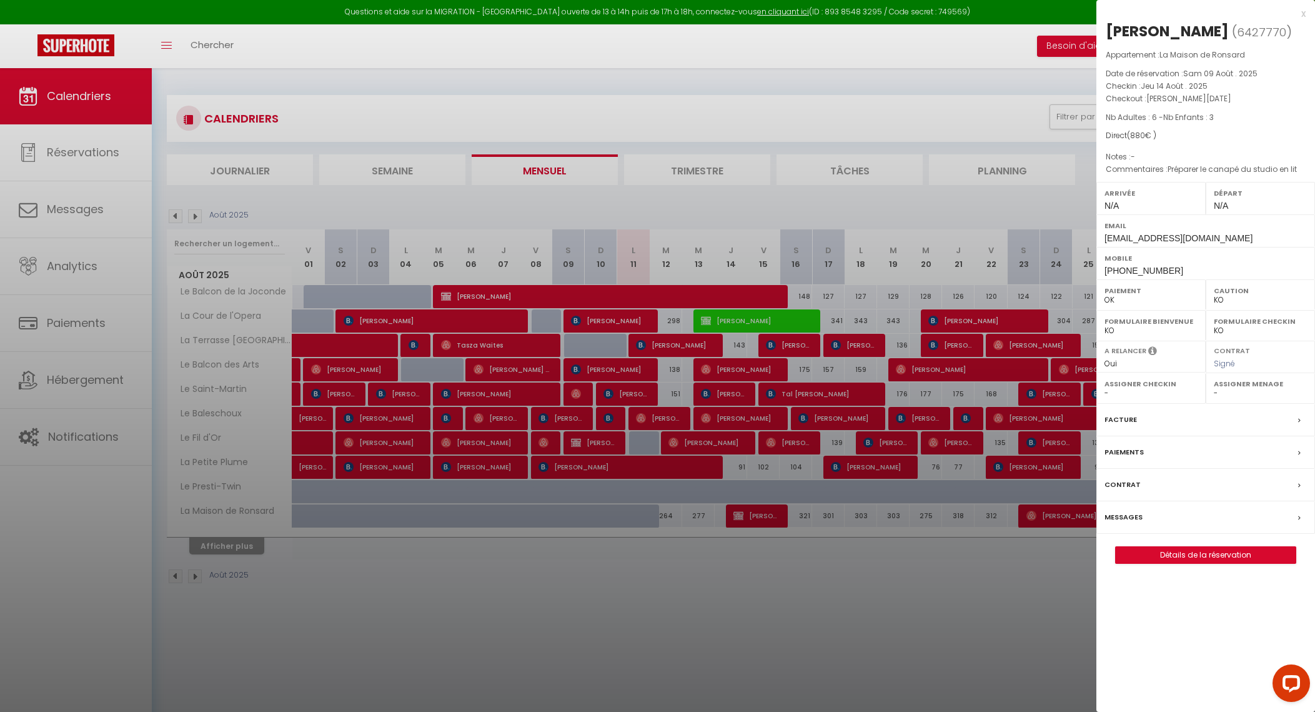
drag, startPoint x: 1164, startPoint y: 29, endPoint x: 1108, endPoint y: 25, distance: 56.4
click at [1108, 25] on div "[PERSON_NAME]" at bounding box center [1167, 31] width 123 height 20
drag, startPoint x: 1105, startPoint y: 25, endPoint x: 1193, endPoint y: 29, distance: 87.6
click at [1193, 29] on div "Sophie Stolz ( 6427770 ) Appartement : La Maison de Ronsard Date de réservation…" at bounding box center [1206, 292] width 219 height 542
copy div "[PERSON_NAME]"
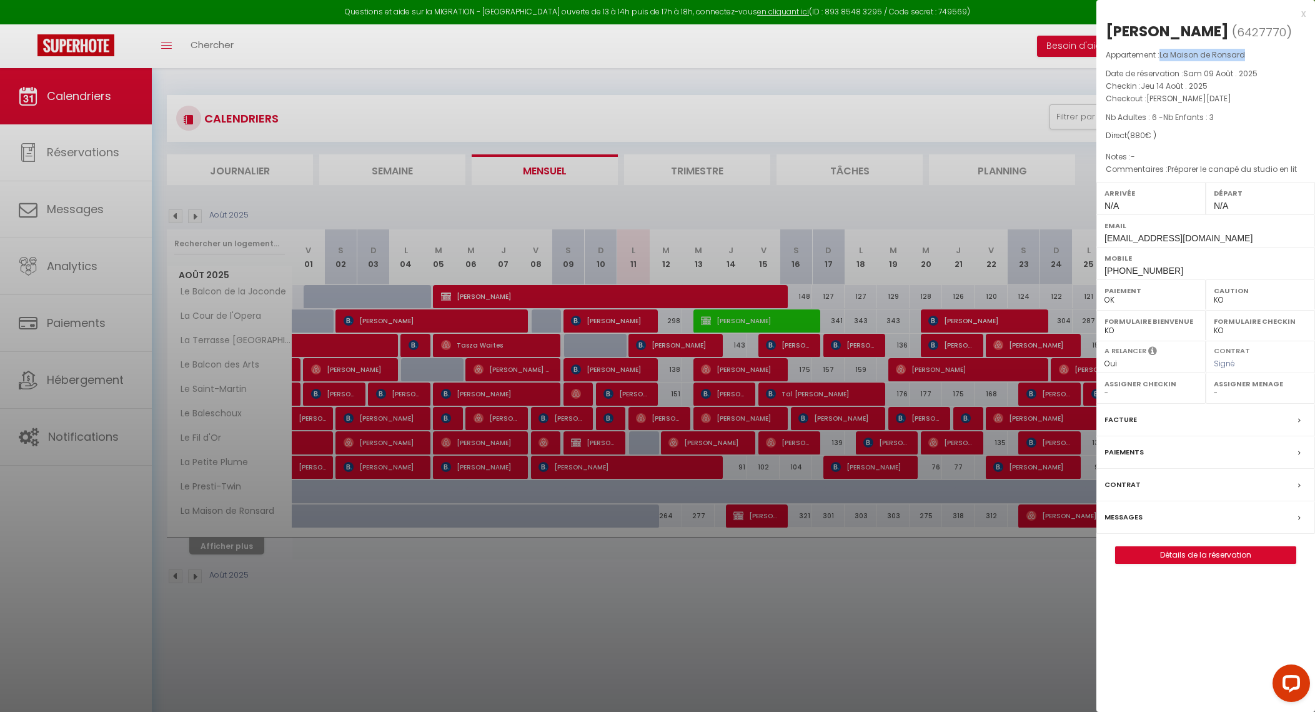
drag, startPoint x: 1162, startPoint y: 55, endPoint x: 1246, endPoint y: 52, distance: 84.4
click at [1246, 52] on p "Appartement : La Maison de Ronsard" at bounding box center [1206, 55] width 200 height 12
copy span "La Maison de Ronsard"
click at [1210, 556] on link "Détails de la réservation" at bounding box center [1206, 555] width 180 height 16
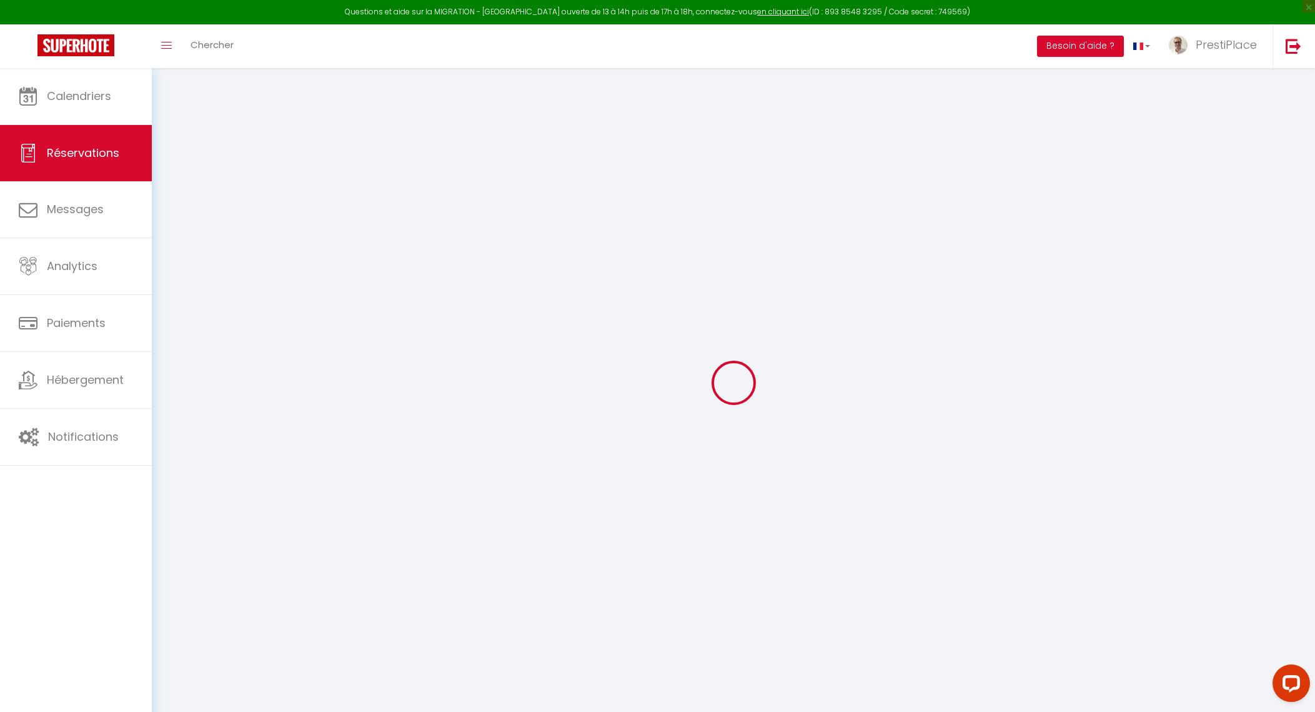
type input "[PERSON_NAME]"
type input "Stolz"
type input "[EMAIL_ADDRESS][DOMAIN_NAME]"
type input "[PHONE_NUMBER]"
type input "68640"
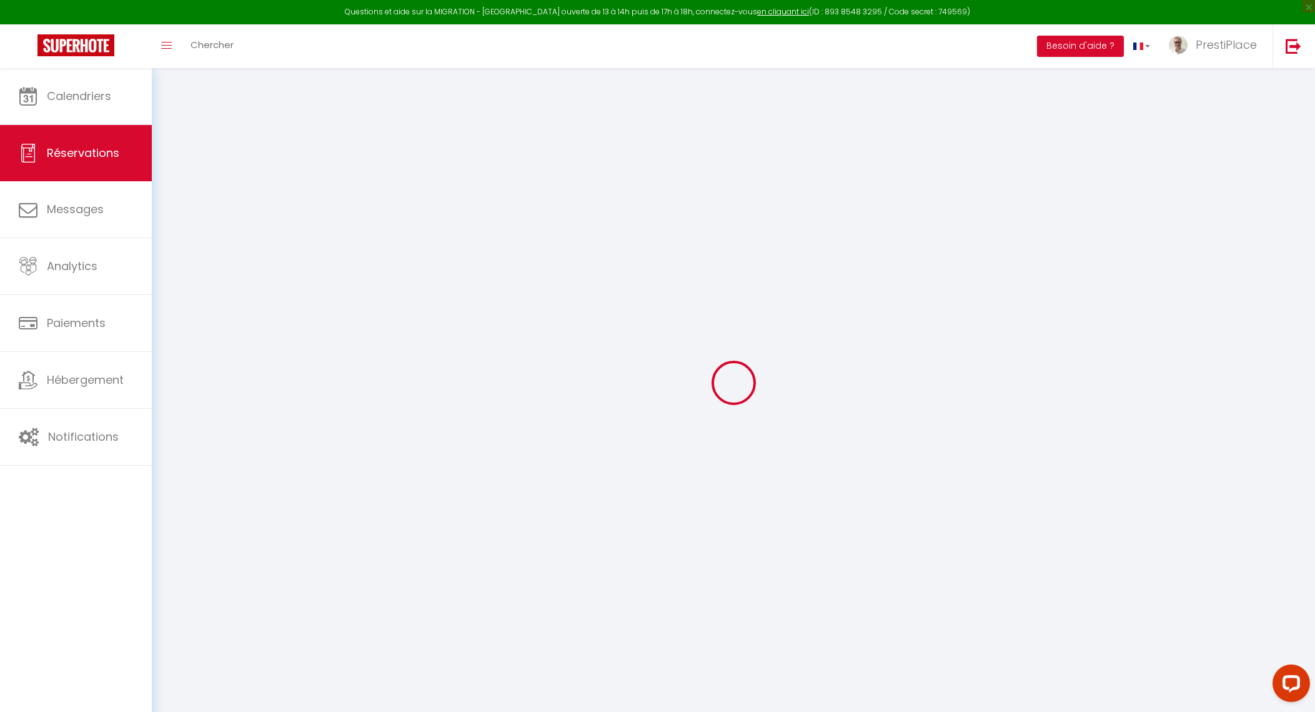
type input "[STREET_ADDRESS]"
type input "Muespach"
select select "FR"
select select "59895"
select select "1"
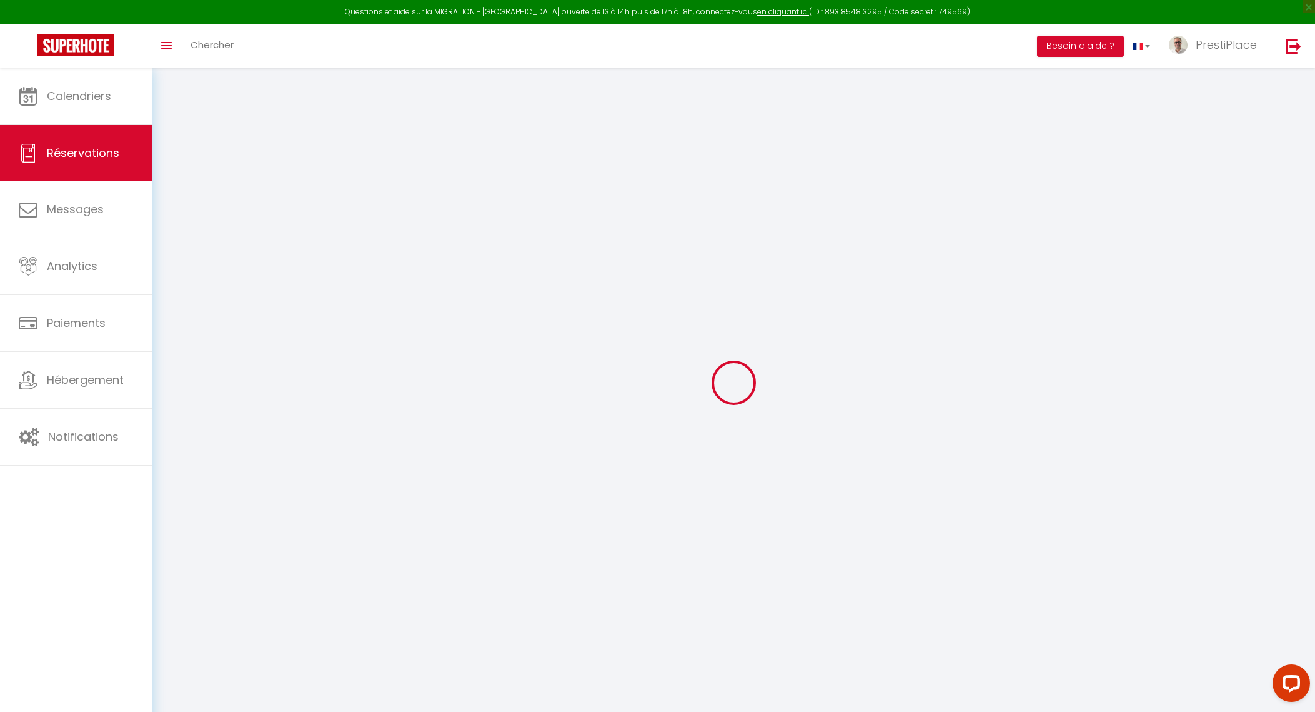
type input "[DEMOGRAPHIC_DATA] 14 Août 2025"
select select
type input "[PERSON_NAME] 16 Août 2025"
select select
type input "6"
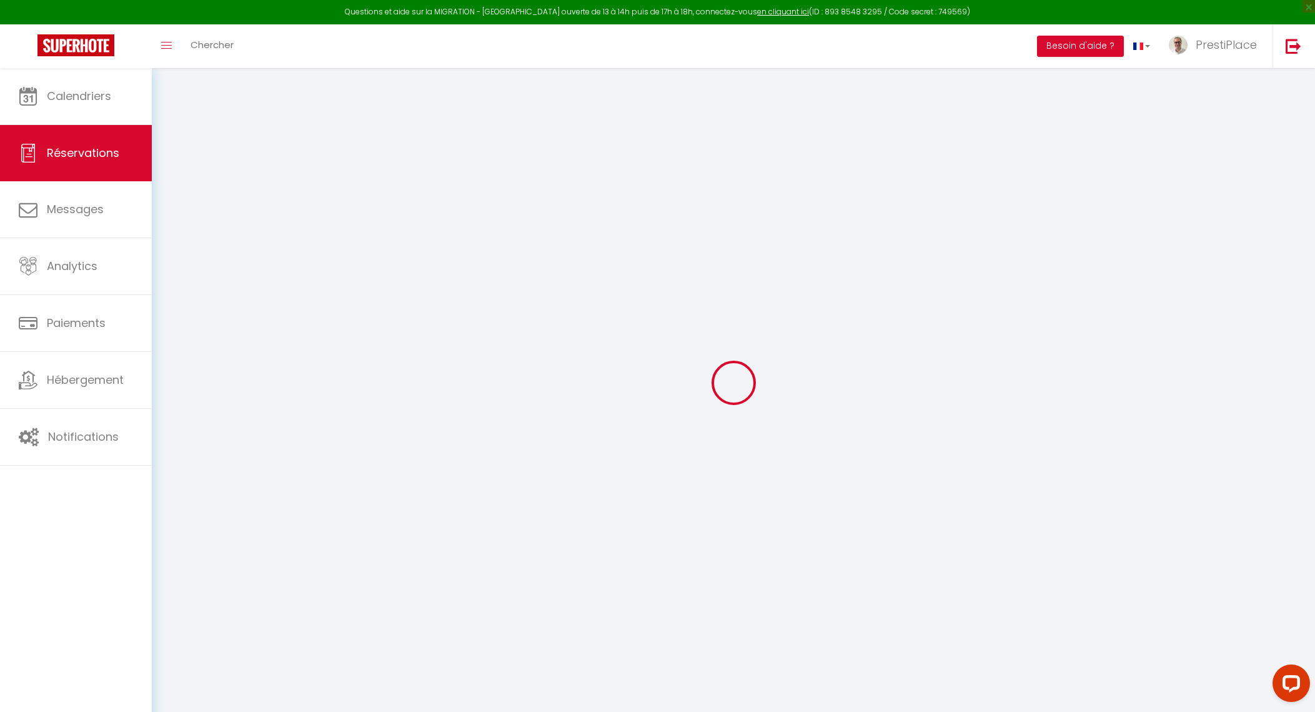
type input "3"
select select "12"
select select
type input "880"
checkbox input "false"
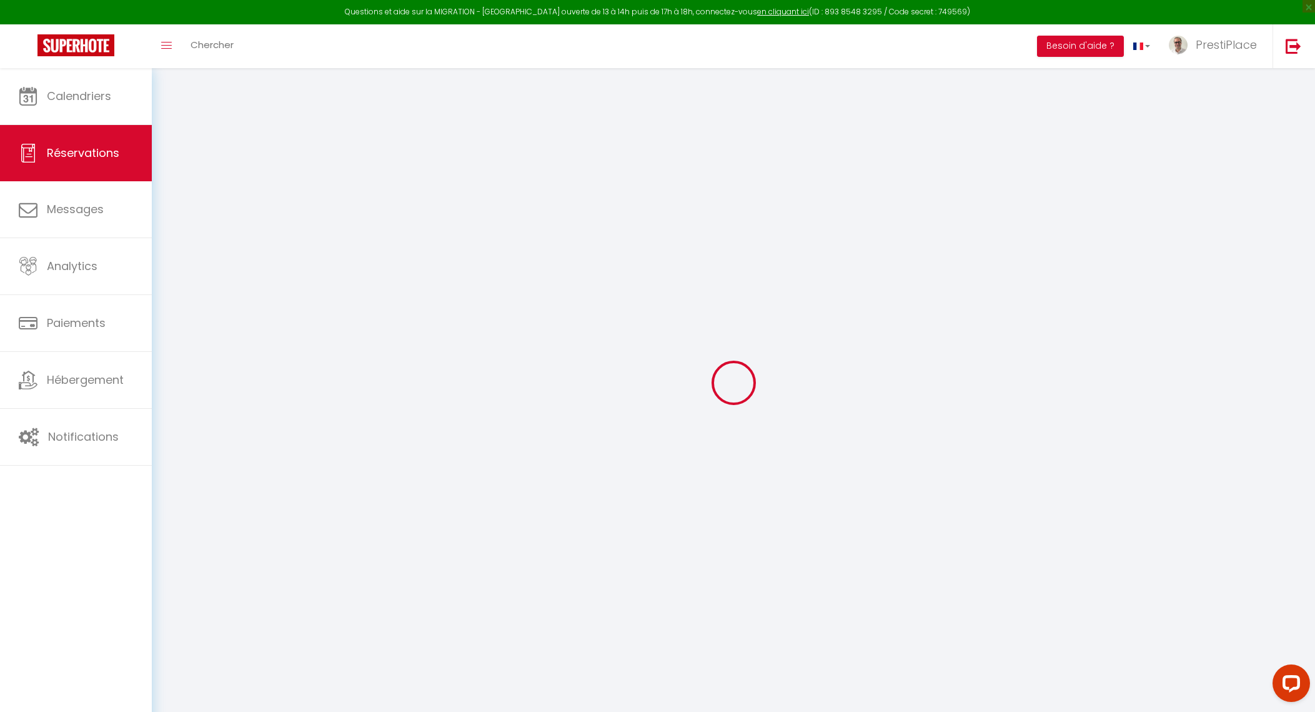
type input "0"
select select
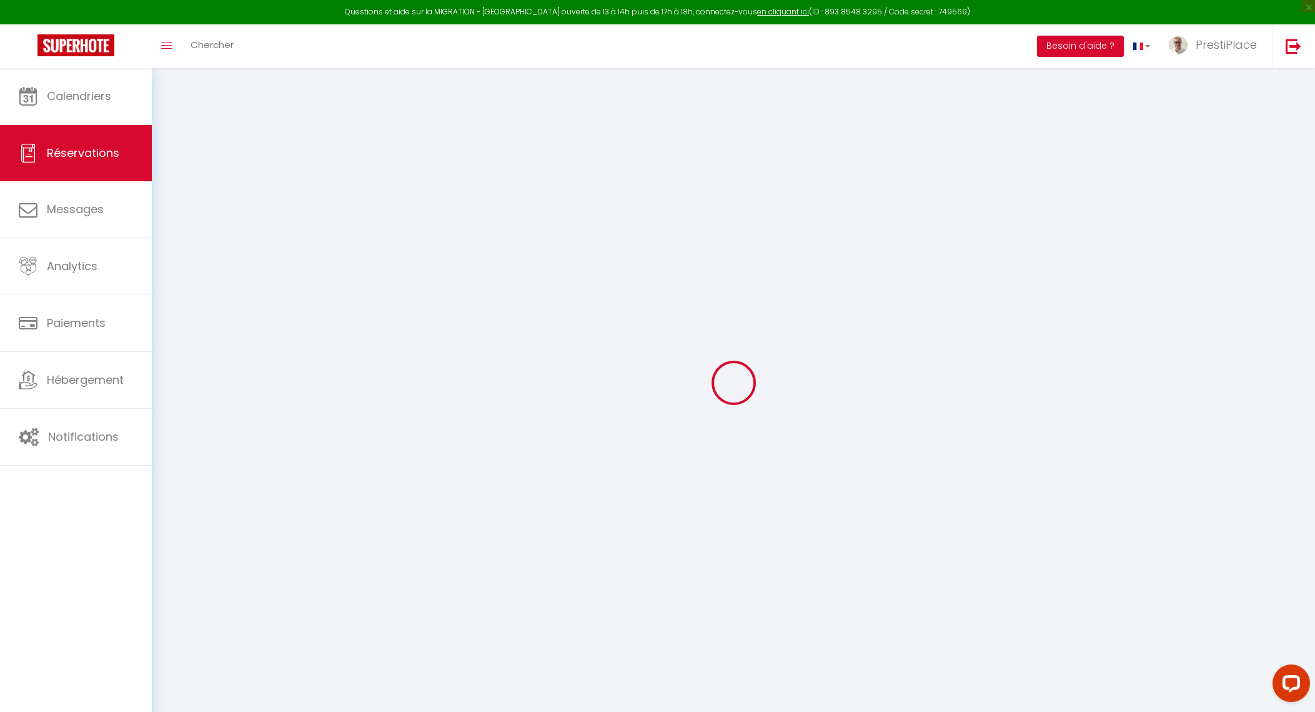
select select
select select "14"
checkbox input "false"
select select
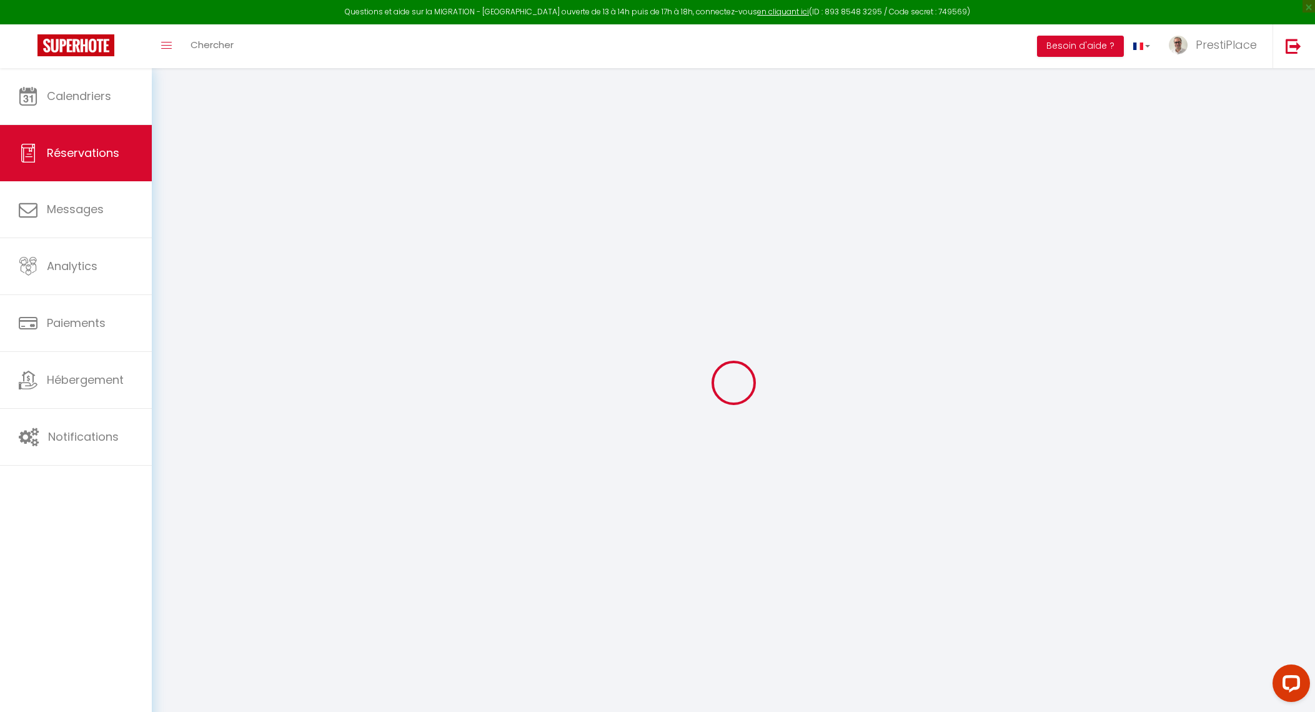
checkbox input "false"
select select
checkbox input "false"
type textarea "Préparer le canapé du studio en lit"
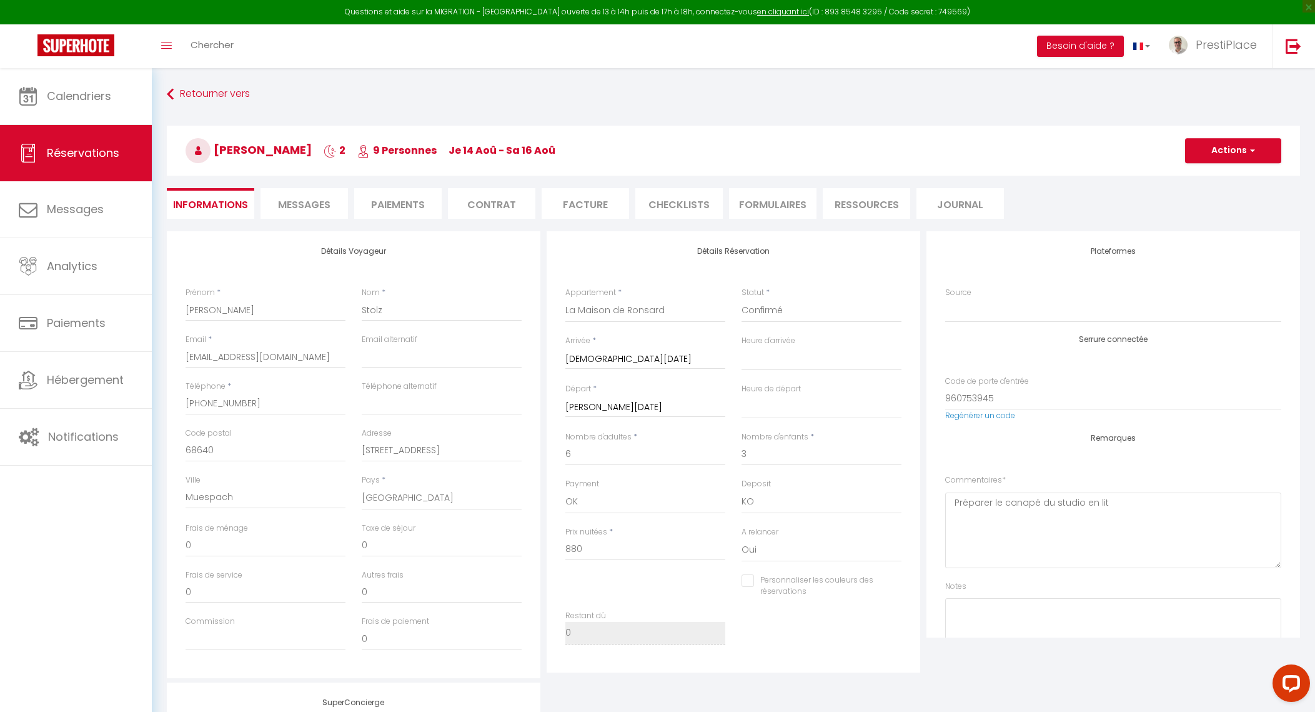
select select
checkbox input "false"
select select
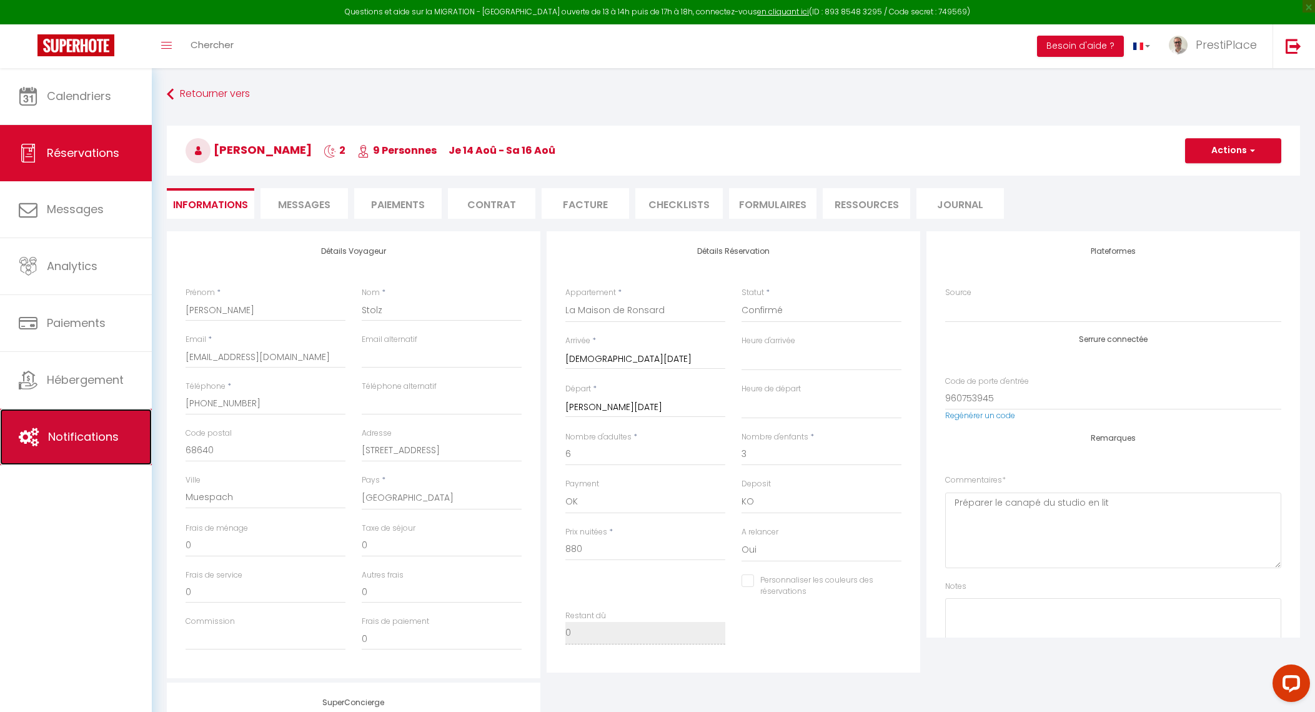
click at [70, 444] on span "Notifications" at bounding box center [83, 437] width 71 height 16
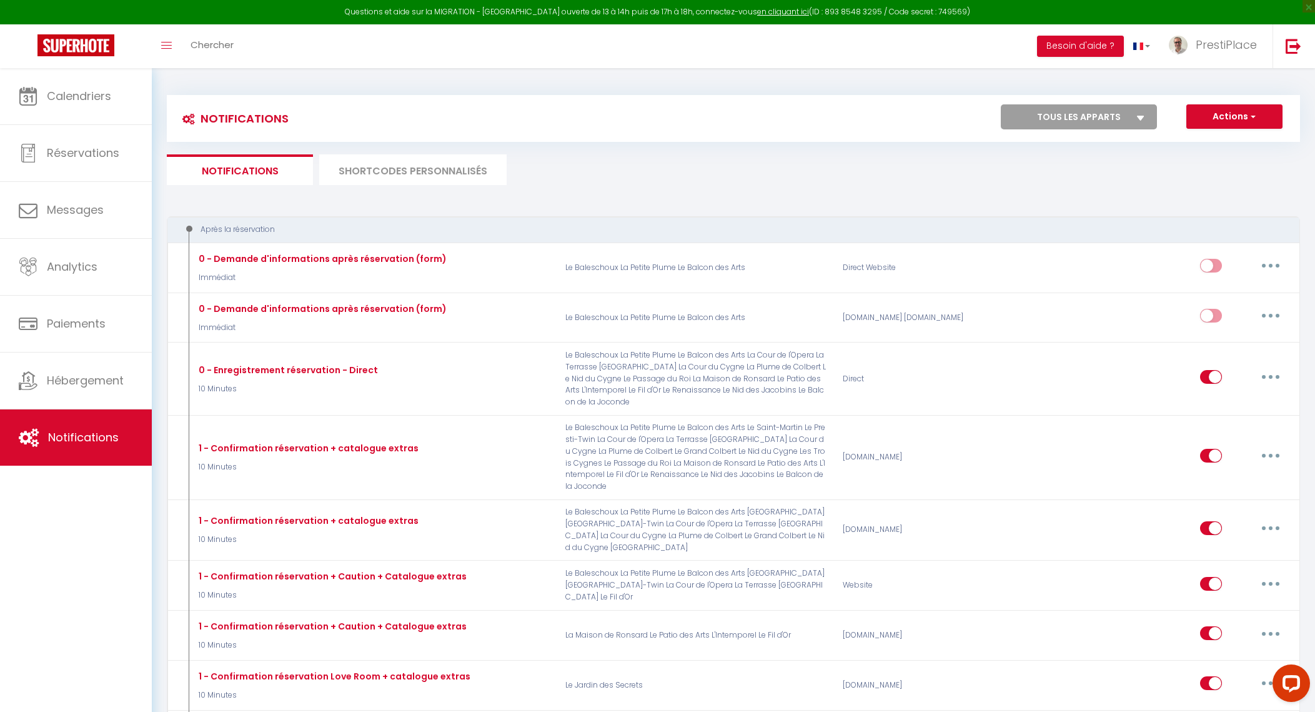
click at [417, 165] on li "SHORTCODES PERSONNALISÉS" at bounding box center [412, 169] width 187 height 31
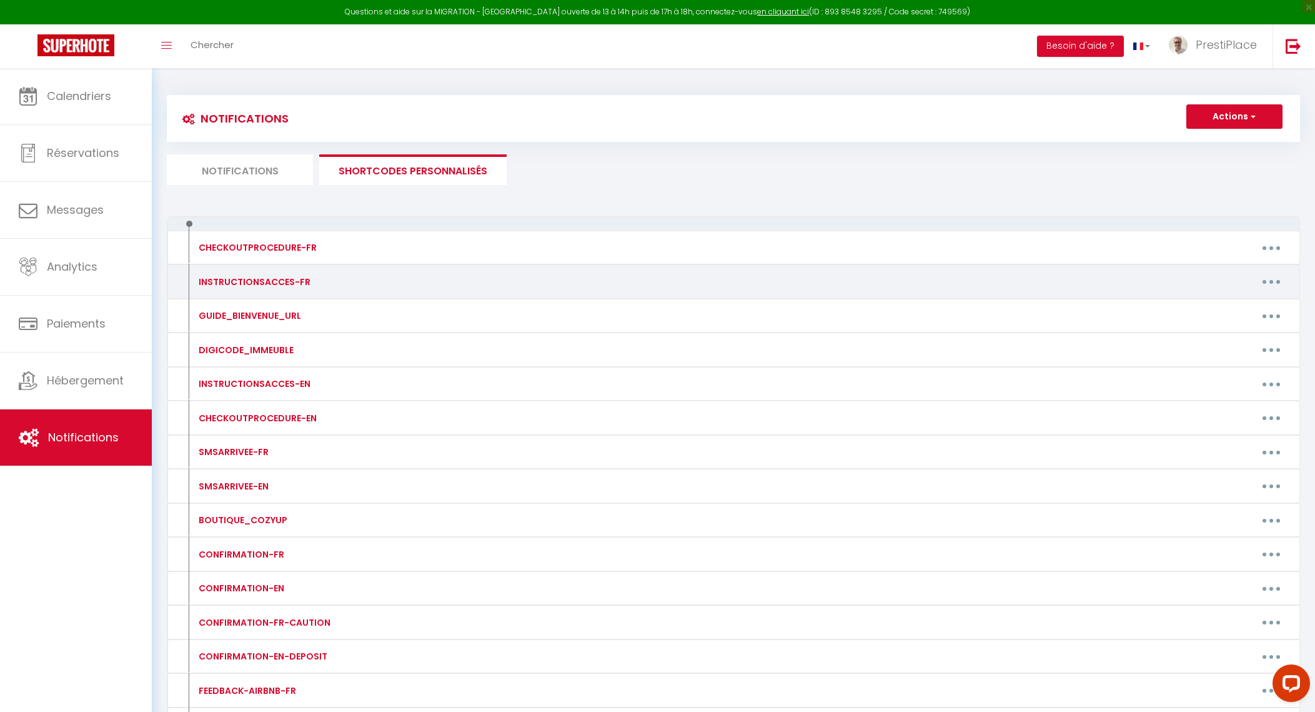
click at [1276, 284] on button "button" at bounding box center [1271, 282] width 35 height 20
click at [1238, 311] on link "Editer" at bounding box center [1239, 309] width 92 height 21
type input "INSTRUCTIONSACCES-FR"
type textarea "INSTRUCTIONSACCES-FR"
type textarea "Bonjour [GUEST:FIRST_NAME]​​,​​ Nous vous partageons ci-dessous toutes les info…"
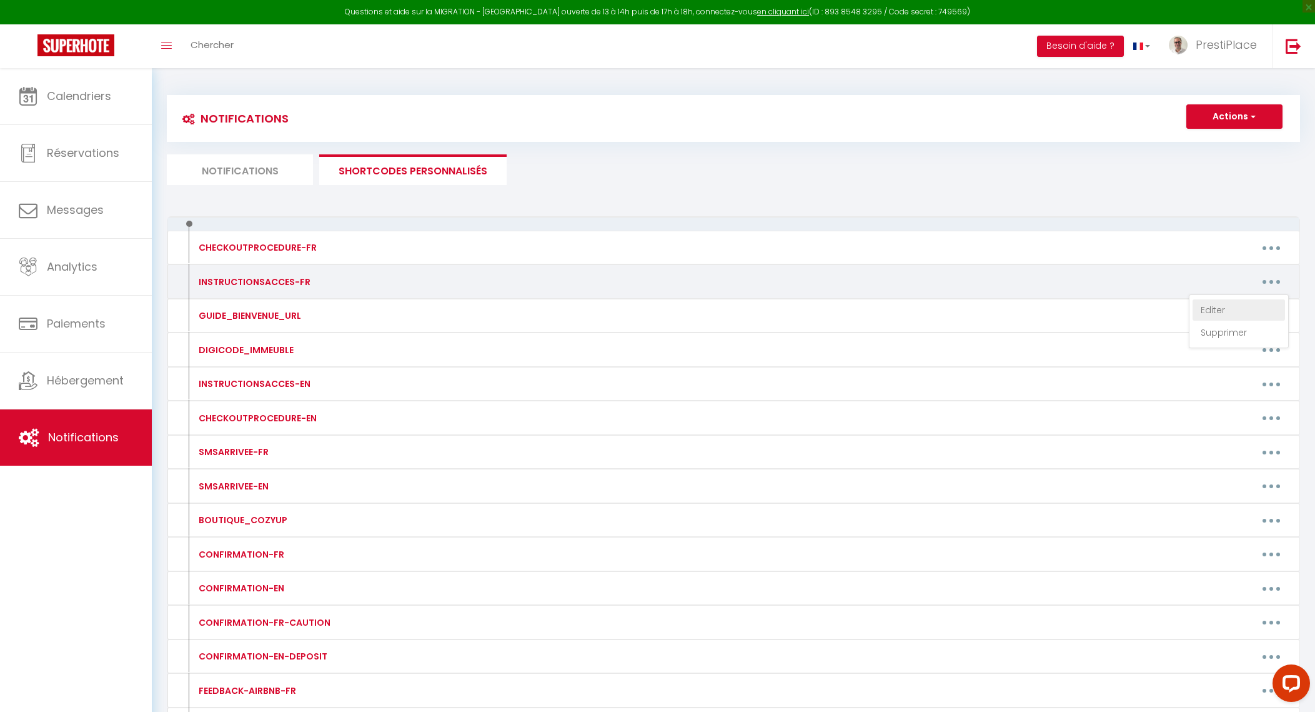
type textarea "Bonjour [GUEST:FIRST_NAME]​​,​​ Nous vous partageons ci-dessous les instruction…"
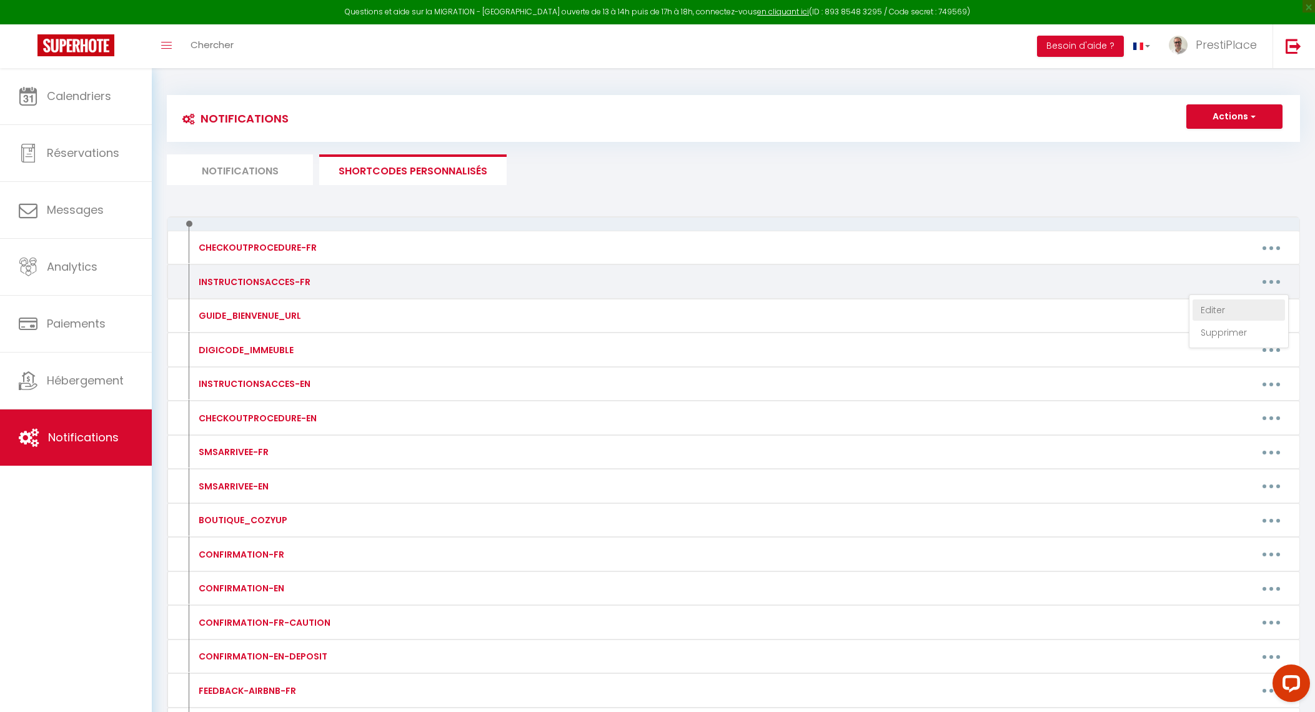
type textarea "Bonjour [GUEST:FIRST_NAME]​​,​​ Nous vous partageons ci-dessous les instruction…"
type textarea "Bonjour [GUEST:FIRST_NAME]​​,​​ Nous vous partageons ci-dessous toutes les info…"
type textarea "Bonjour [GUEST:FIRST_NAME]​​,​​ Nous vous partageons ci-dessous les instruction…"
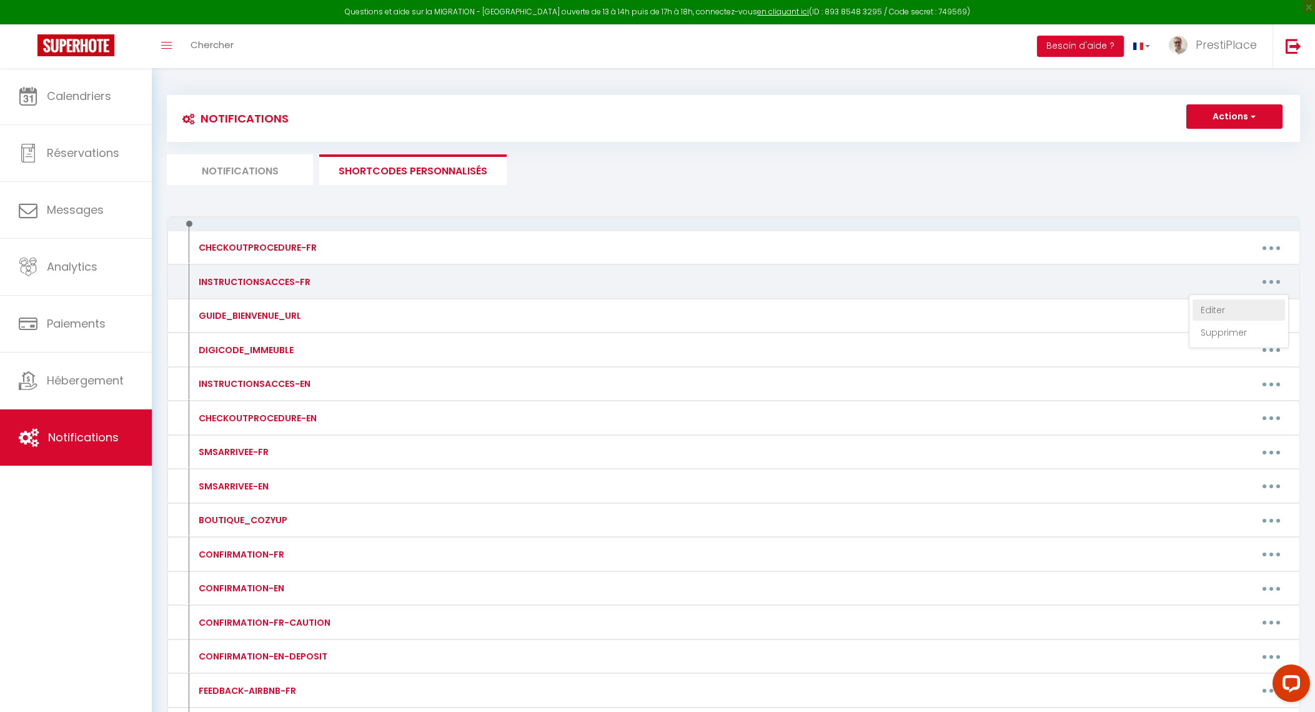
type textarea "Bonjour [GUEST:FIRST_NAME]​​,​​ Nous vous partageons ci-dessous les instruction…"
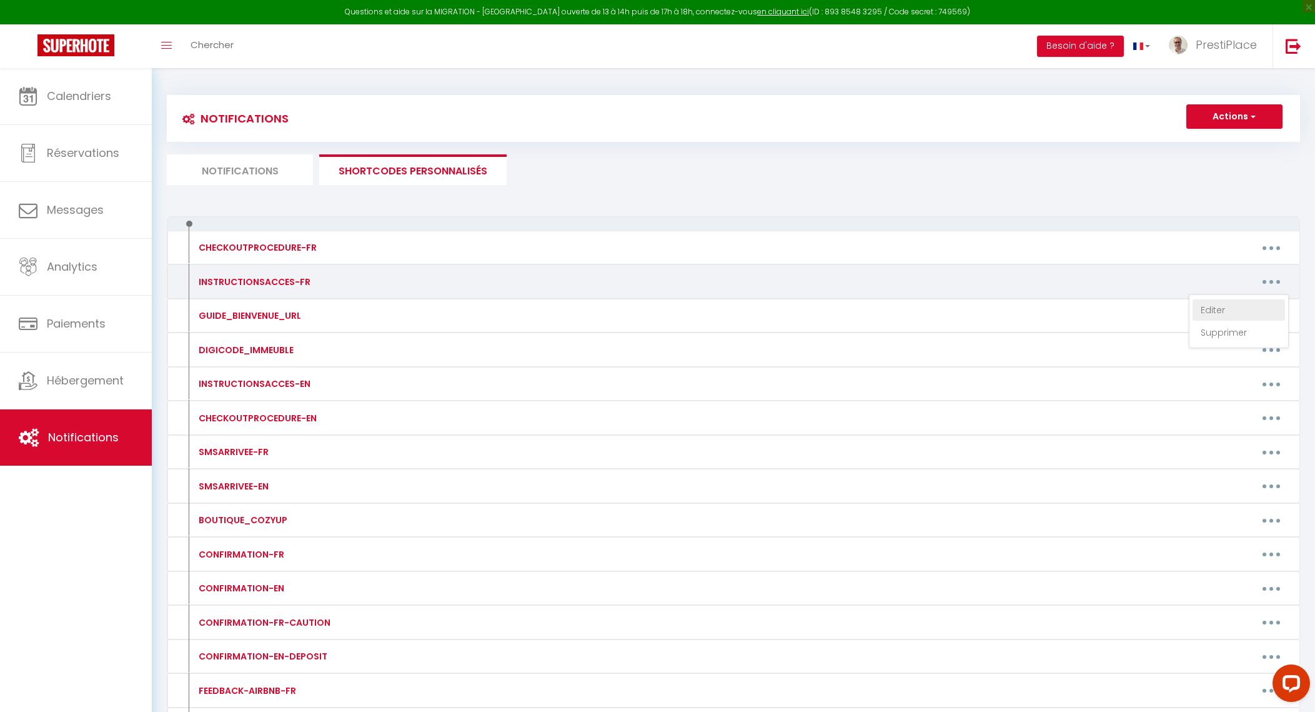
type textarea "Bonjour [GUEST:FIRST_NAME]​​,​​ Nous vous partageons ci-dessous les instruction…"
type textarea "Bonjour [GUEST:FIRST_NAME]​​,​​ Nous vous partageons ci-dessous toutes les info…"
type textarea "Bonjour [GUEST:FIRST_NAME]​​,​​ Nous vous partageons ci-dessous les instruction…"
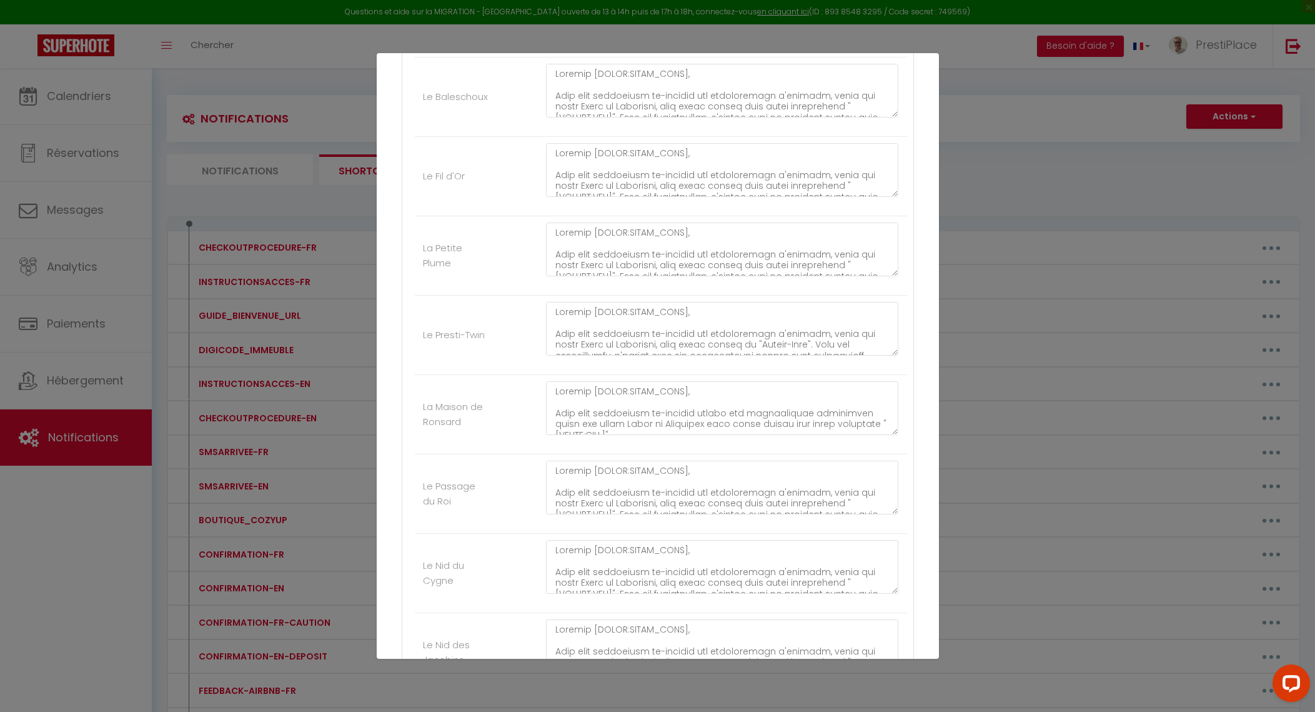
scroll to position [820, 0]
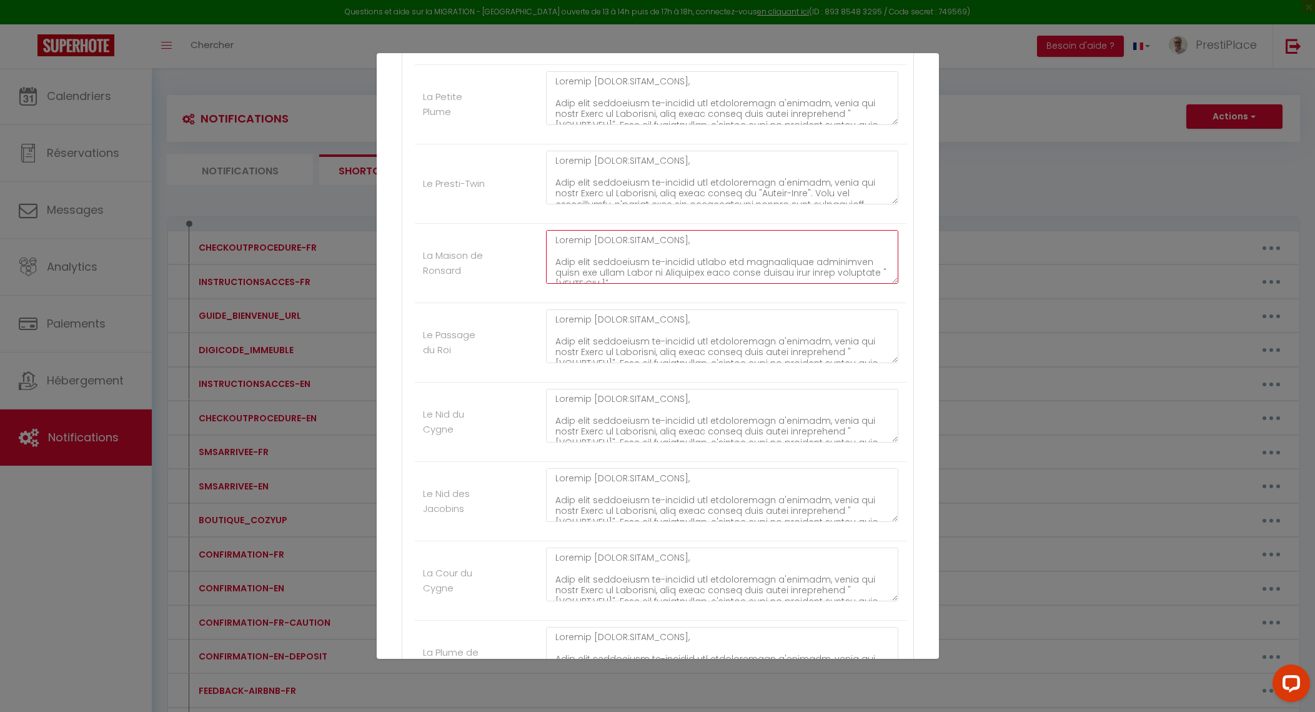
click at [886, 272] on textarea at bounding box center [722, 257] width 353 height 54
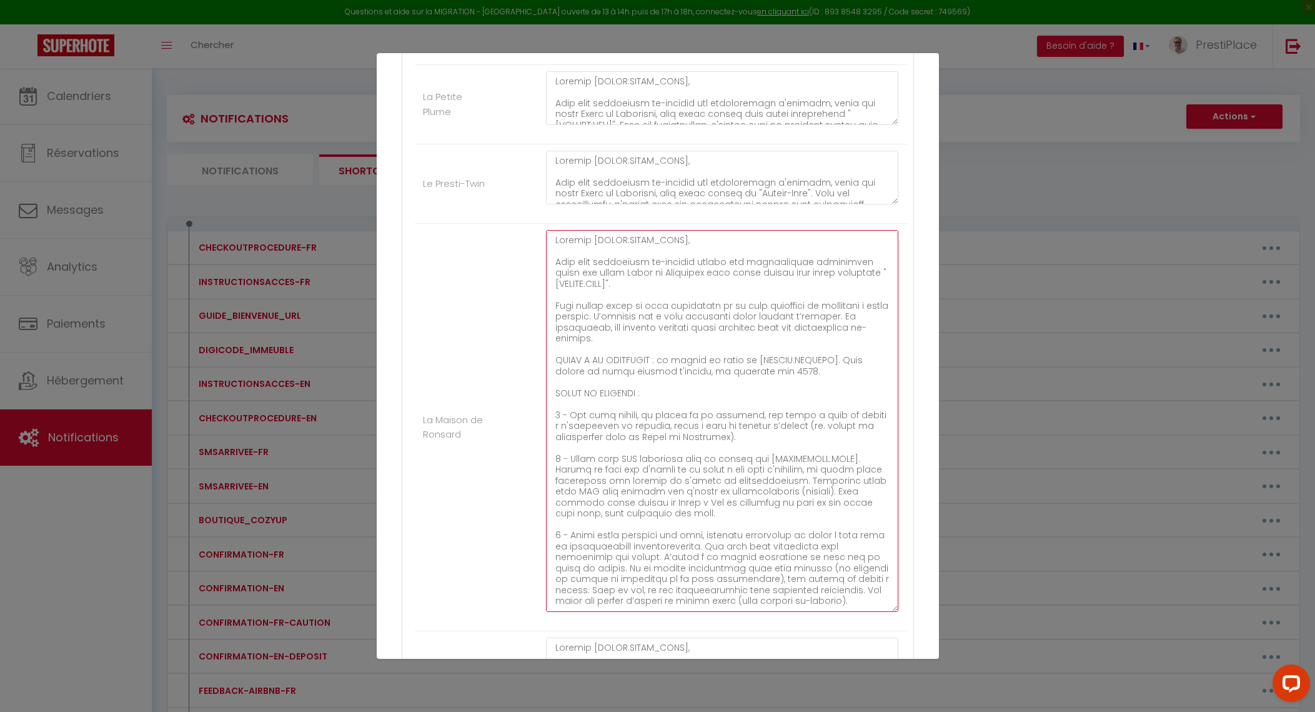
drag, startPoint x: 880, startPoint y: 272, endPoint x: 881, endPoint y: 601, distance: 328.7
click at [881, 601] on textarea at bounding box center [722, 421] width 353 height 382
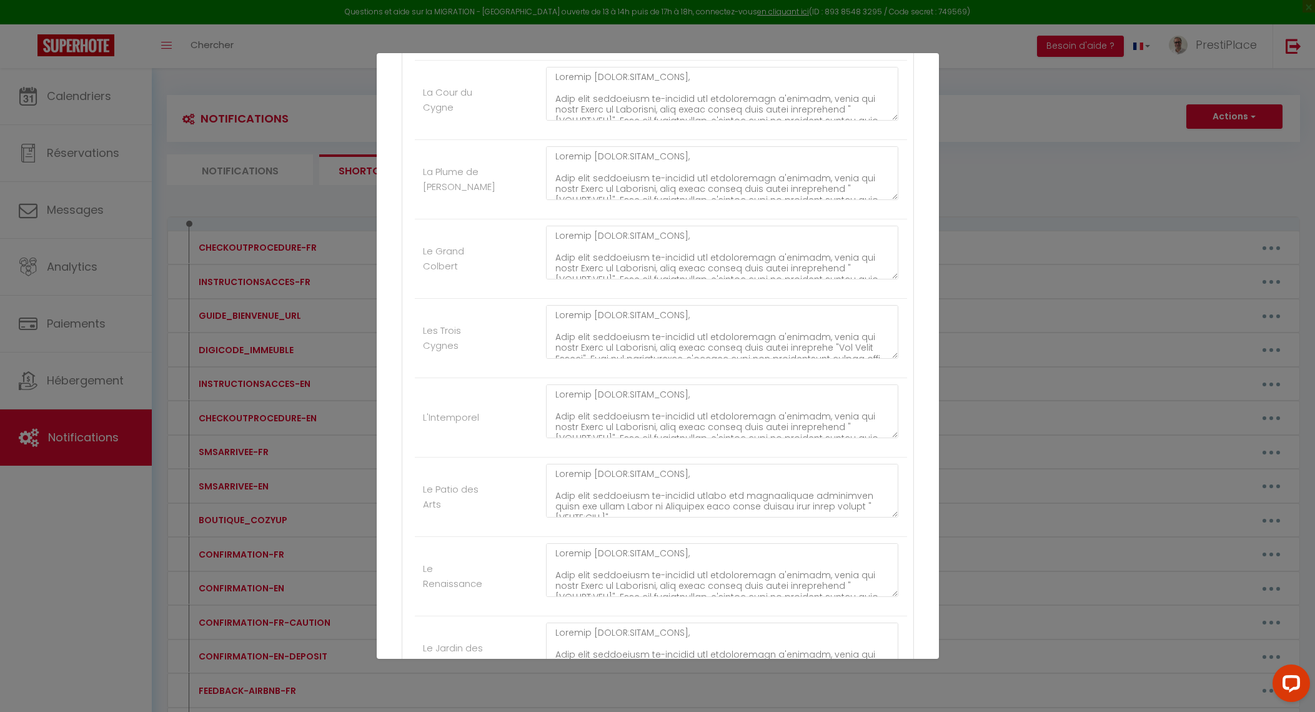
scroll to position [1760, 0]
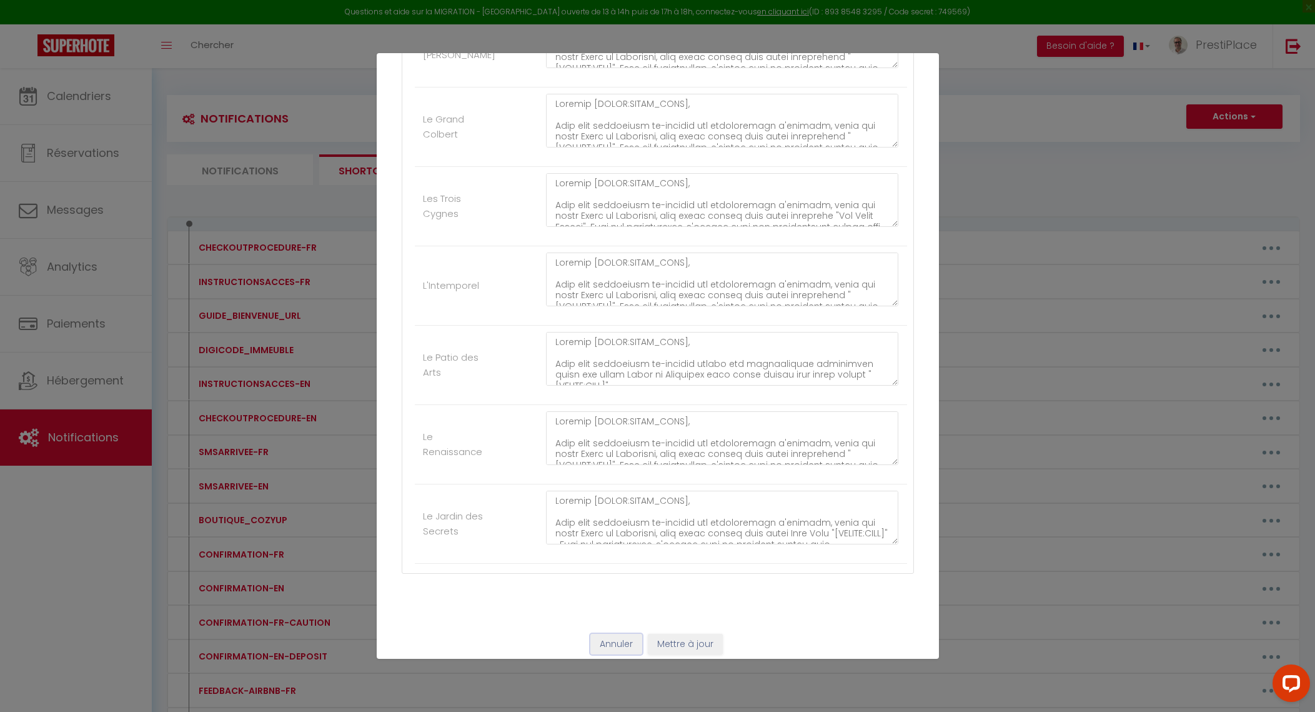
click at [609, 637] on button "Annuler" at bounding box center [617, 644] width 52 height 21
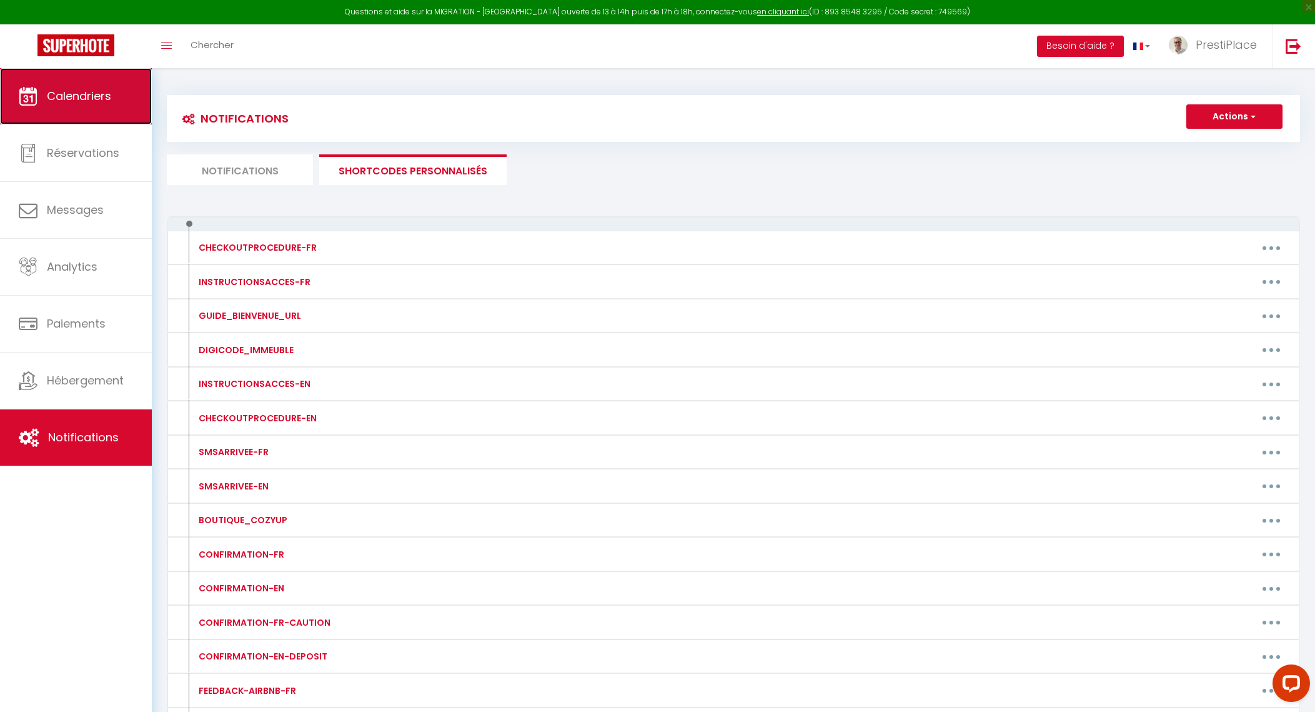
click at [60, 103] on span "Calendriers" at bounding box center [79, 96] width 64 height 16
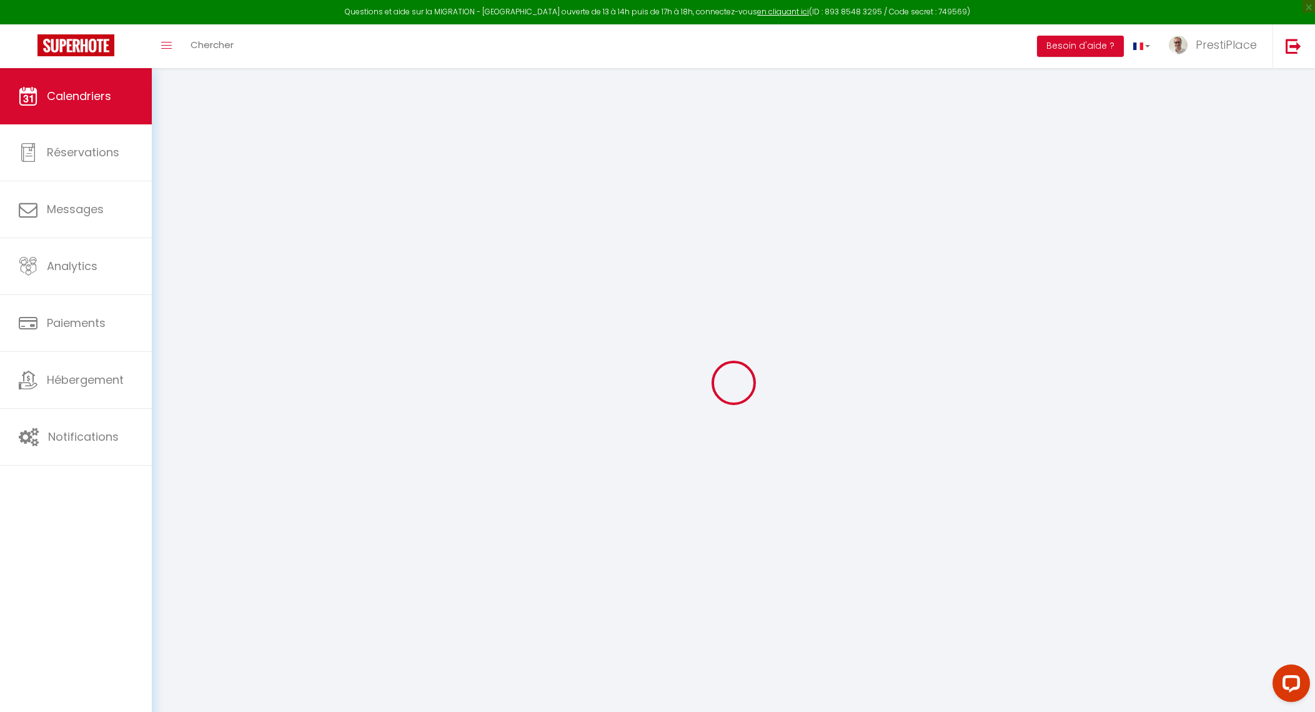
select select
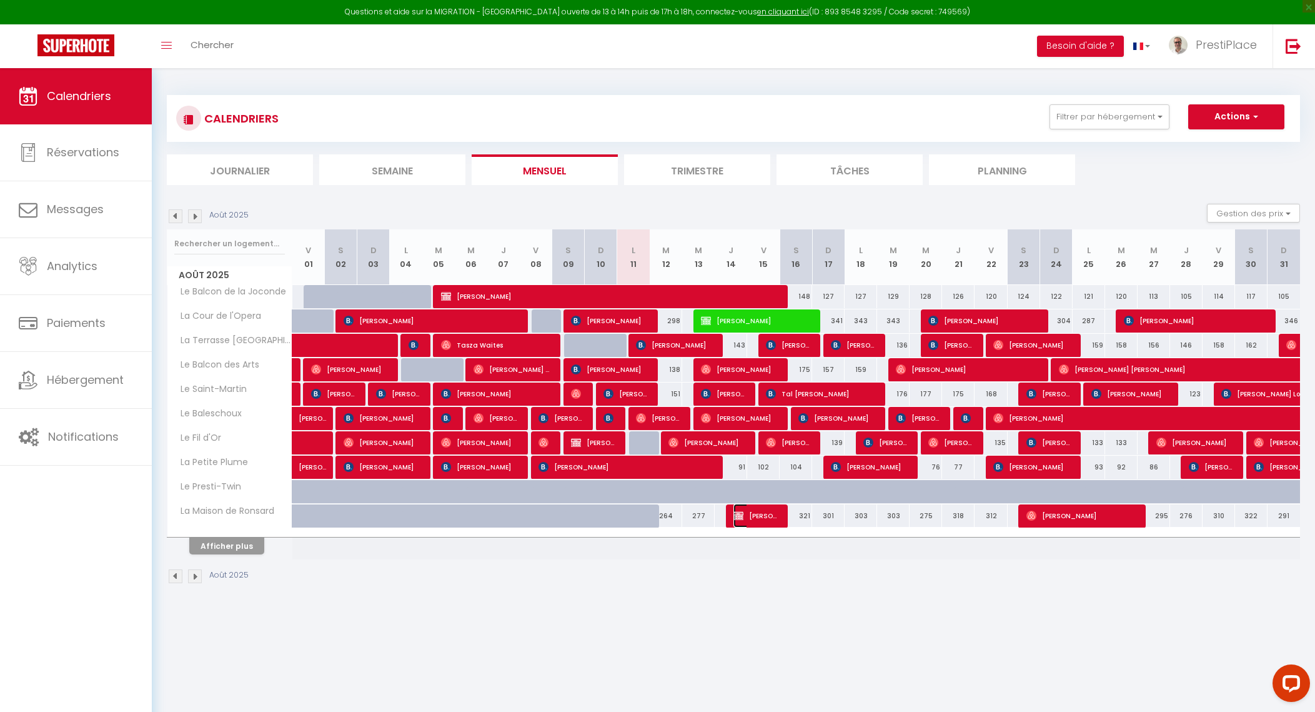
click at [755, 514] on span "[PERSON_NAME]" at bounding box center [755, 516] width 43 height 24
select select "OK"
select select "KO"
select select "0"
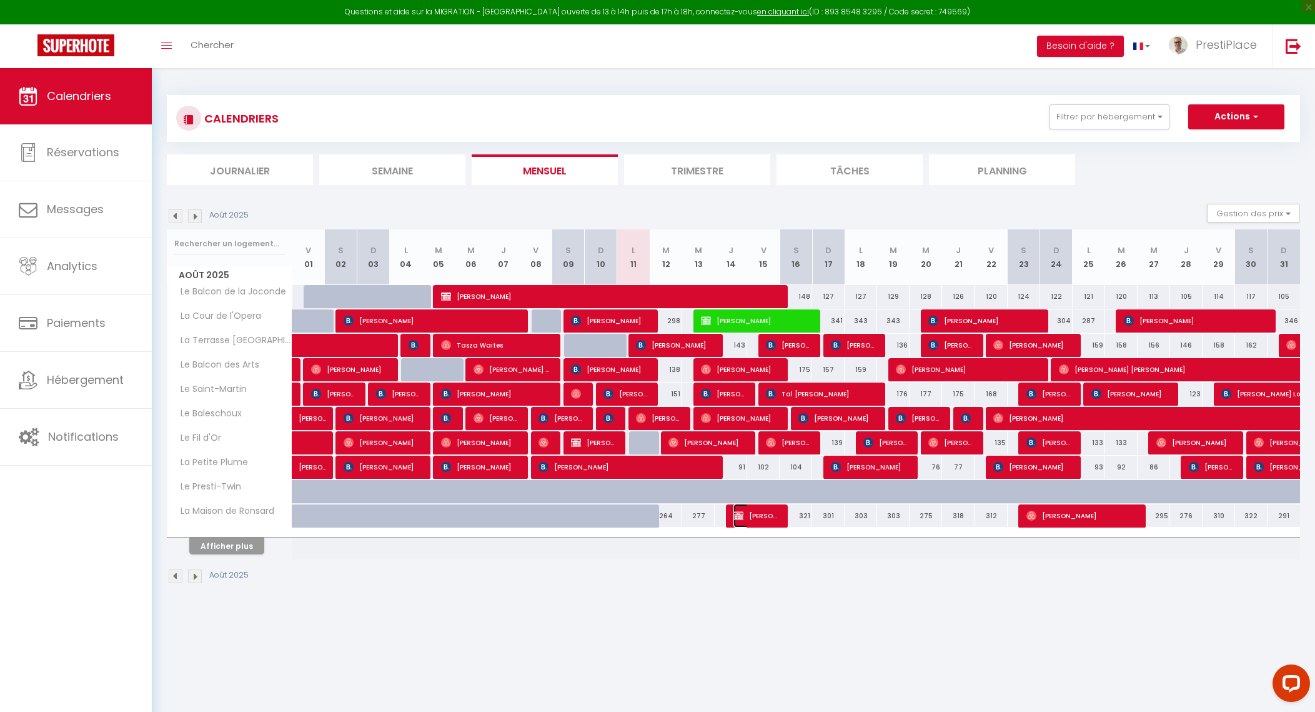
select select "1"
select select
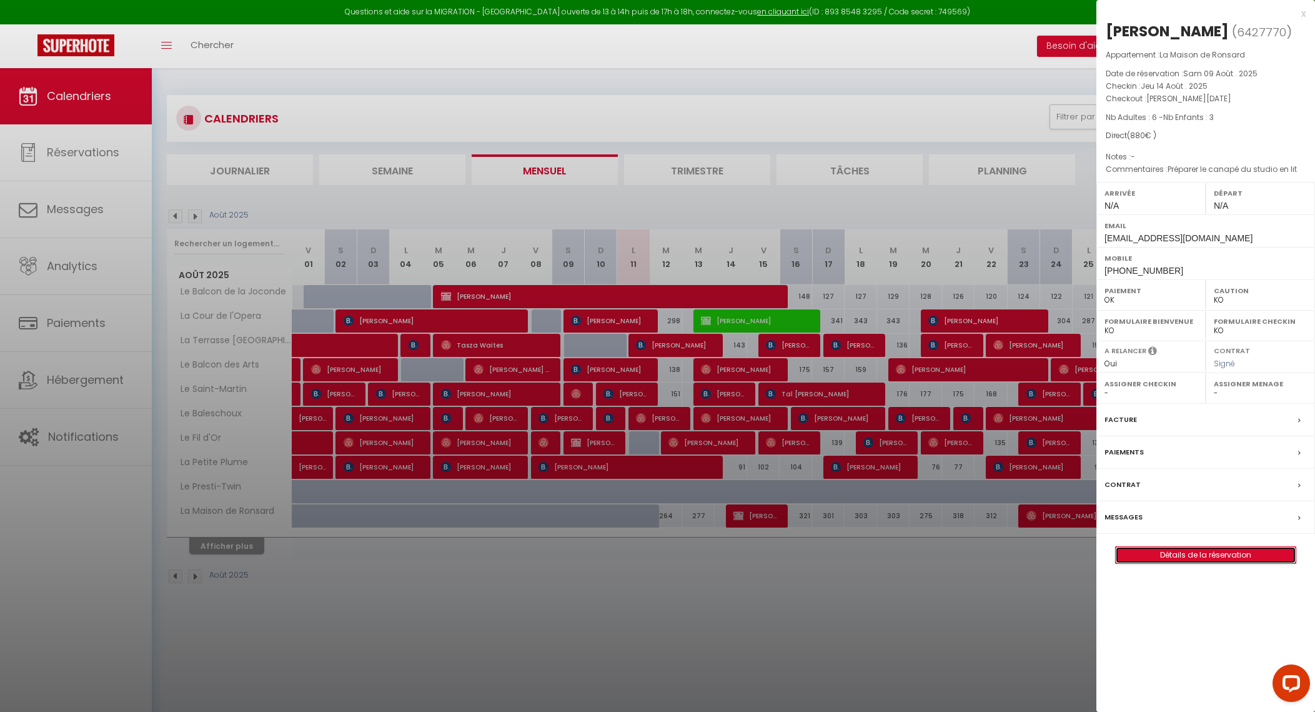
click at [1216, 551] on link "Détails de la réservation" at bounding box center [1206, 555] width 180 height 16
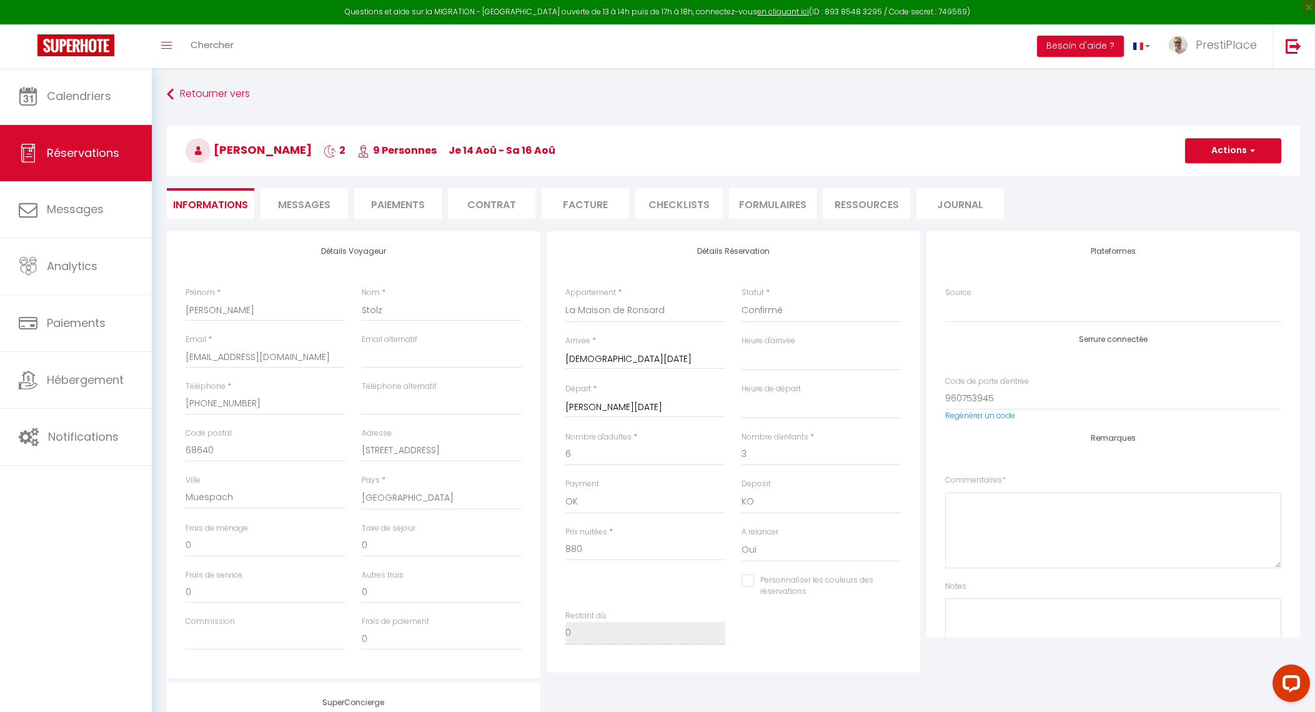
select select
checkbox input "false"
type textarea "Préparer le canapé du studio en lit"
click at [325, 196] on li "Messages" at bounding box center [304, 203] width 87 height 31
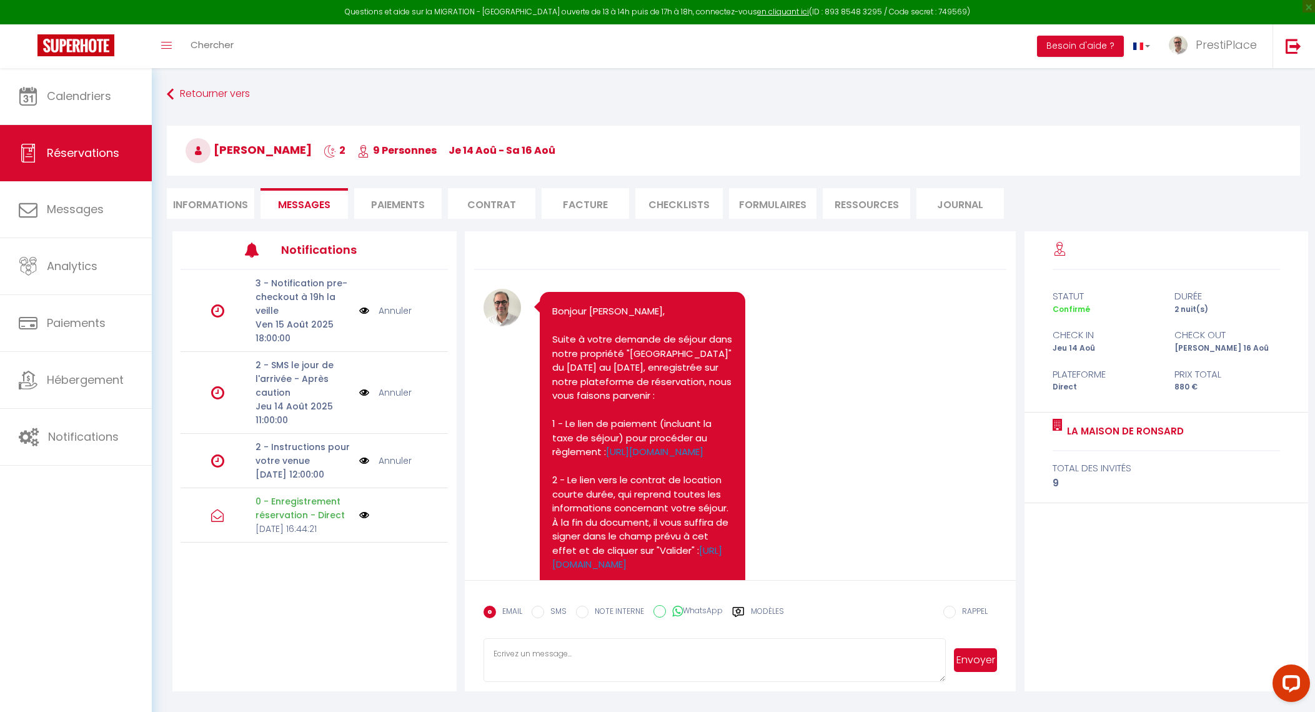
scroll to position [265, 0]
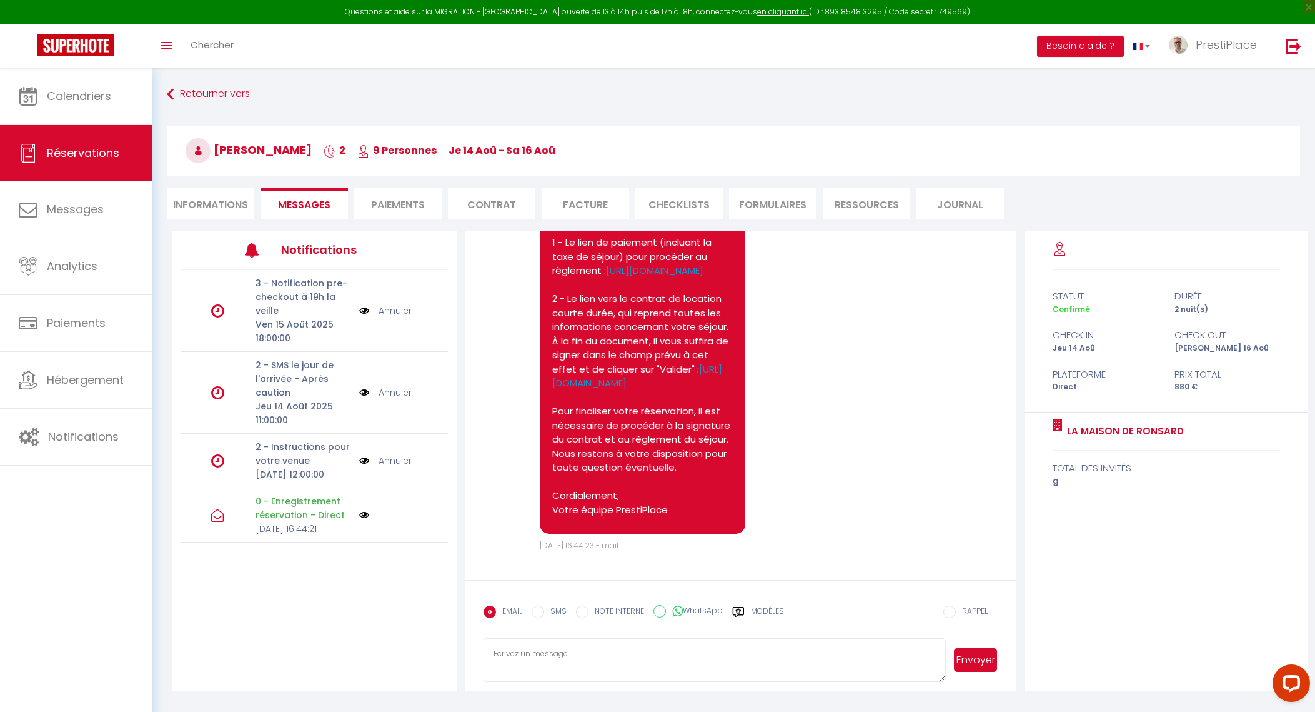
click at [365, 467] on img at bounding box center [364, 461] width 10 height 14
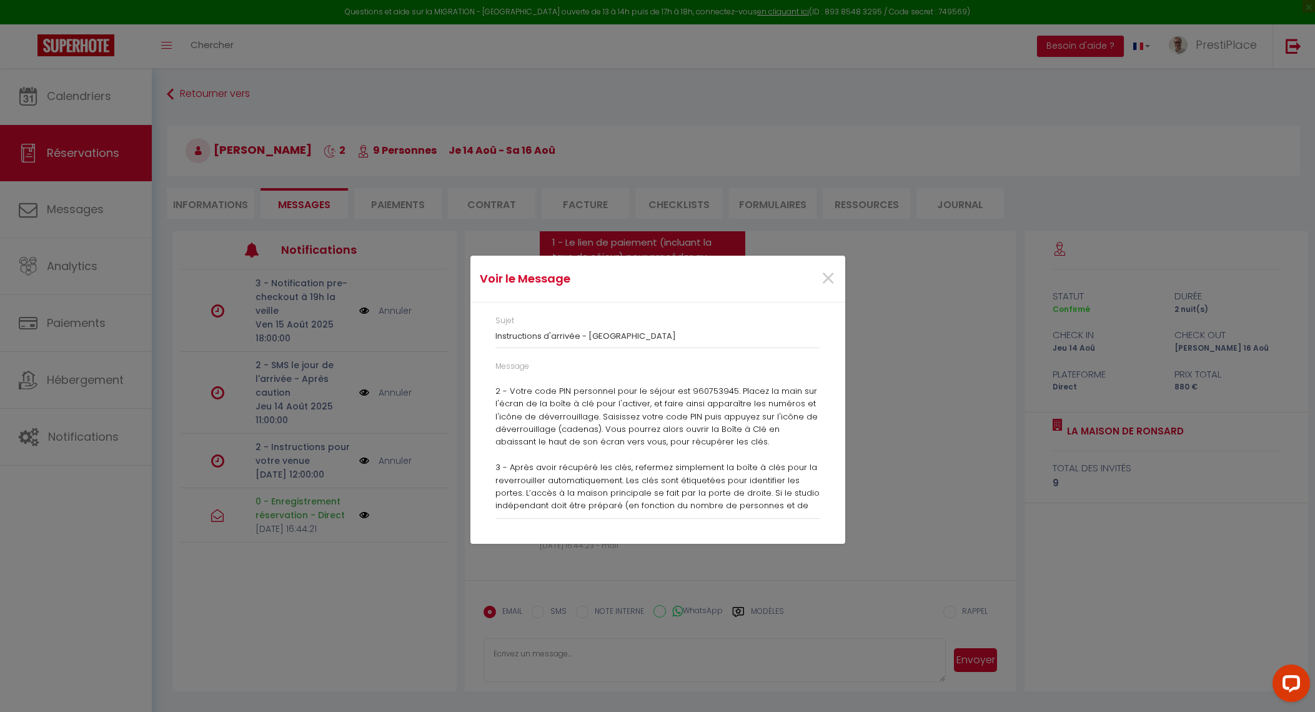
scroll to position [312, 0]
click at [493, 387] on div "Message Bonjour Sophie, Nous vous partageons ci-dessous toutes les informations…" at bounding box center [657, 446] width 341 height 171
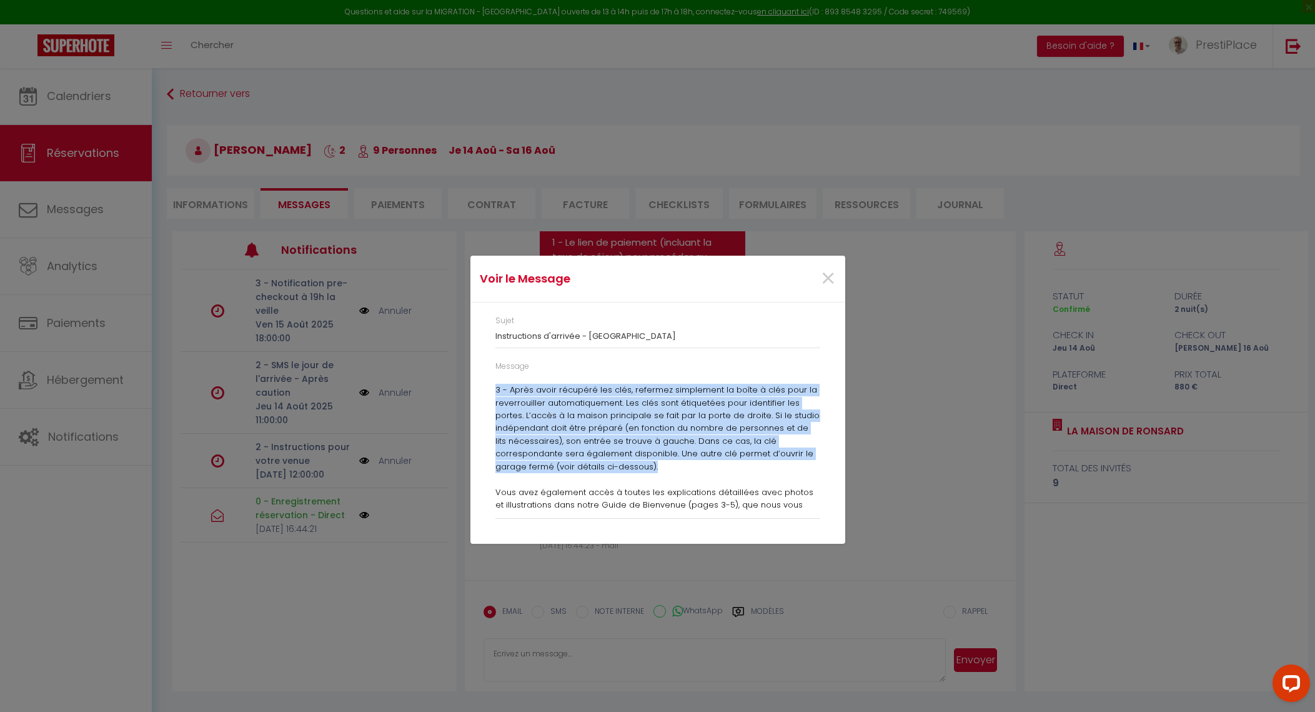
drag, startPoint x: 495, startPoint y: 392, endPoint x: 689, endPoint y: 463, distance: 206.2
click at [689, 463] on p "Bonjour Sophie, Nous vous partageons ci-dessous toutes les informations détaill…" at bounding box center [658, 492] width 325 height 855
drag, startPoint x: 689, startPoint y: 463, endPoint x: 589, endPoint y: 394, distance: 121.2
copy p "3 - Après avoir récupéré les clés, refermez simplement la boîte à clés pour la …"
click at [592, 464] on p "Bonjour Sophie, Nous vous partageons ci-dessous toutes les informations détaill…" at bounding box center [658, 492] width 325 height 855
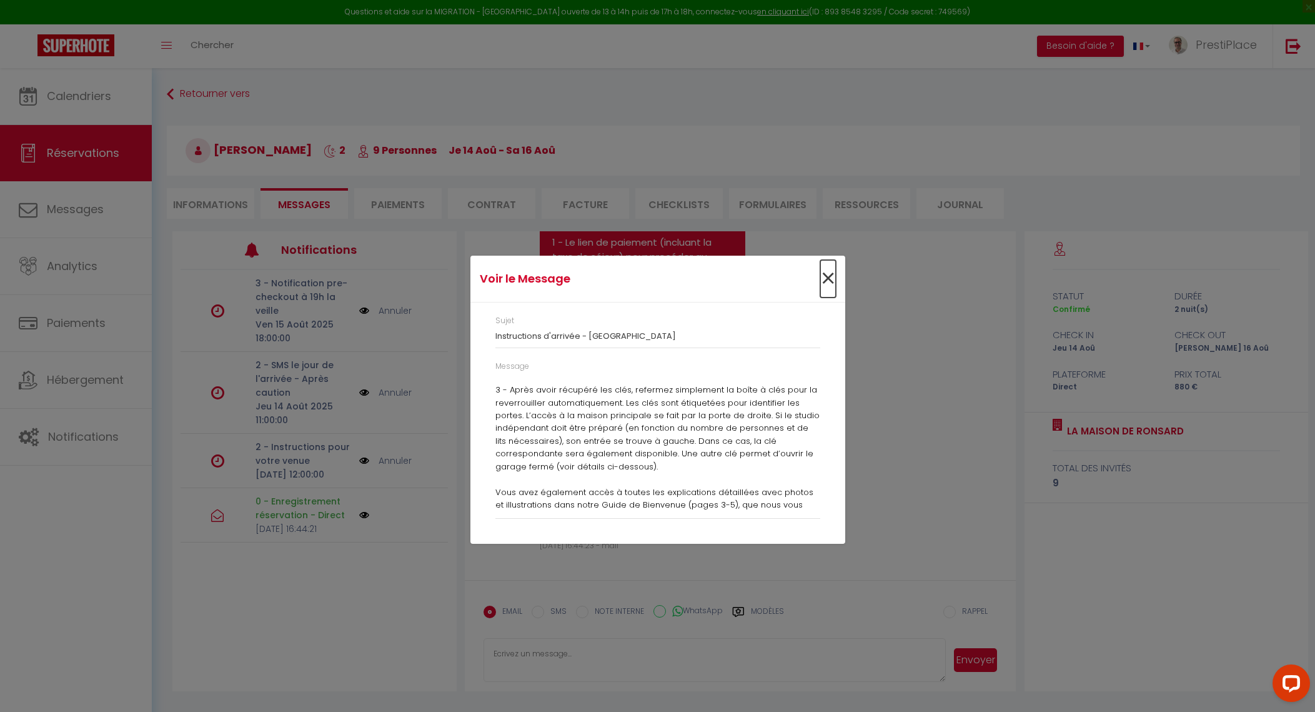
click at [827, 279] on span "×" at bounding box center [828, 278] width 16 height 37
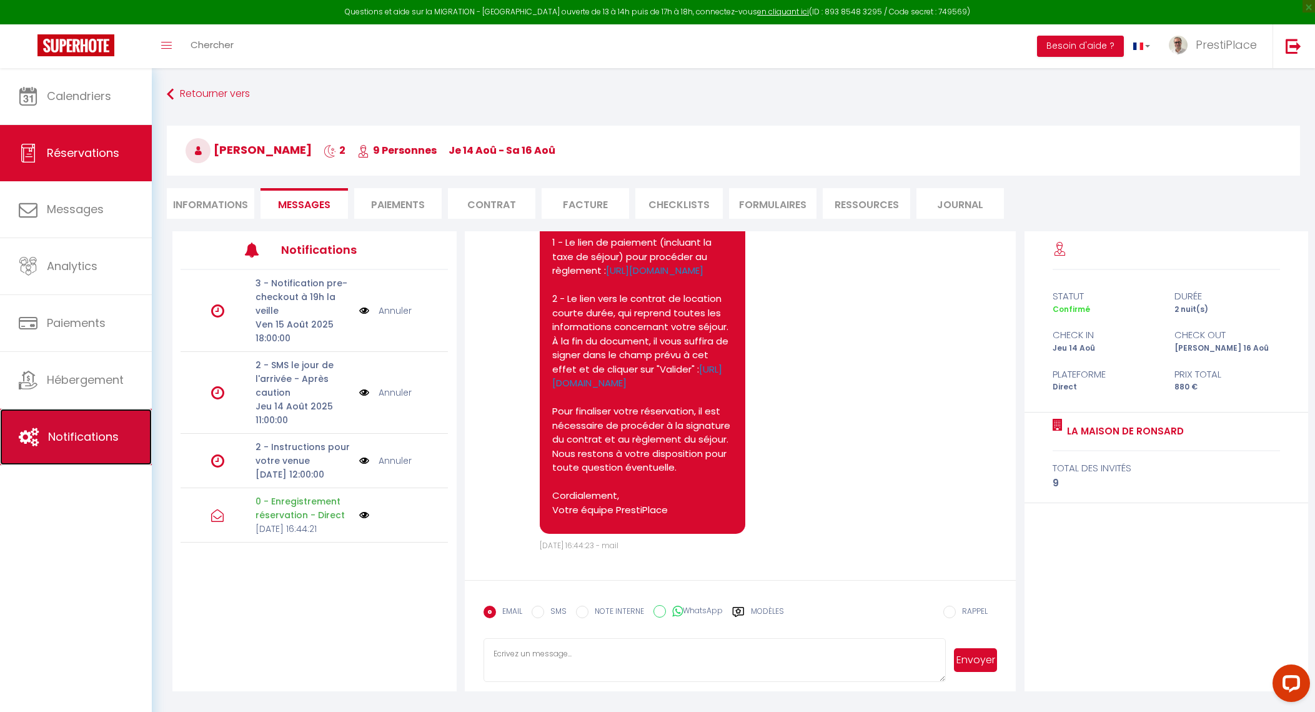
click at [46, 448] on link "Notifications" at bounding box center [76, 437] width 152 height 56
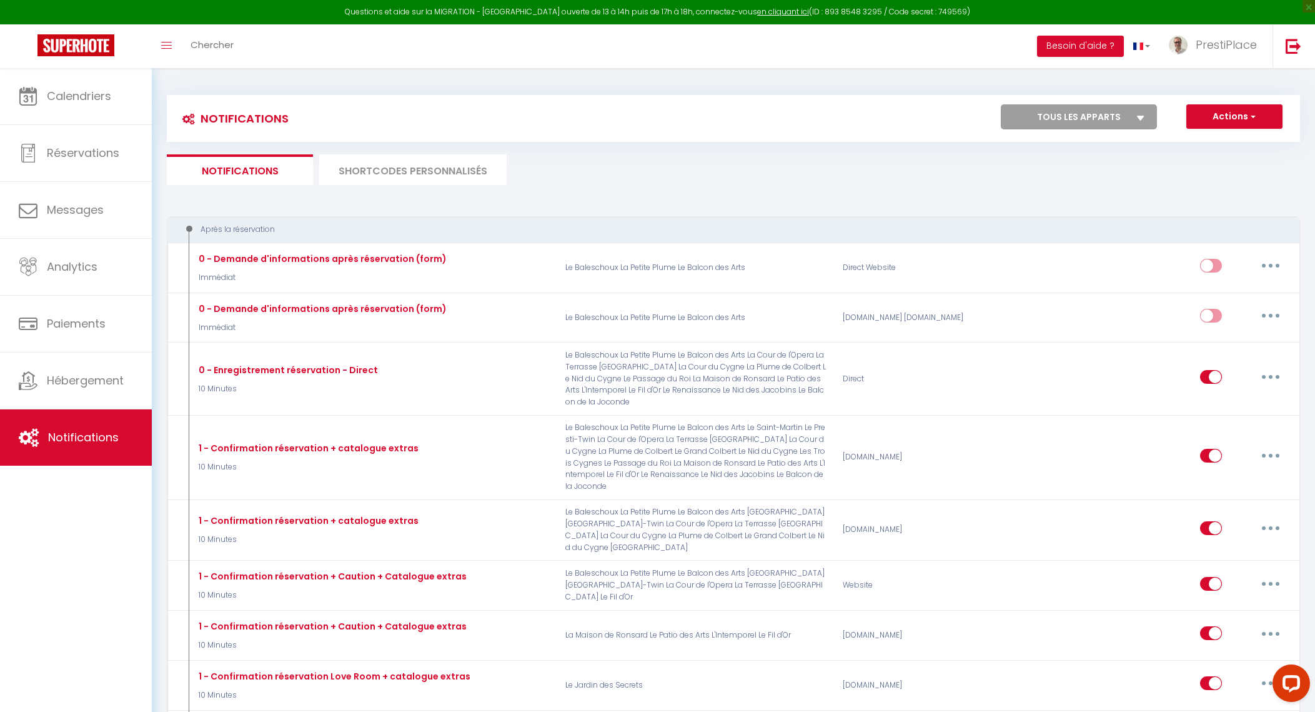
click at [429, 177] on li "SHORTCODES PERSONNALISÉS" at bounding box center [412, 169] width 187 height 31
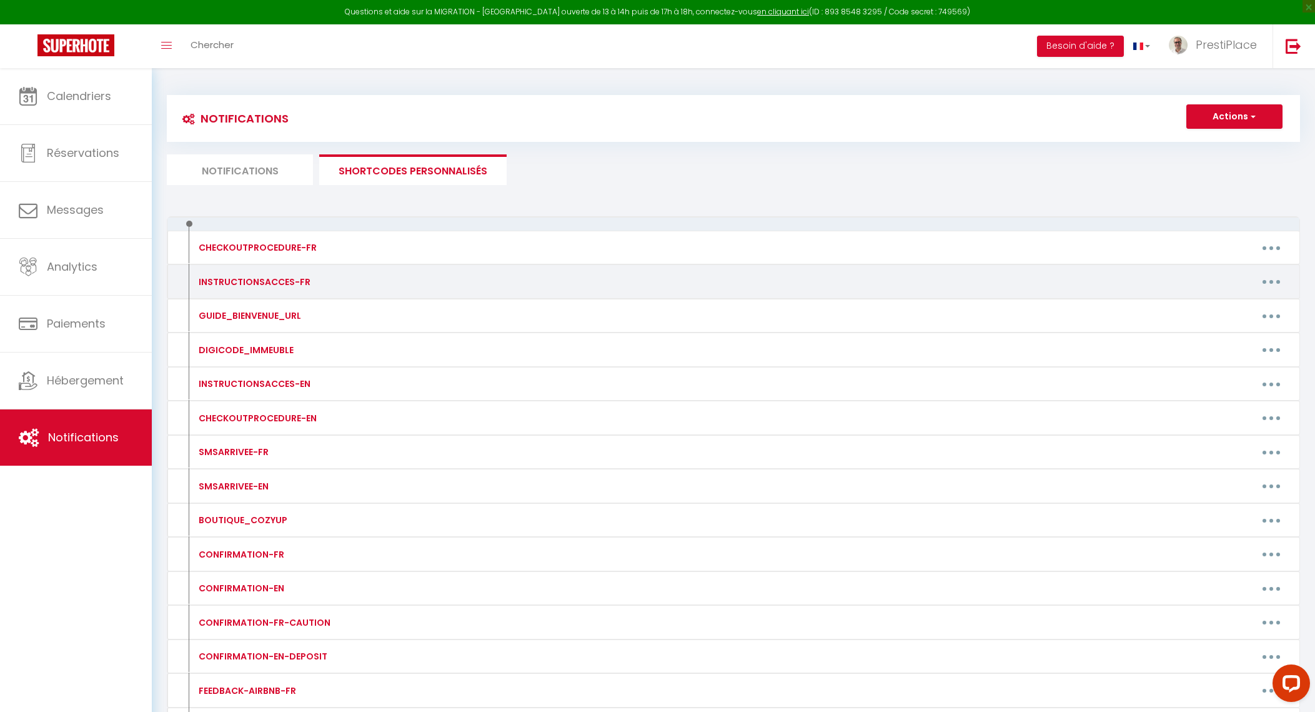
click at [1272, 283] on button "button" at bounding box center [1271, 282] width 35 height 20
click at [1222, 301] on link "Editer" at bounding box center [1239, 309] width 92 height 21
type input "INSTRUCTIONSACCES-FR"
type textarea "INSTRUCTIONSACCES-FR"
type textarea "Bonjour [GUEST:FIRST_NAME]​​,​​ Nous vous partageons ci-dessous toutes les info…"
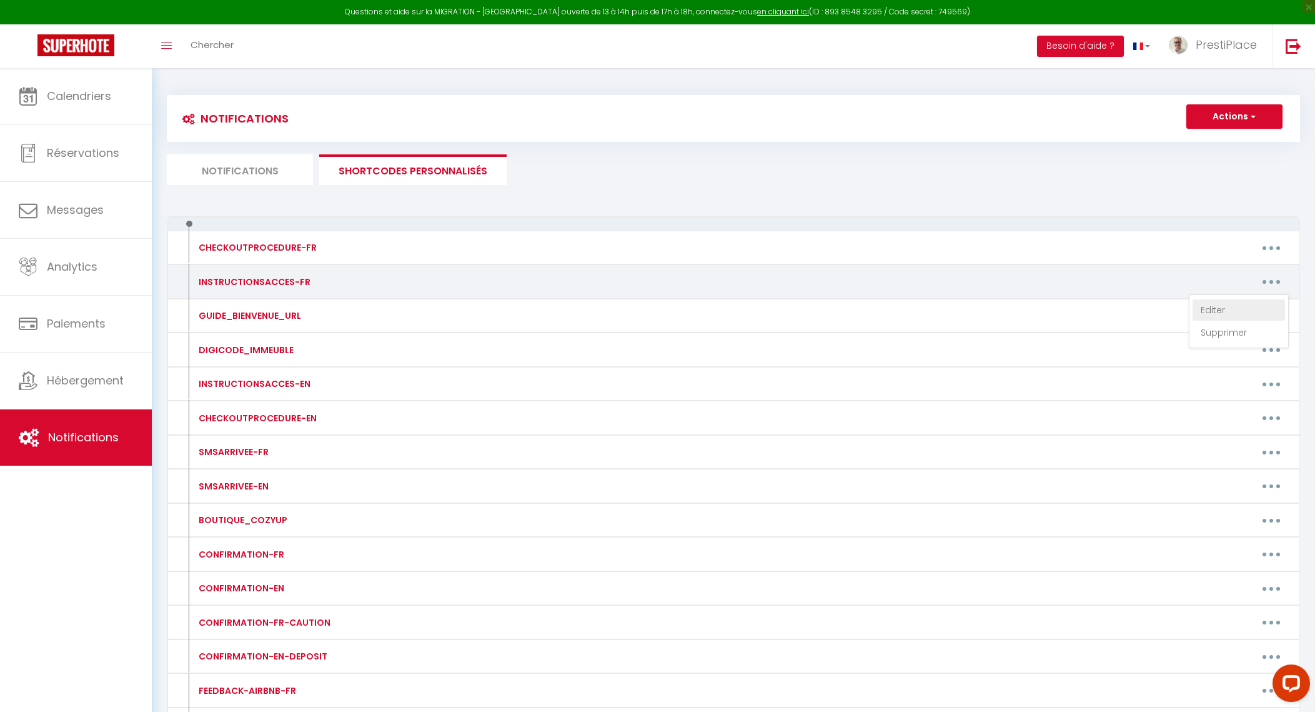
type textarea "Bonjour [GUEST:FIRST_NAME]​​,​​ Nous vous partageons ci-dessous les instruction…"
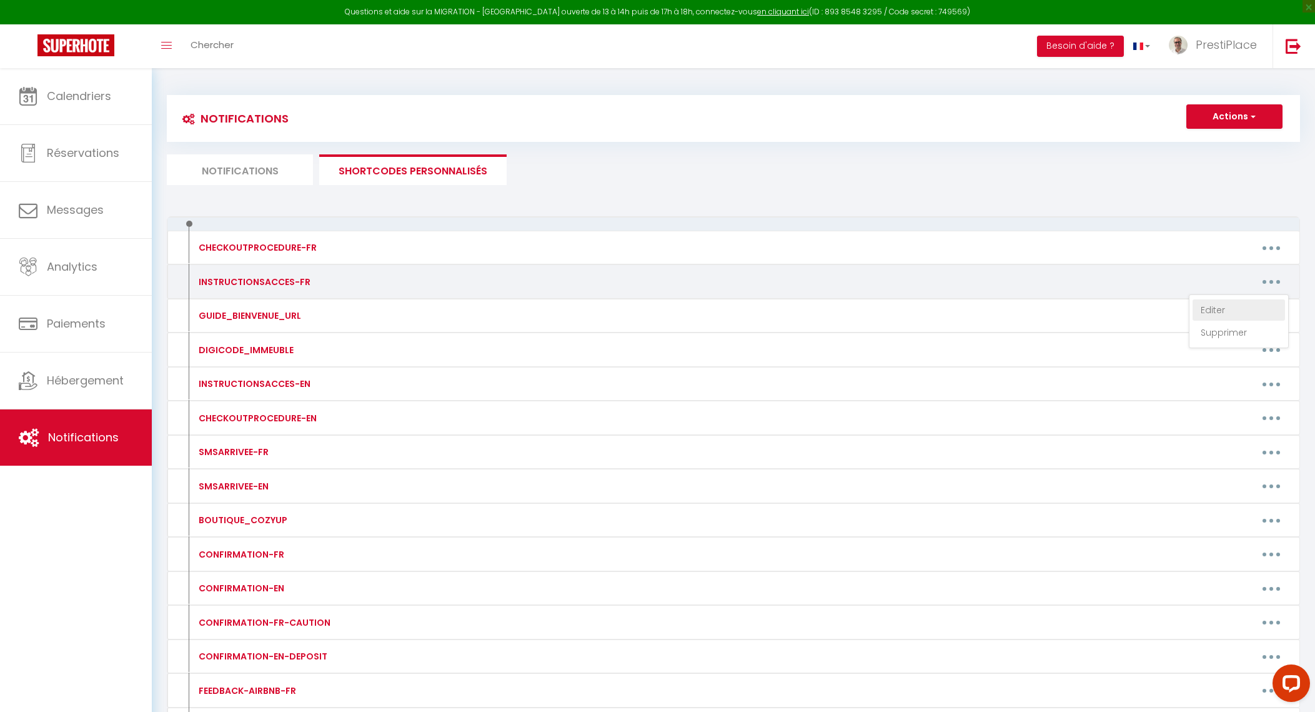
type textarea "Bonjour [GUEST:FIRST_NAME]​​,​​ Nous vous partageons ci-dessous les instruction…"
type textarea "Bonjour [GUEST:FIRST_NAME]​​,​​ Nous vous partageons ci-dessous toutes les info…"
type textarea "Bonjour [GUEST:FIRST_NAME]​​,​​ Nous vous partageons ci-dessous les instruction…"
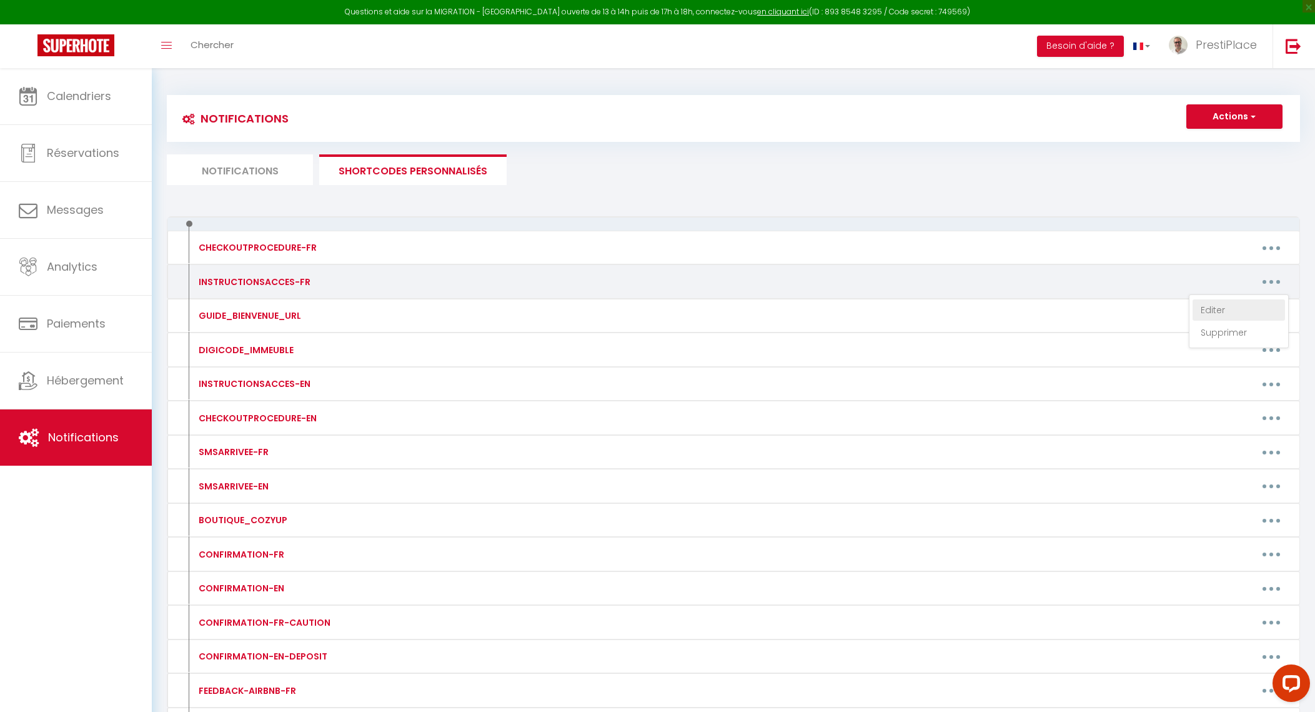
type textarea "Bonjour [GUEST:FIRST_NAME]​​,​​ Nous vous partageons ci-dessous les instruction…"
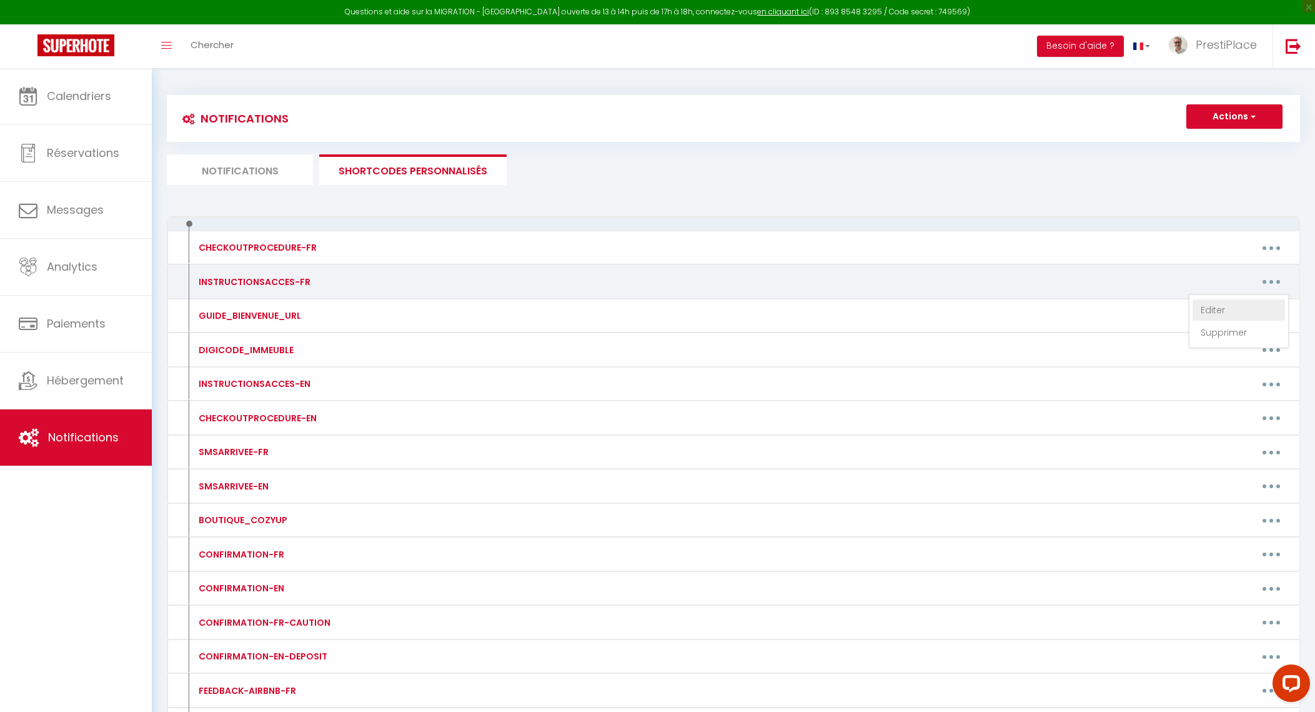
type textarea "Bonjour [GUEST:FIRST_NAME]​​,​​ Nous vous partageons ci-dessous les instruction…"
type textarea "Bonjour [GUEST:FIRST_NAME]​​,​​ Nous vous partageons ci-dessous toutes les info…"
type textarea "Bonjour [GUEST:FIRST_NAME]​​,​​ Nous vous partageons ci-dessous les instruction…"
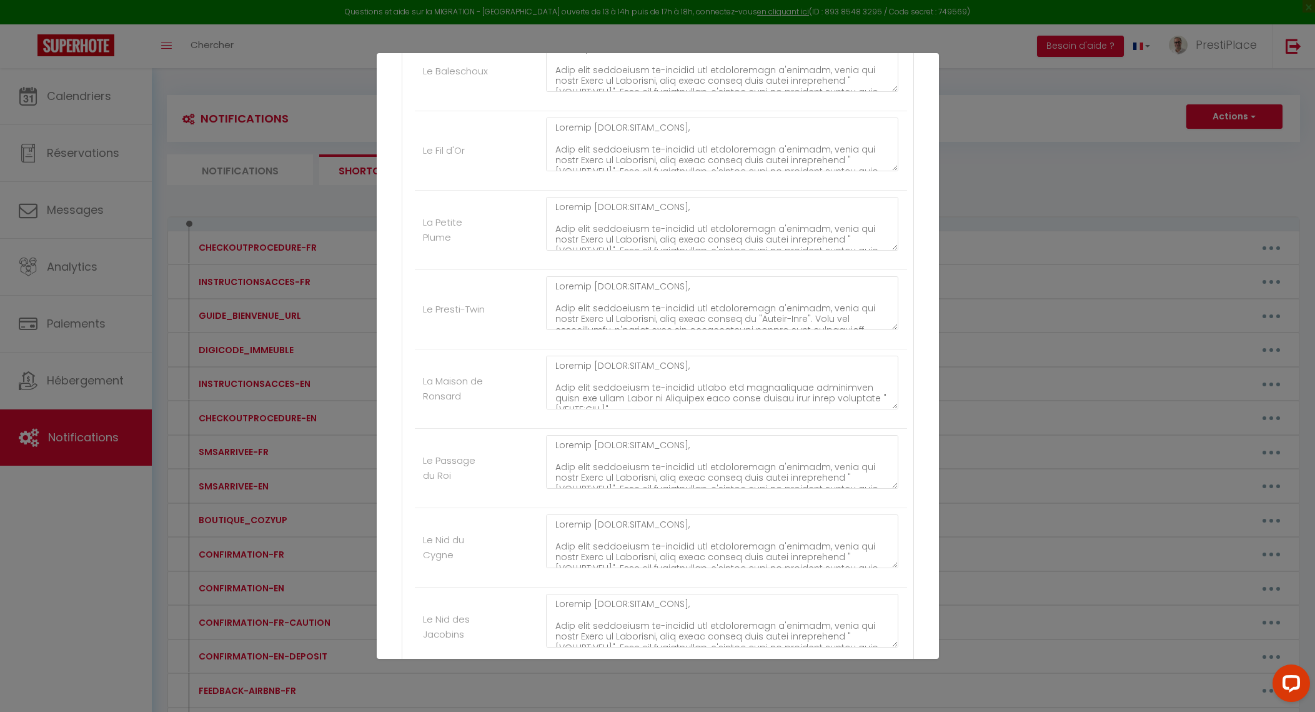
scroll to position [689, 0]
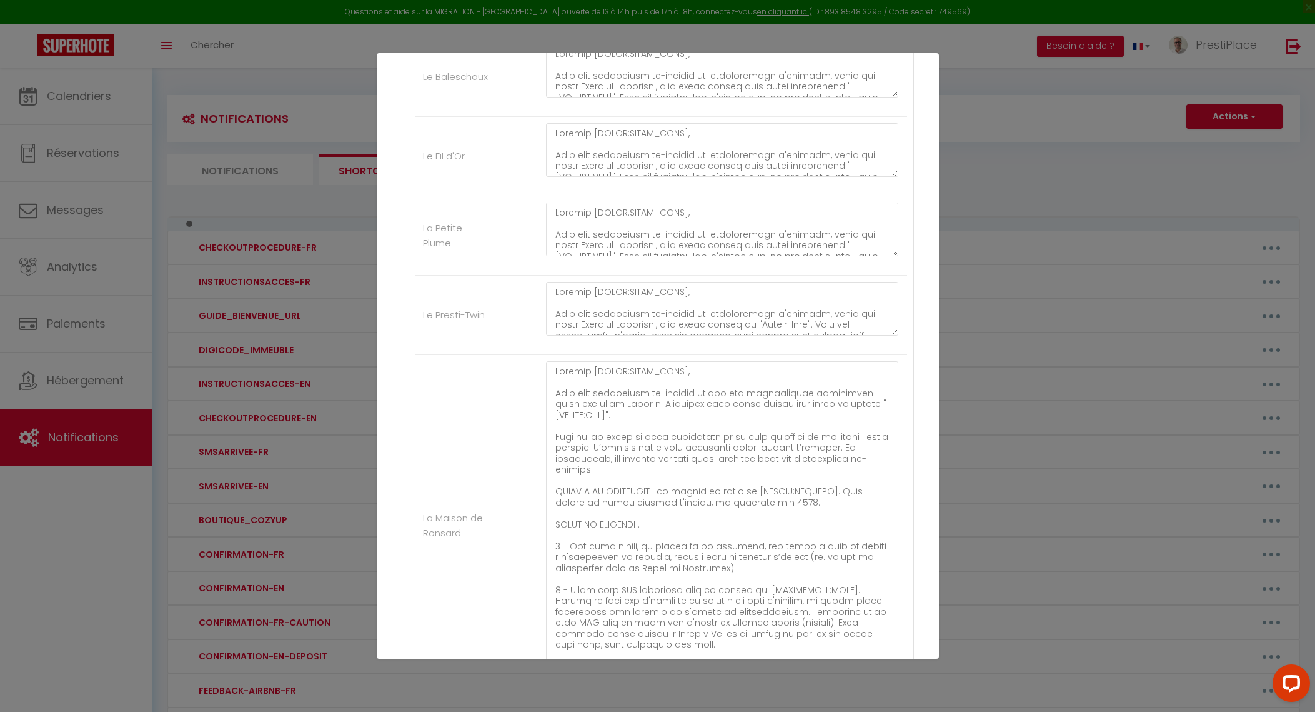
drag, startPoint x: 880, startPoint y: 406, endPoint x: 892, endPoint y: 669, distance: 263.3
click at [892, 669] on div "Mettre à jour le code court personnalisé × Nom * INSTRUCTIONSACCES-FR Contenu *…" at bounding box center [658, 356] width 562 height 712
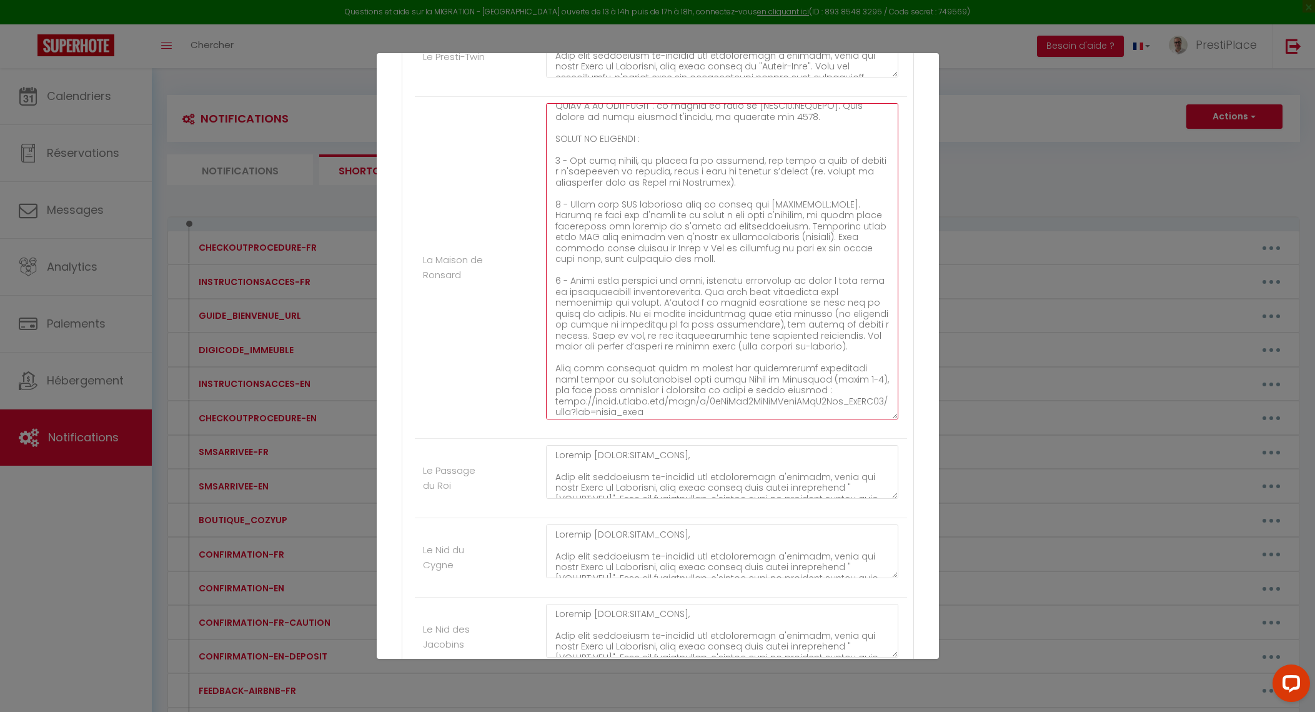
scroll to position [141, 0]
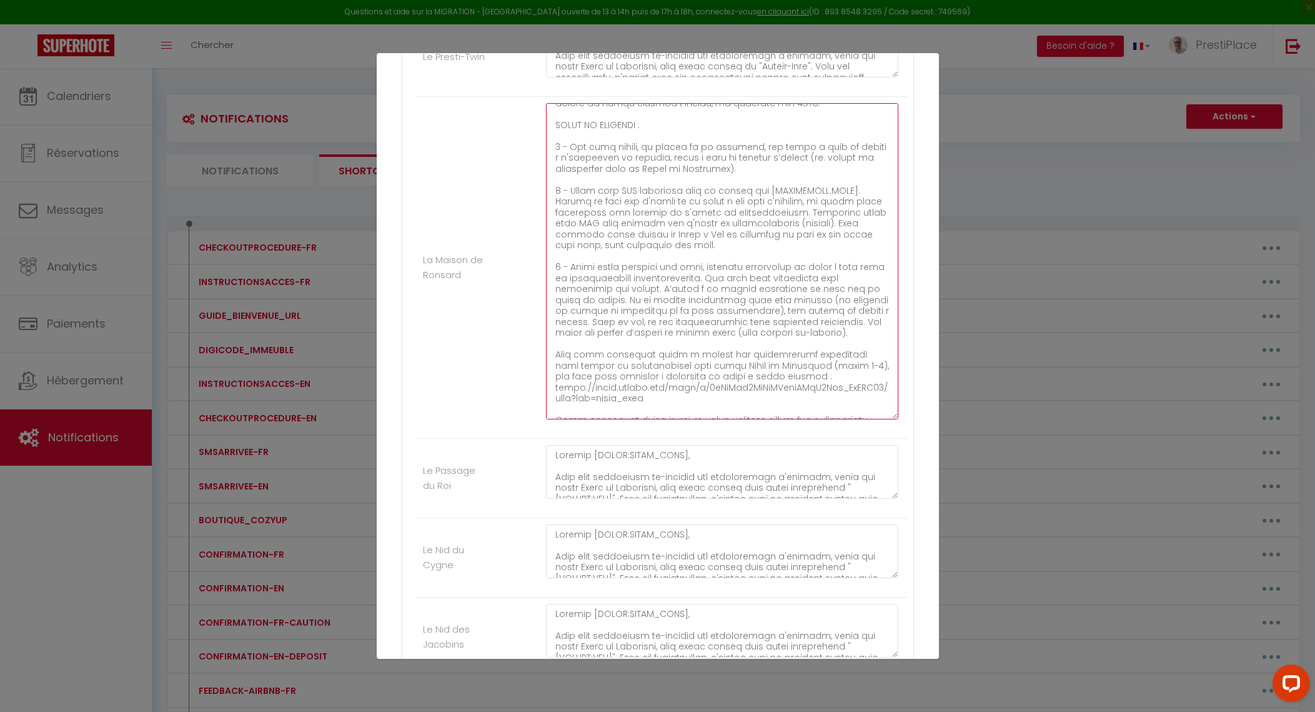
drag, startPoint x: 566, startPoint y: 262, endPoint x: 869, endPoint y: 327, distance: 310.0
click at [869, 327] on textarea at bounding box center [722, 261] width 353 height 316
paste textarea ", étiquetées pour identifier les portes, donnent accès à la maison principale (…"
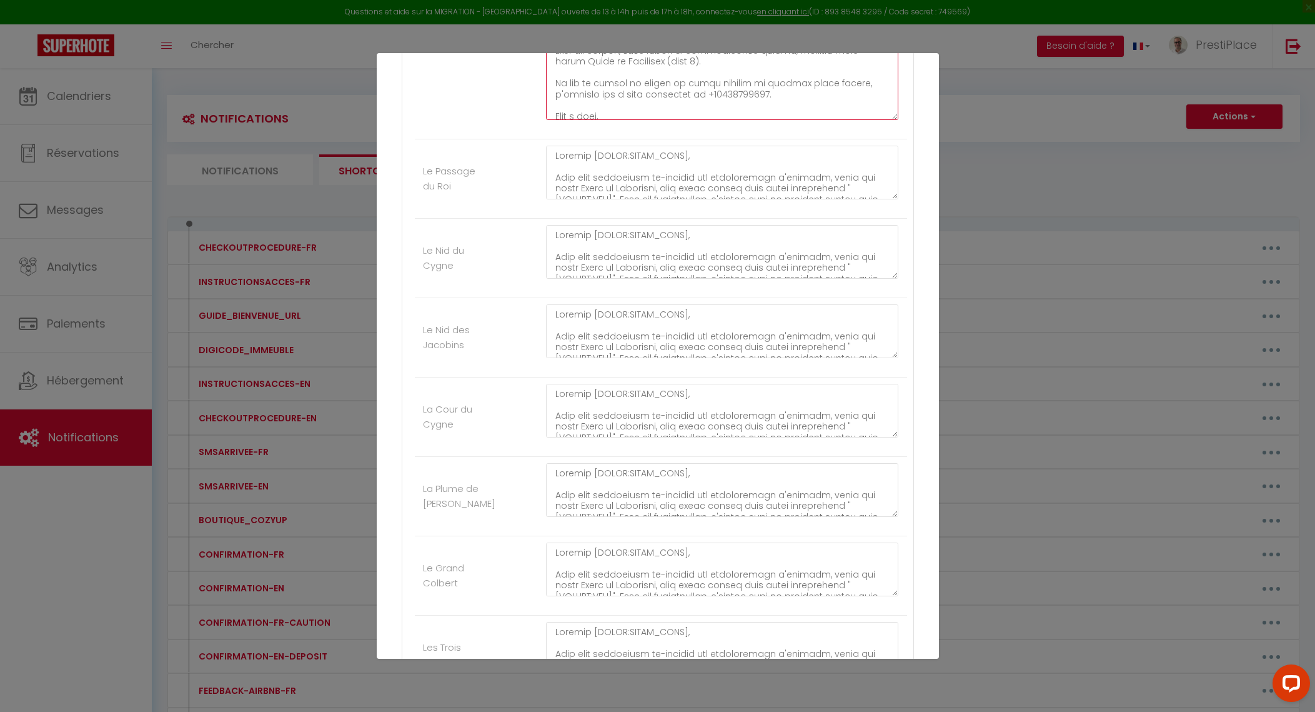
scroll to position [1695, 0]
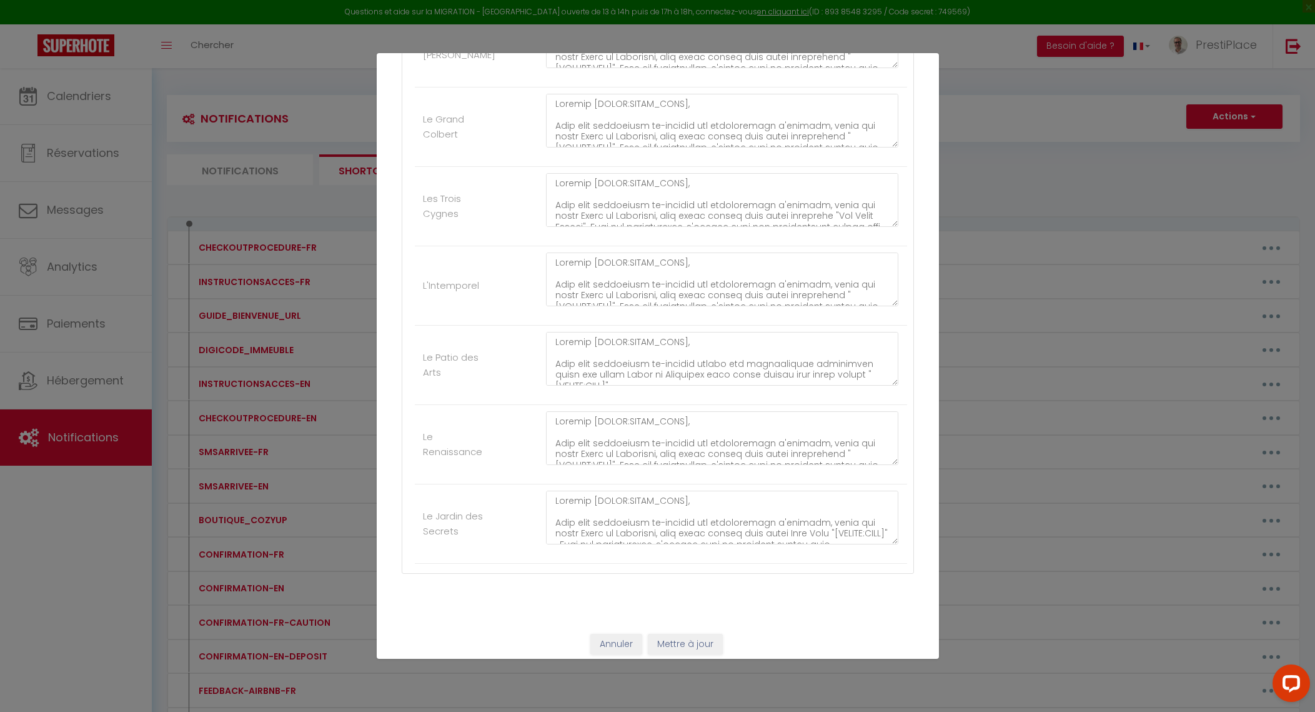
type textarea "Bonjour [GUEST:FIRST_NAME]​​,​​ Nous vous partageons ci-dessous toutes les info…"
click at [678, 646] on div "Annuler Mettre à jour" at bounding box center [658, 644] width 562 height 46
click at [678, 646] on button "Mettre à jour" at bounding box center [685, 644] width 75 height 21
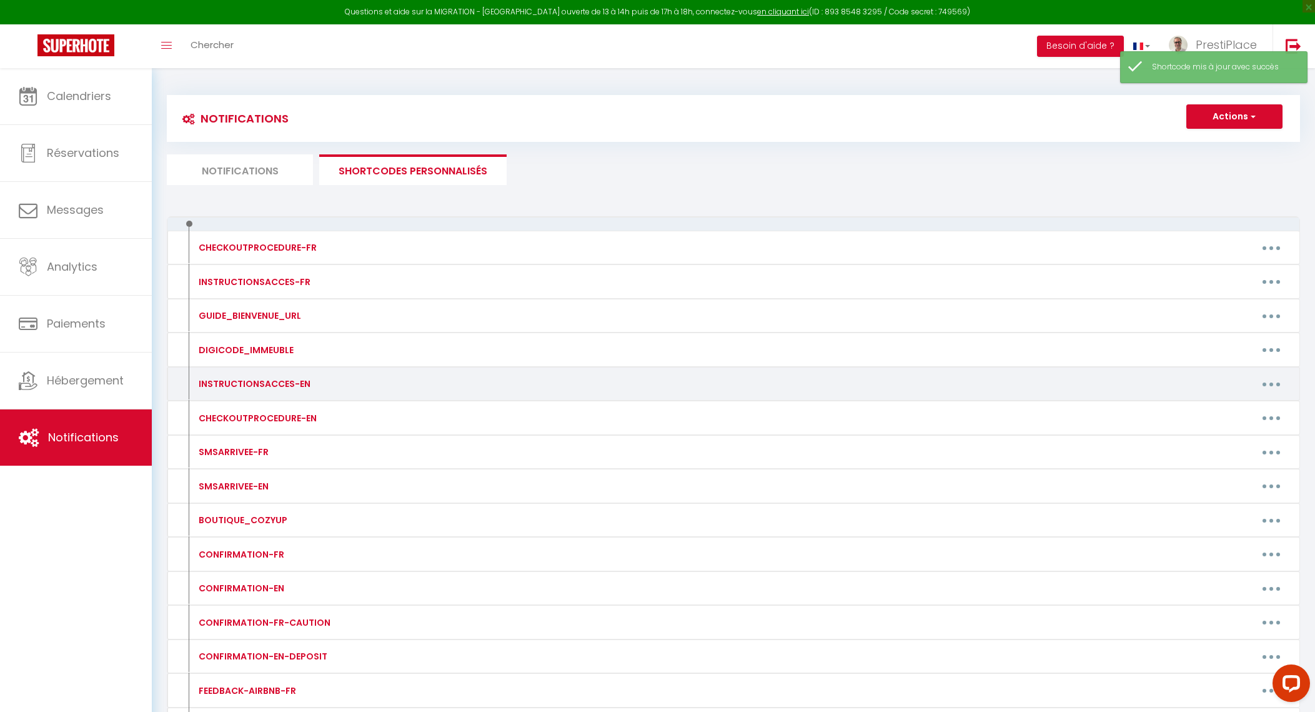
click at [1272, 380] on button "button" at bounding box center [1271, 384] width 35 height 20
click at [1225, 409] on link "Editer" at bounding box center [1239, 412] width 92 height 21
type input "INSTRUCTIONSACCES-EN"
type textarea "INSTRUCTIONSACCES-EN"
type textarea "Dear [GUEST:FIRST_NAME], We are sharing below the detailed instructions, as wel…"
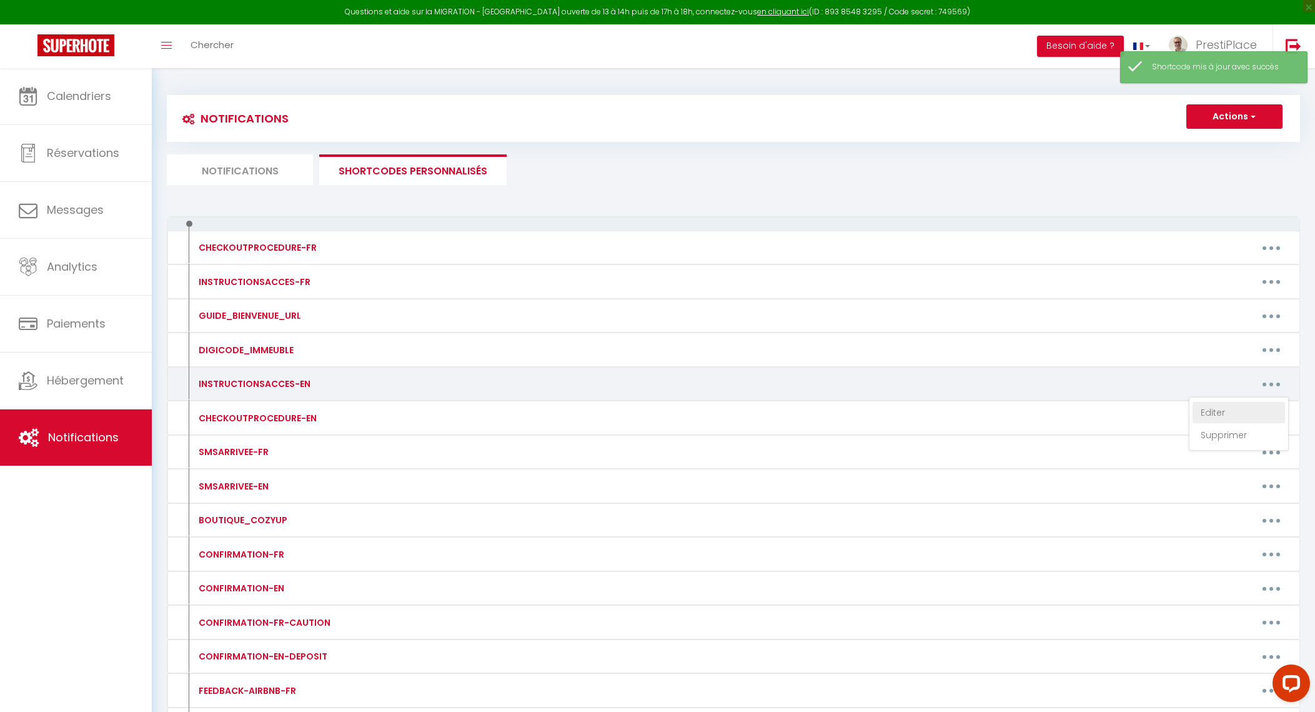
type textarea "Dear [GUEST:FIRST_NAME], We are sharing below the detailed instructions, as wel…"
type textarea "Dear [GUEST:FIRST_NAME], We are sharing below all the detailed instructions, as…"
type textarea "Dear [GUEST:FIRST_NAME], We are sharing below the detailed instructions, as wel…"
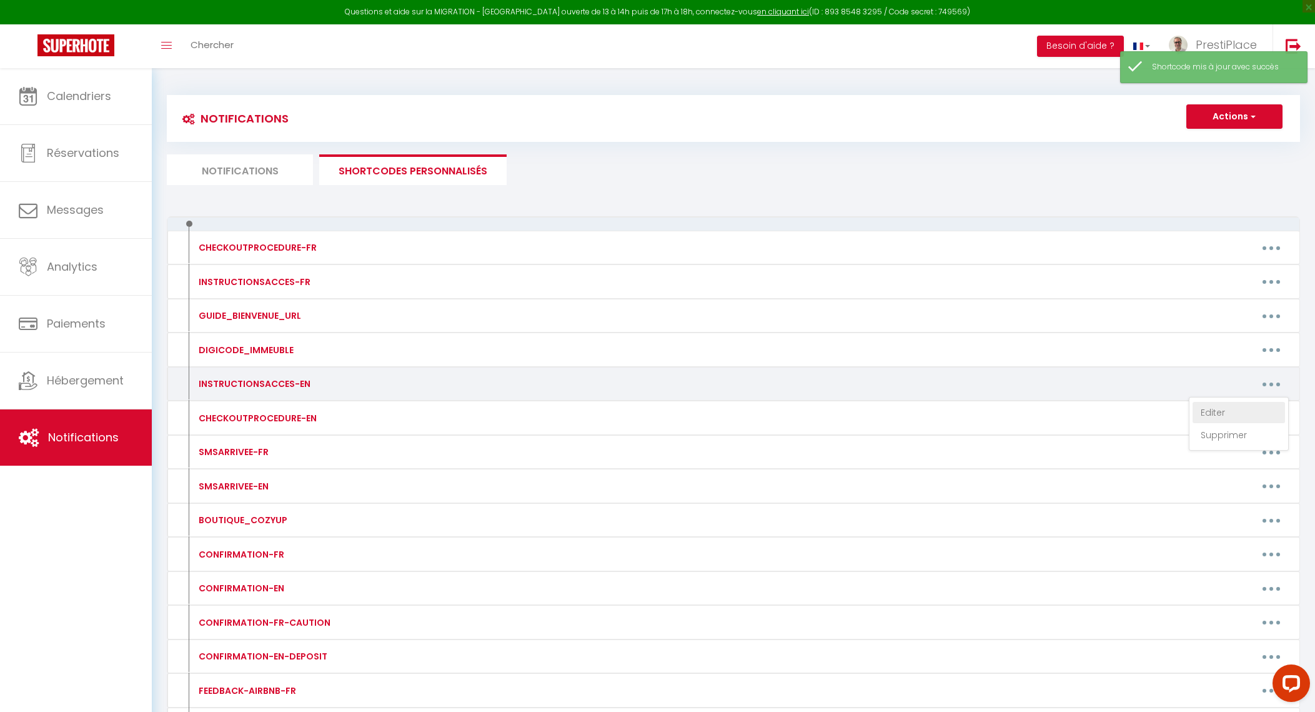
type textarea "Dear [GUEST:FIRST_NAME], We are sharing below all the detailed instructions, as…"
type textarea "Dear [GUEST:FIRST_NAME], We are sharing below the detailed instructions, as wel…"
type textarea "Dear [GUEST:FIRST_NAME], We are sharing below all the detailed instructions, as…"
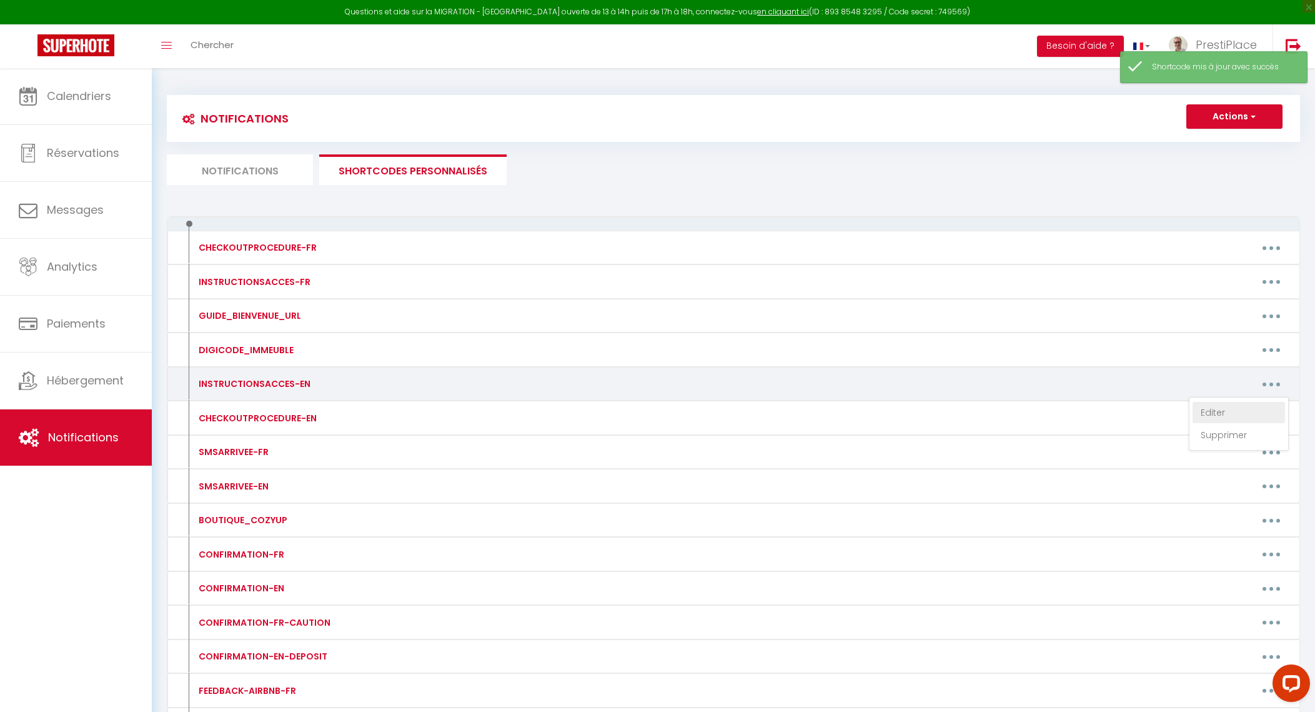
type textarea "Dear [GUEST:FIRST_NAME], We are sharing below all the detailed instructions, as…"
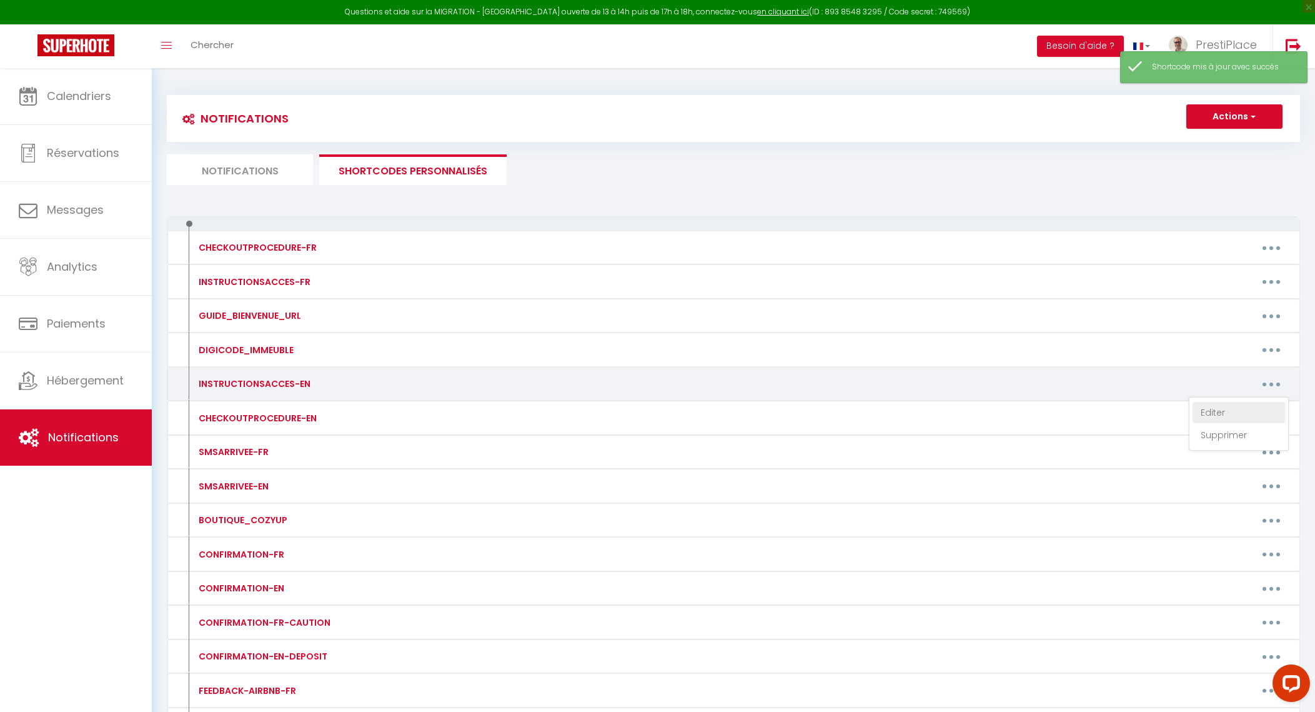
type textarea "Dear [GUEST:FIRST_NAME], We are sharing below all the detailed instructions, as…"
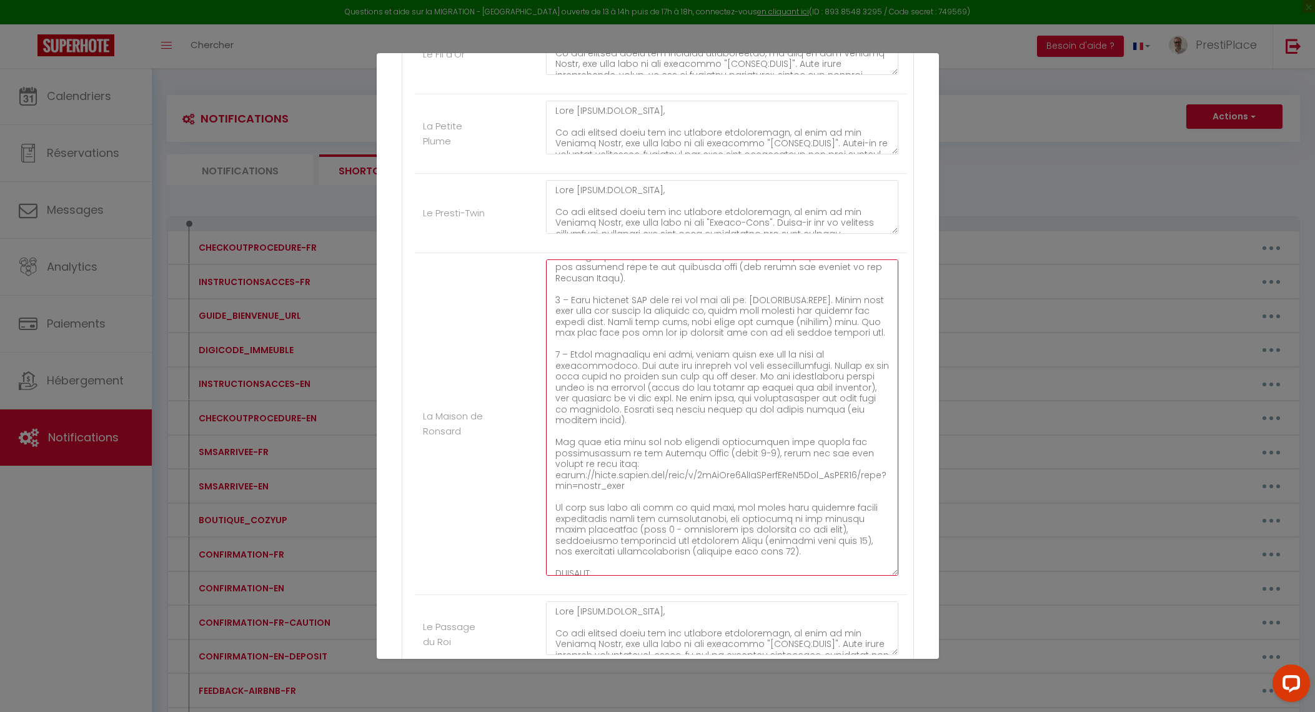
scroll to position [169, 0]
drag, startPoint x: 569, startPoint y: 359, endPoint x: 636, endPoint y: 419, distance: 89.4
click at [636, 419] on textarea at bounding box center [722, 417] width 353 height 316
paste textarea "key box to lock it automatically. The keys, labeled for easy identification, pr…"
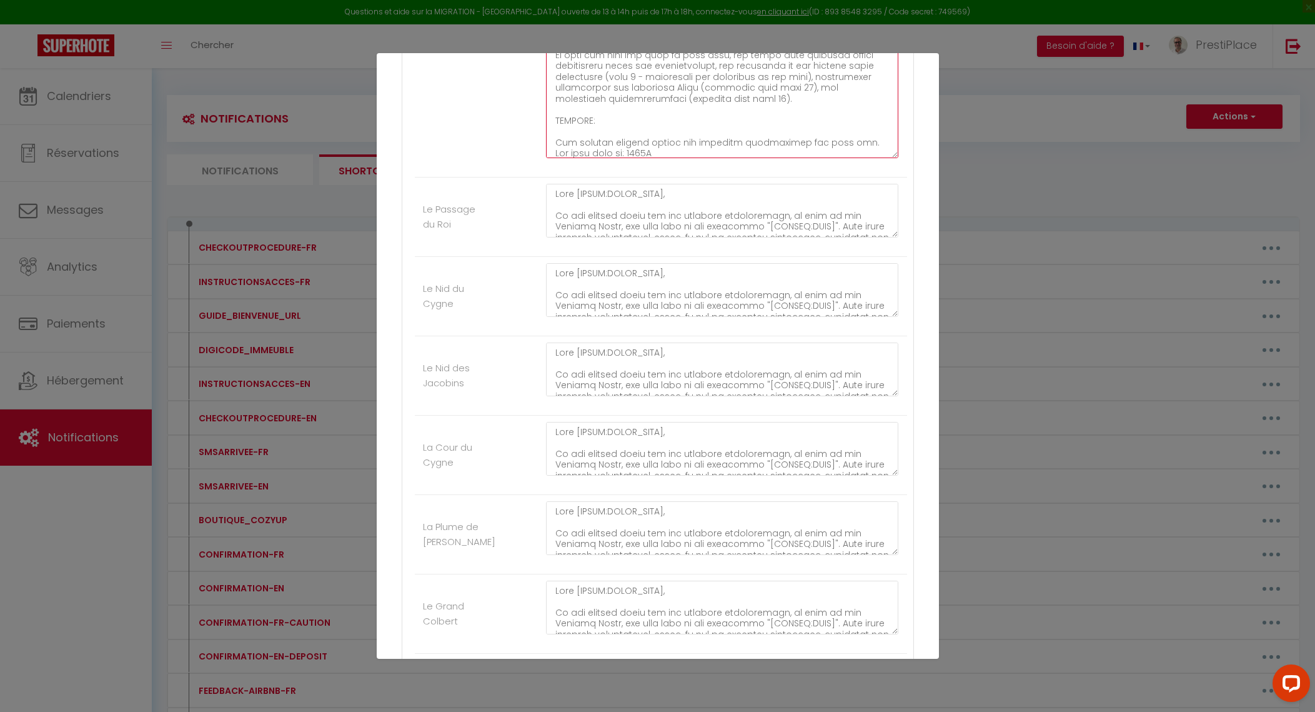
scroll to position [1695, 0]
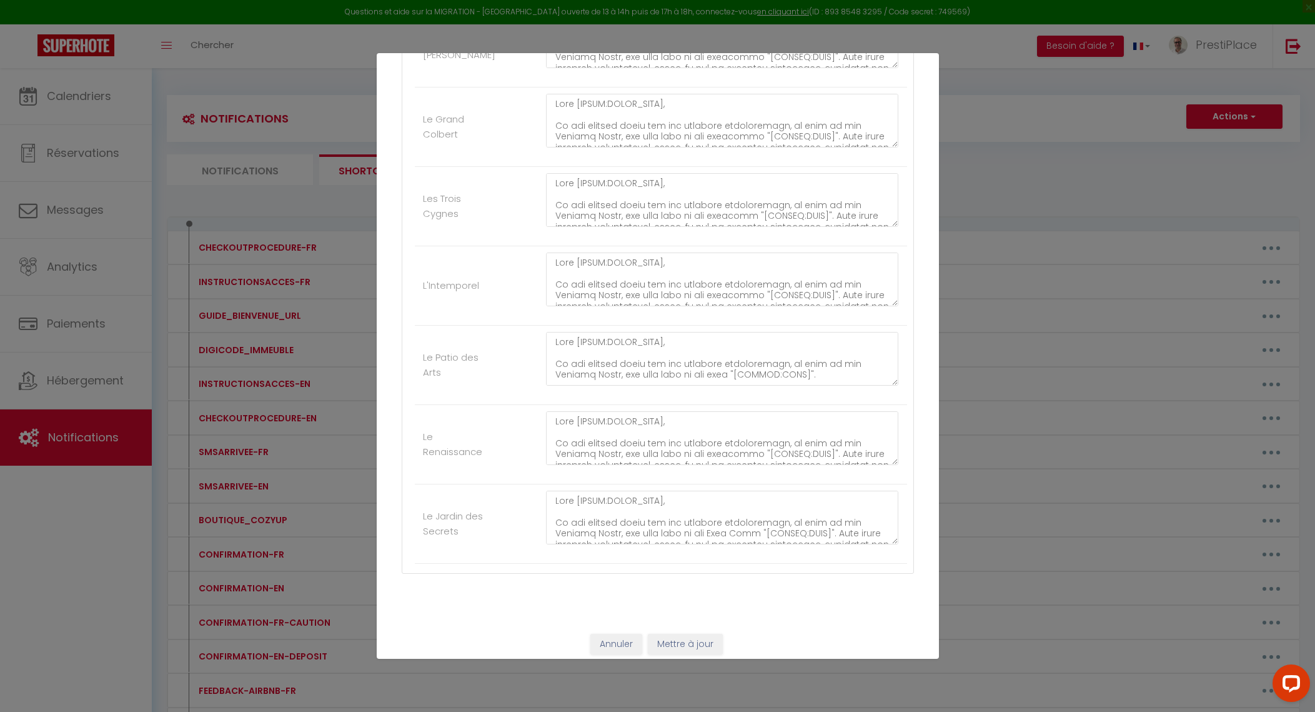
type textarea "Dear [GUEST:FIRST_NAME], We are sharing below the detailed instructions, as wel…"
click at [685, 634] on button "Mettre à jour" at bounding box center [685, 644] width 75 height 21
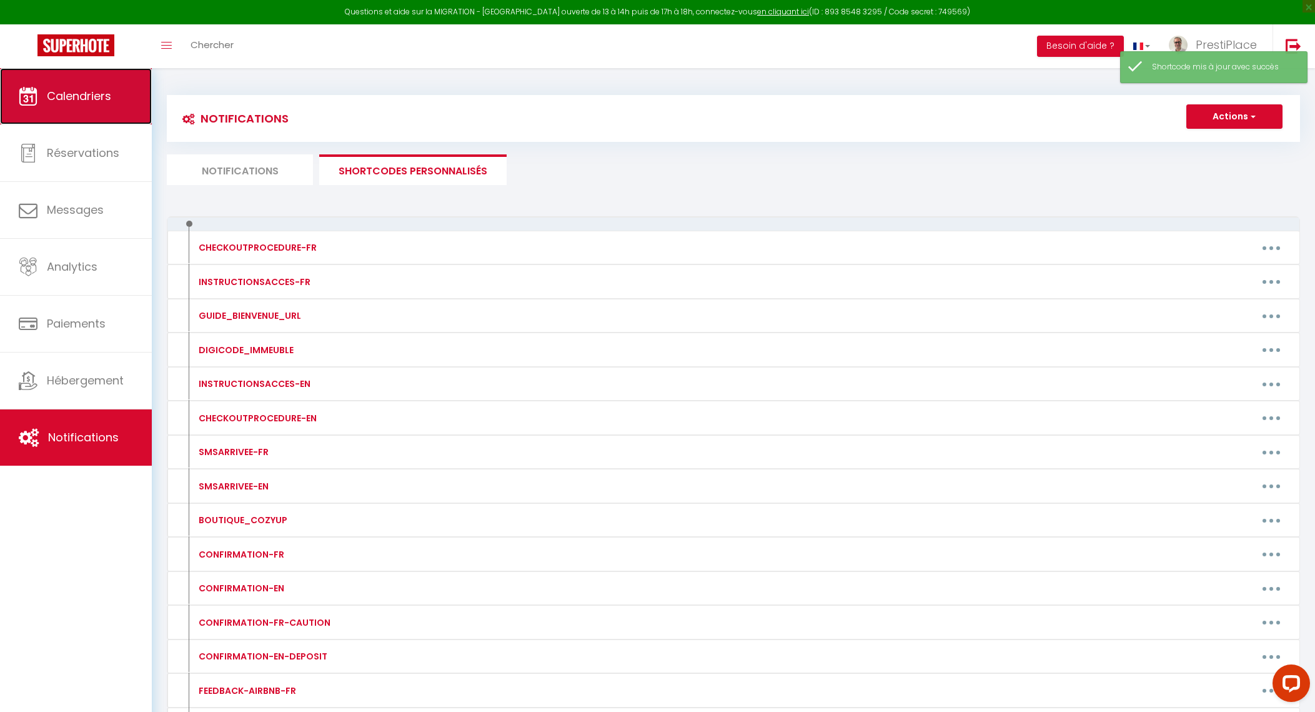
click at [84, 102] on span "Calendriers" at bounding box center [79, 96] width 64 height 16
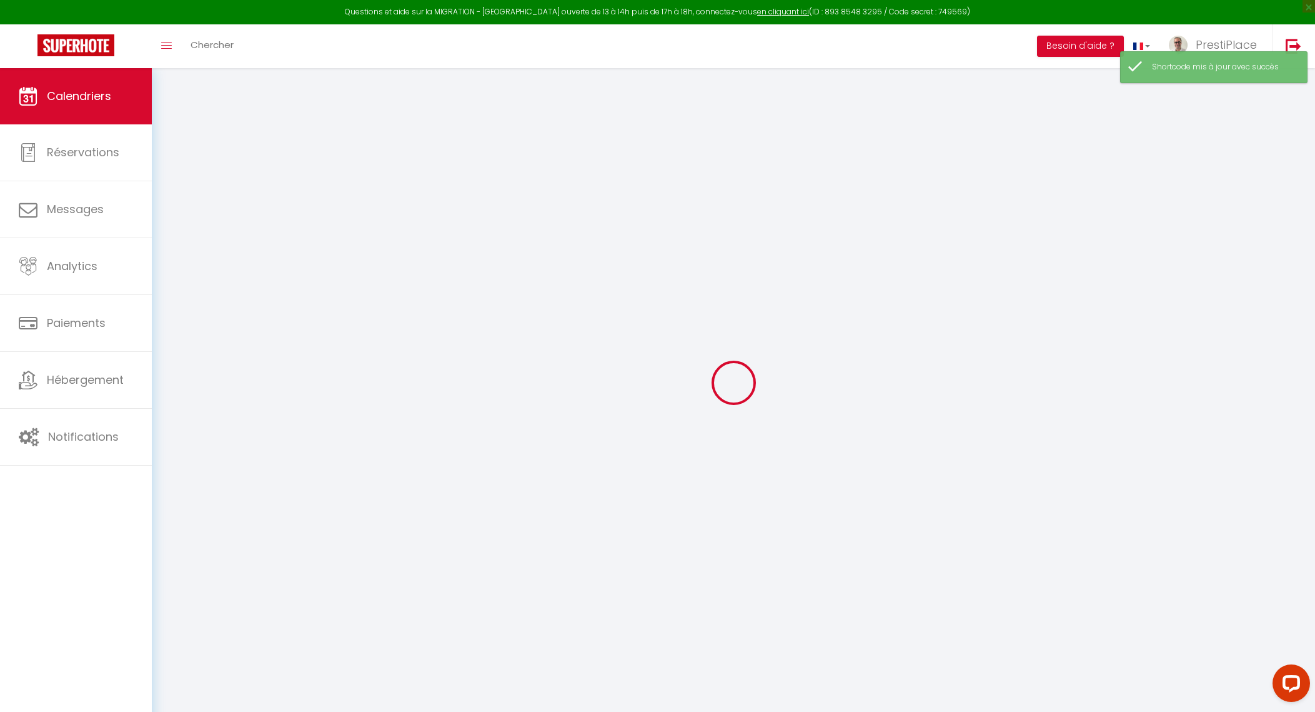
select select
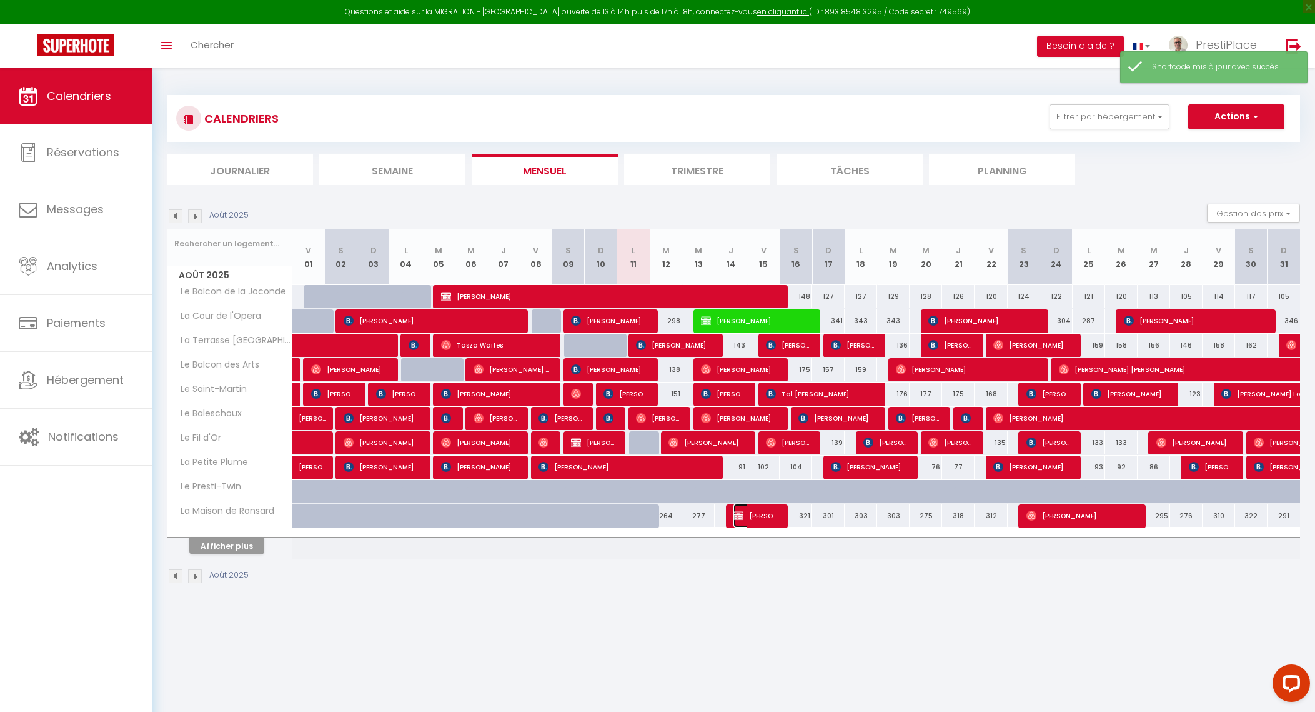
click at [759, 506] on span "[PERSON_NAME]" at bounding box center [755, 516] width 43 height 24
select select "OK"
select select "KO"
select select "0"
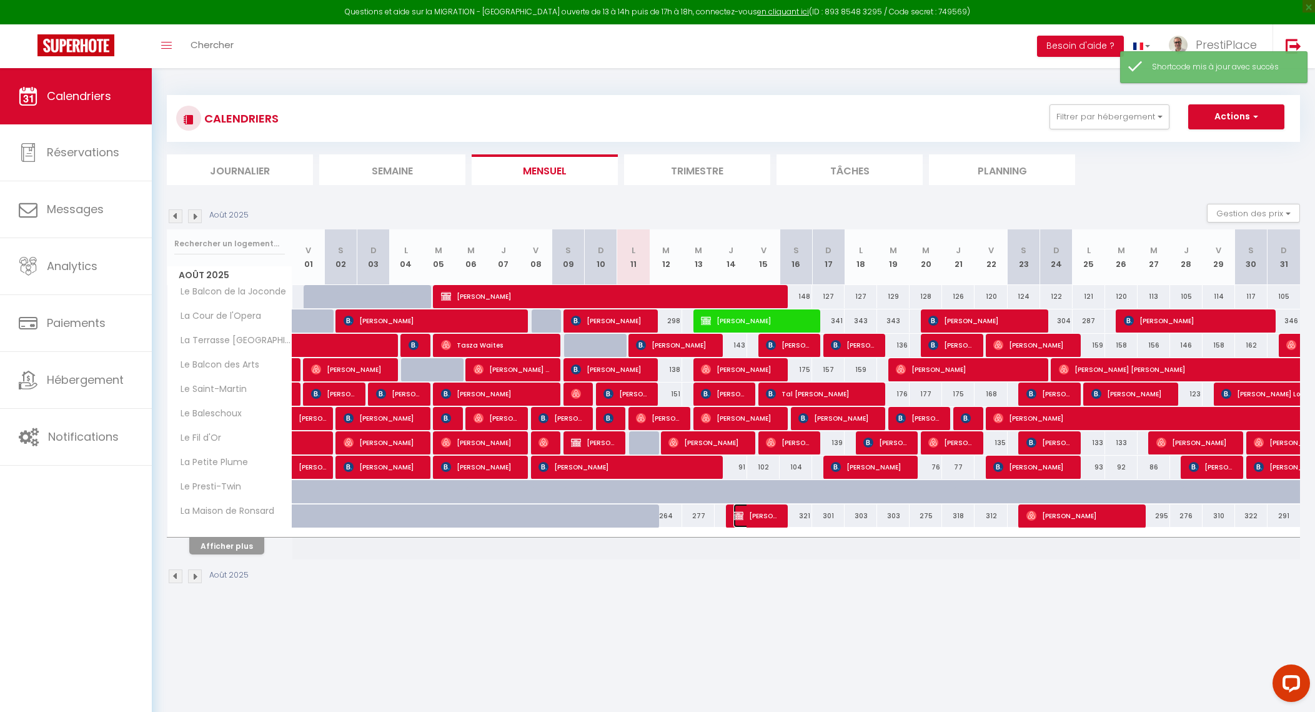
select select "1"
select select
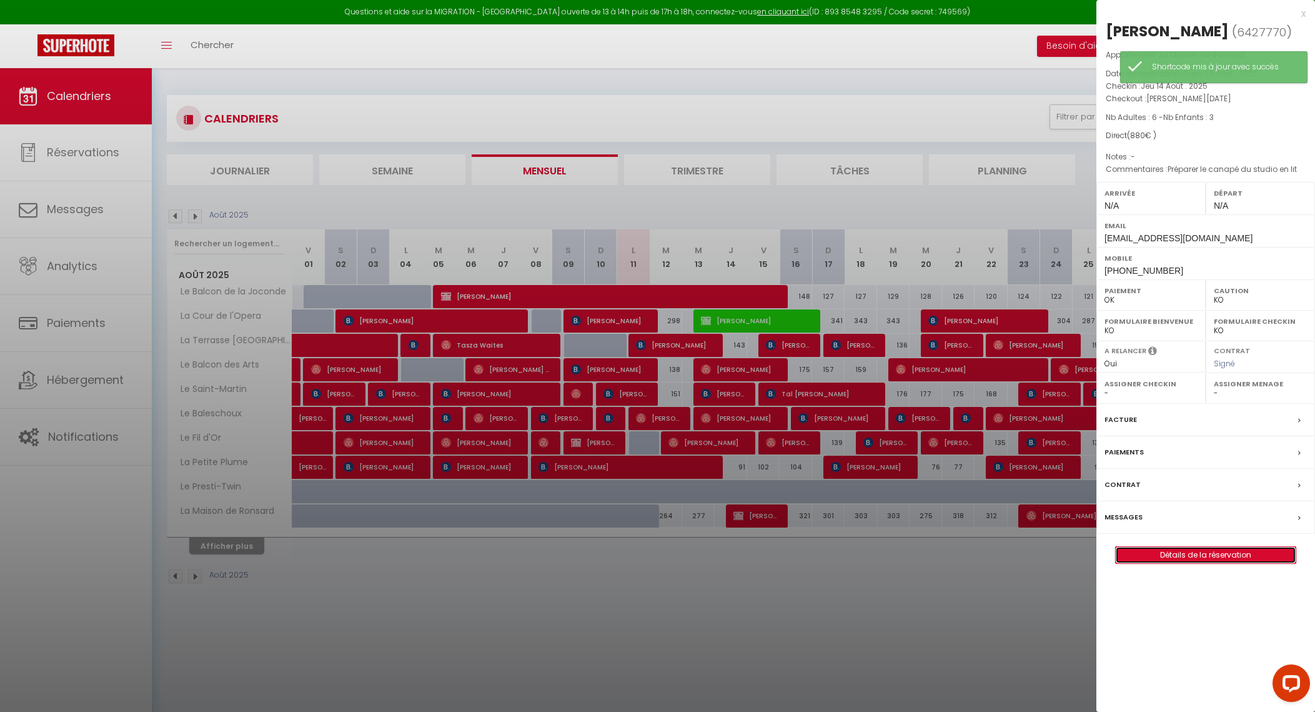
click at [1200, 556] on link "Détails de la réservation" at bounding box center [1206, 555] width 180 height 16
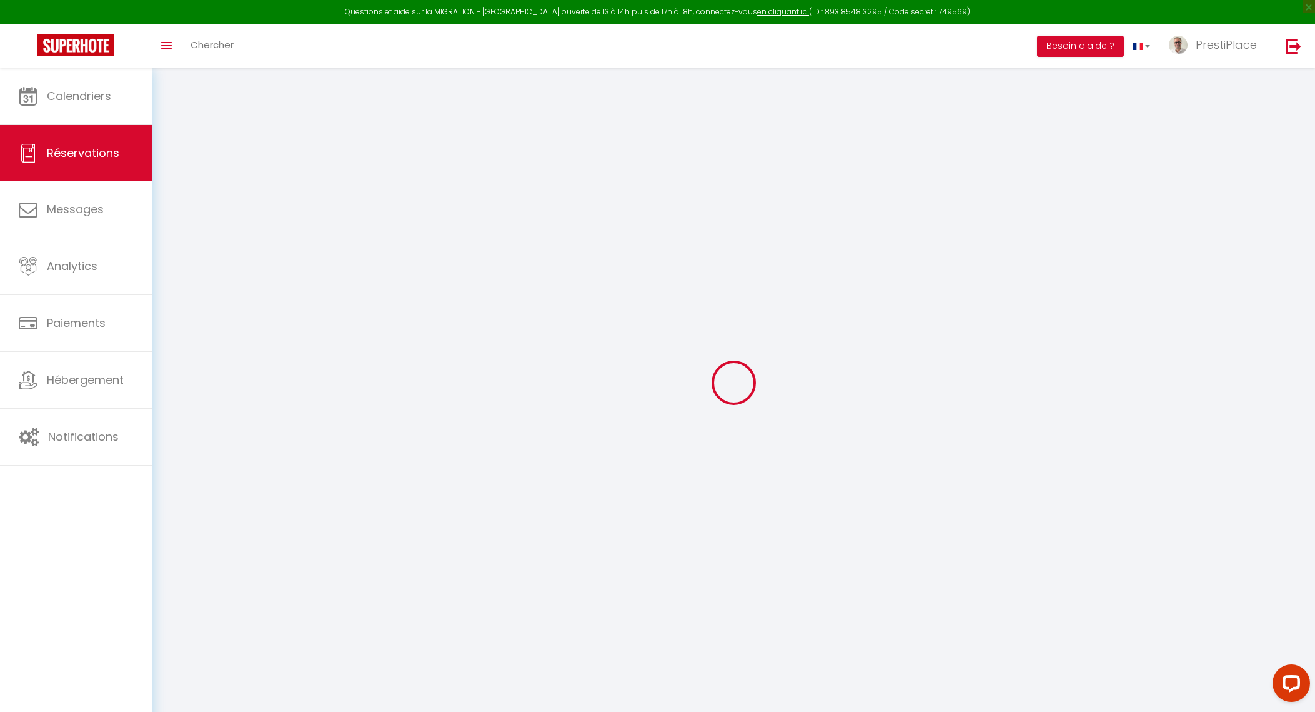
type input "[PERSON_NAME]"
type input "Stolz"
type input "[EMAIL_ADDRESS][DOMAIN_NAME]"
type input "[PHONE_NUMBER]"
type input "68640"
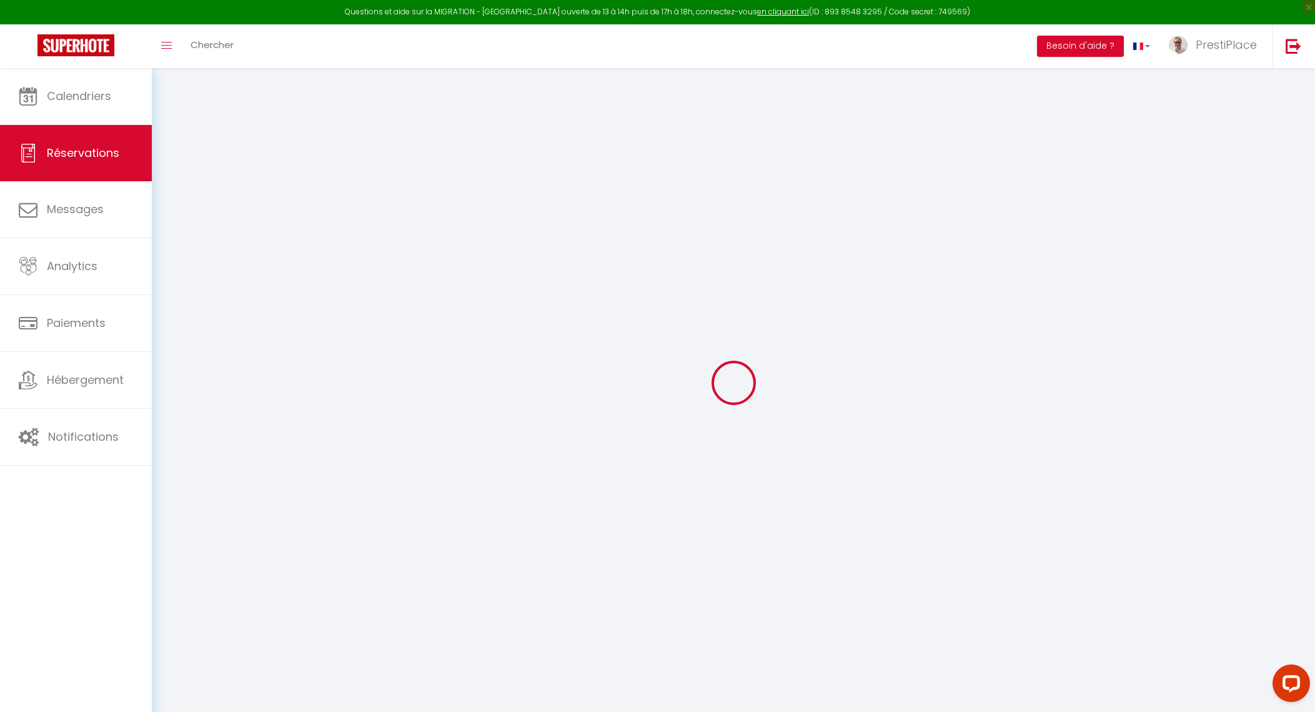
type input "[STREET_ADDRESS]"
type input "Muespach"
select select "FR"
select select "59895"
select select "1"
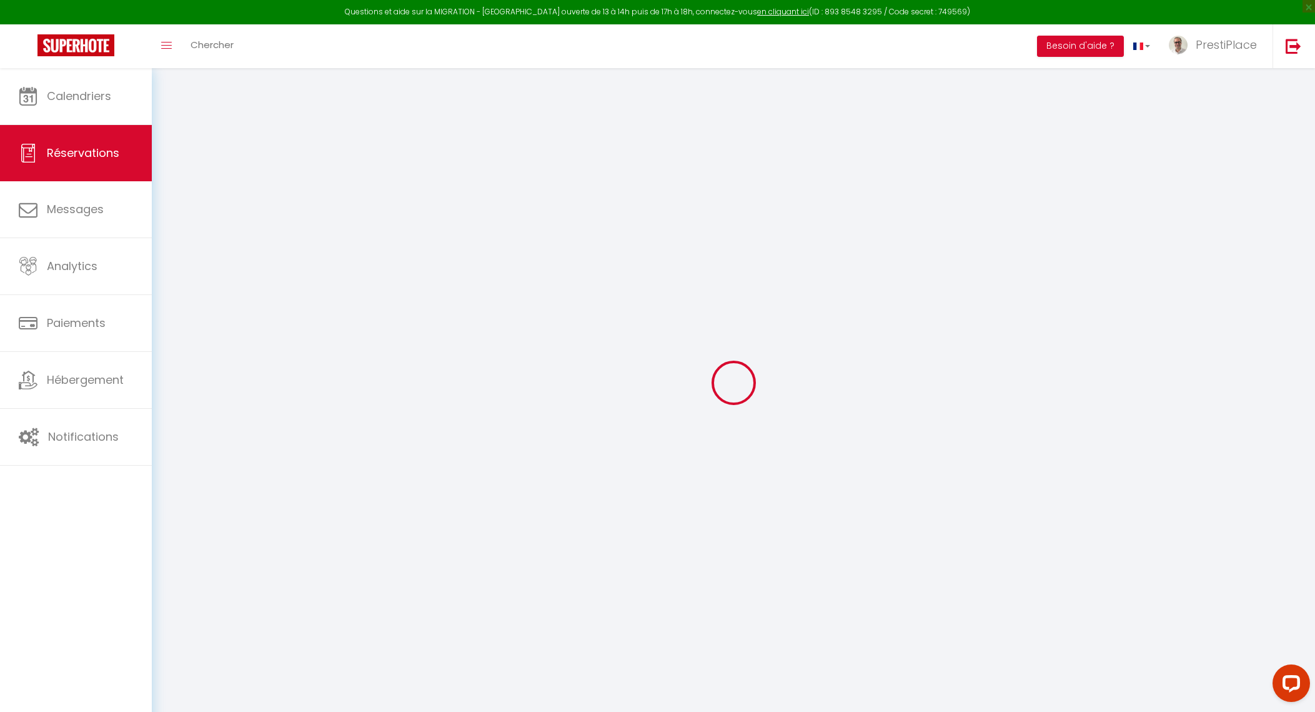
type input "[DEMOGRAPHIC_DATA] 14 Août 2025"
select select
type input "[PERSON_NAME] 16 Août 2025"
select select
type input "6"
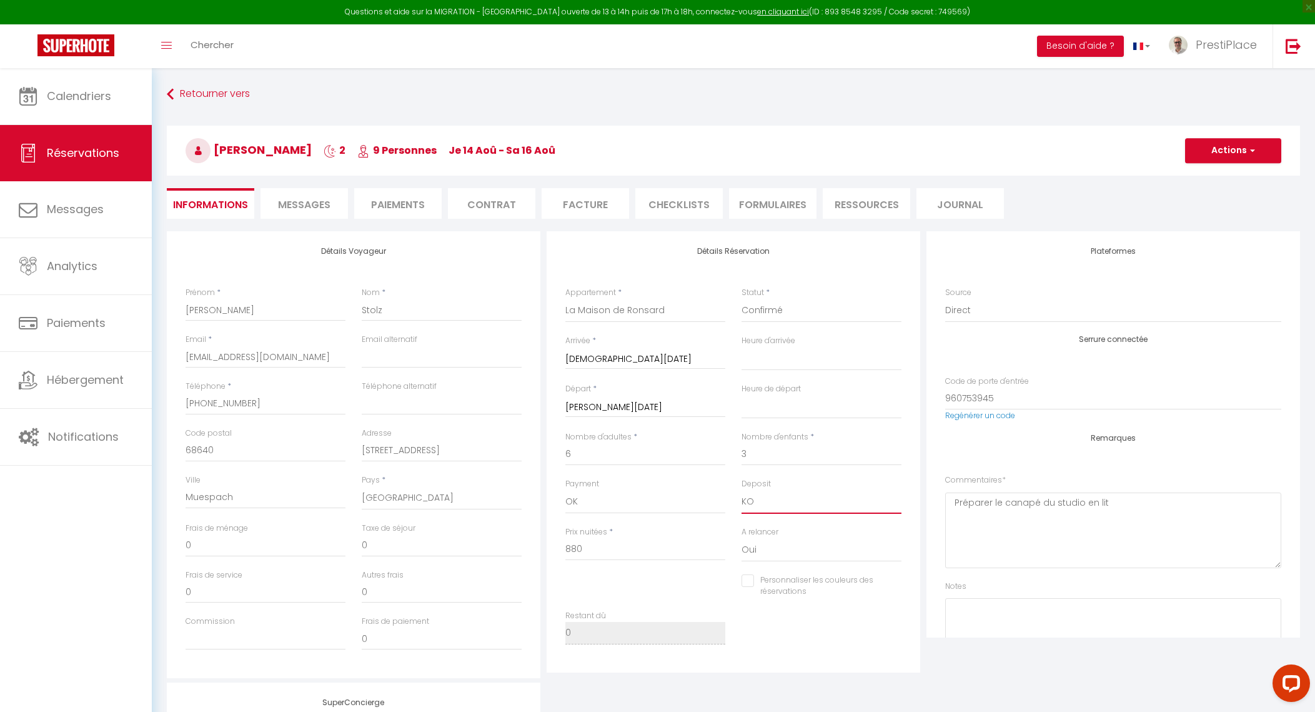
click at [776, 502] on select "OK KO" at bounding box center [822, 502] width 160 height 24
click at [742, 490] on select "OK KO" at bounding box center [822, 502] width 160 height 24
click at [1228, 141] on button "Actions" at bounding box center [1233, 150] width 96 height 25
click at [1211, 178] on link "Enregistrer" at bounding box center [1221, 178] width 99 height 16
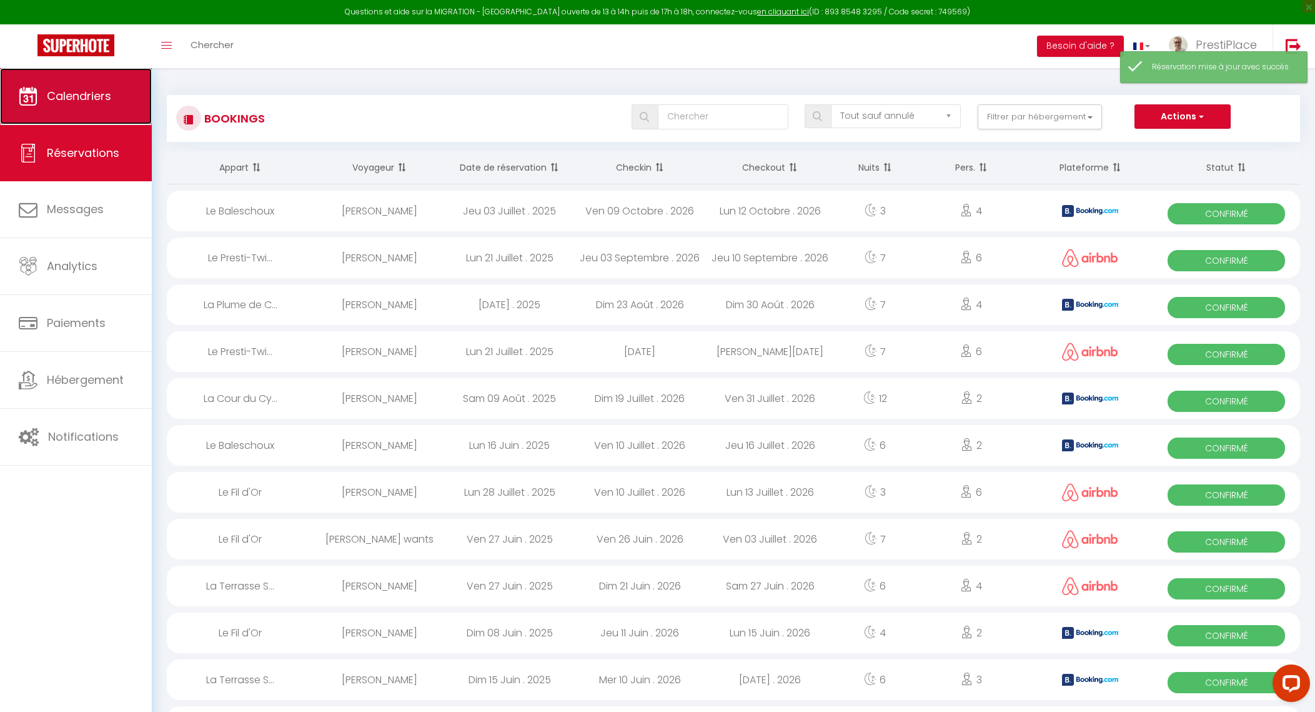
click at [68, 101] on span "Calendriers" at bounding box center [79, 96] width 64 height 16
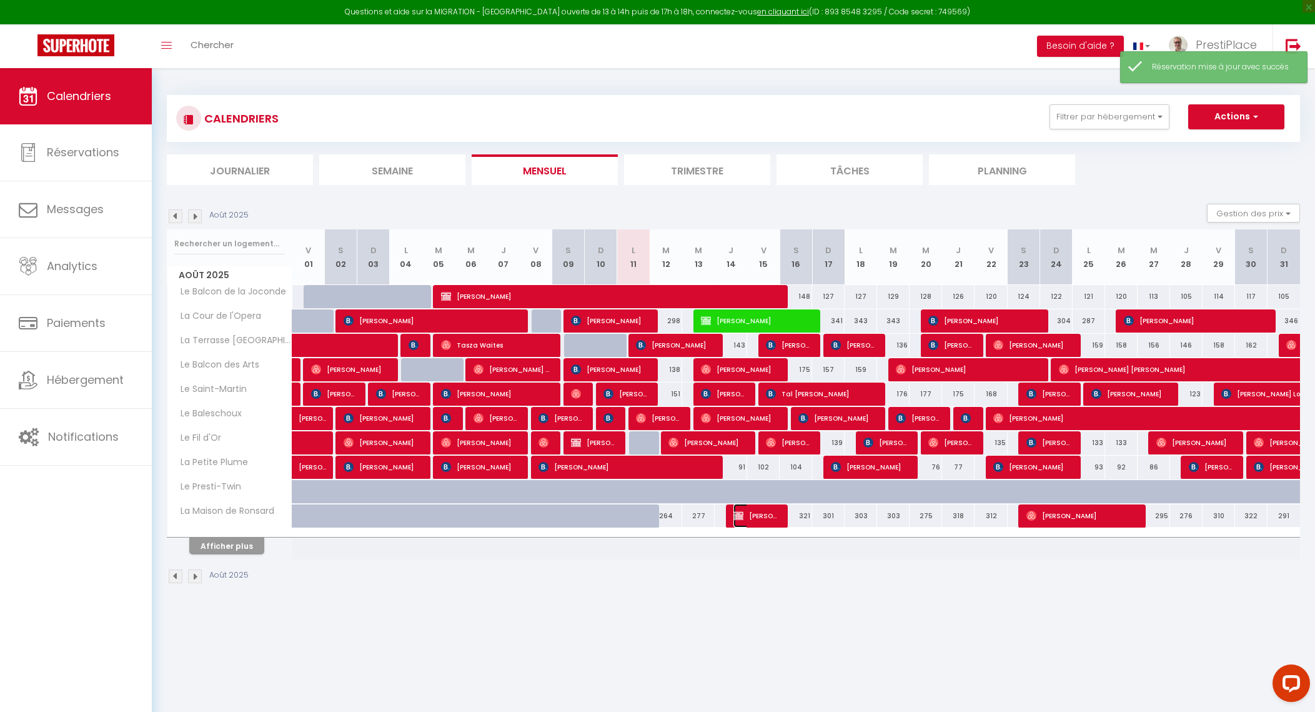
click at [755, 511] on span "[PERSON_NAME]" at bounding box center [755, 516] width 43 height 24
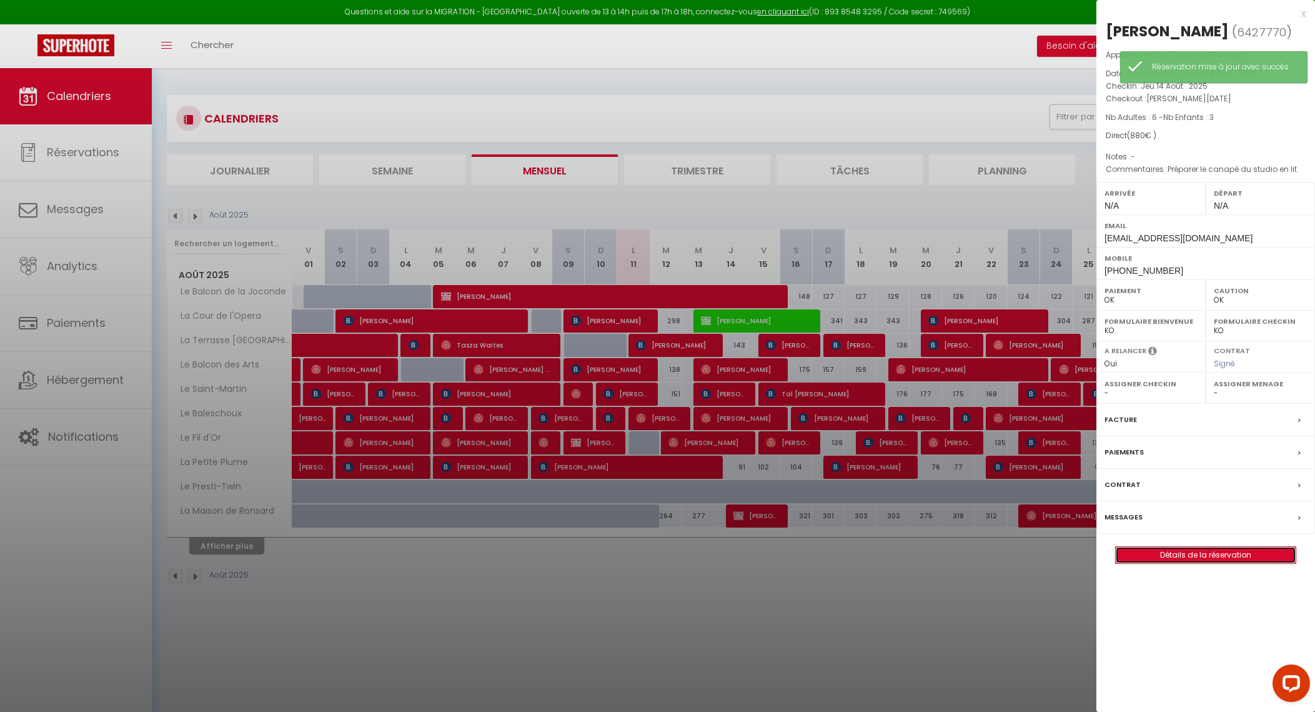
click at [1212, 547] on link "Détails de la réservation" at bounding box center [1206, 555] width 180 height 16
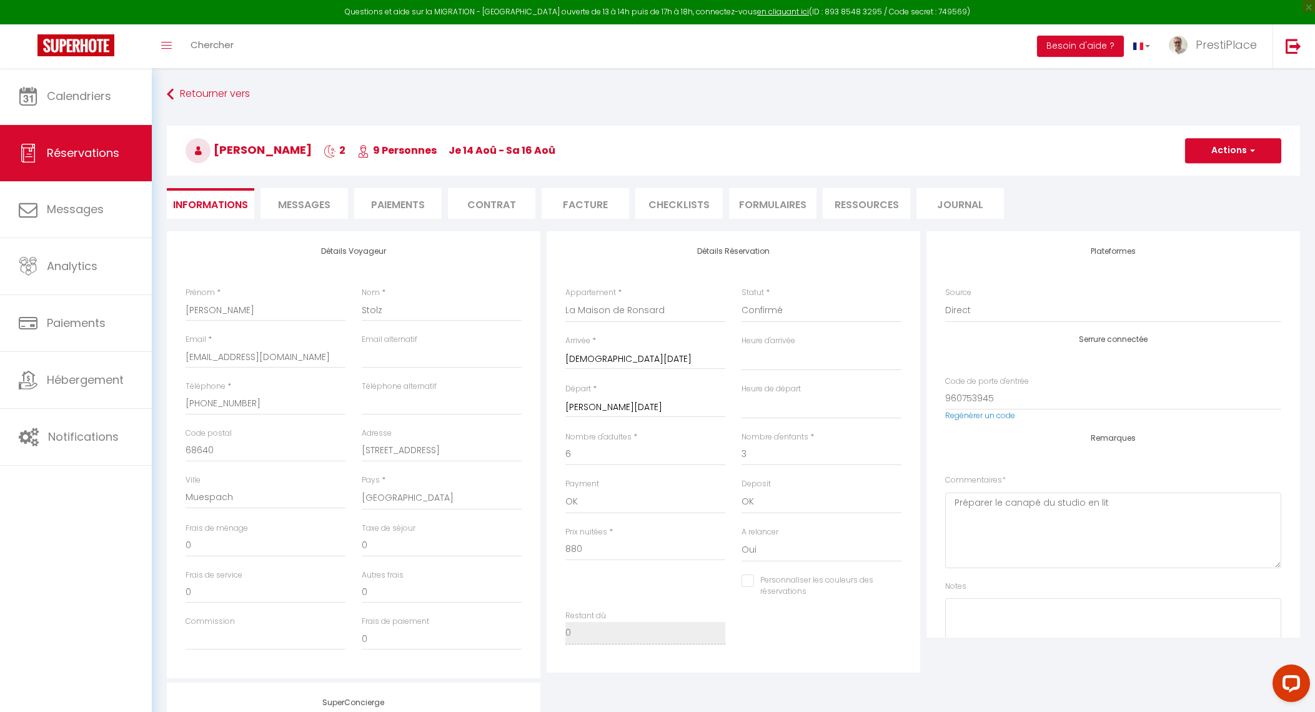
click at [301, 209] on span "Messages" at bounding box center [304, 204] width 52 height 14
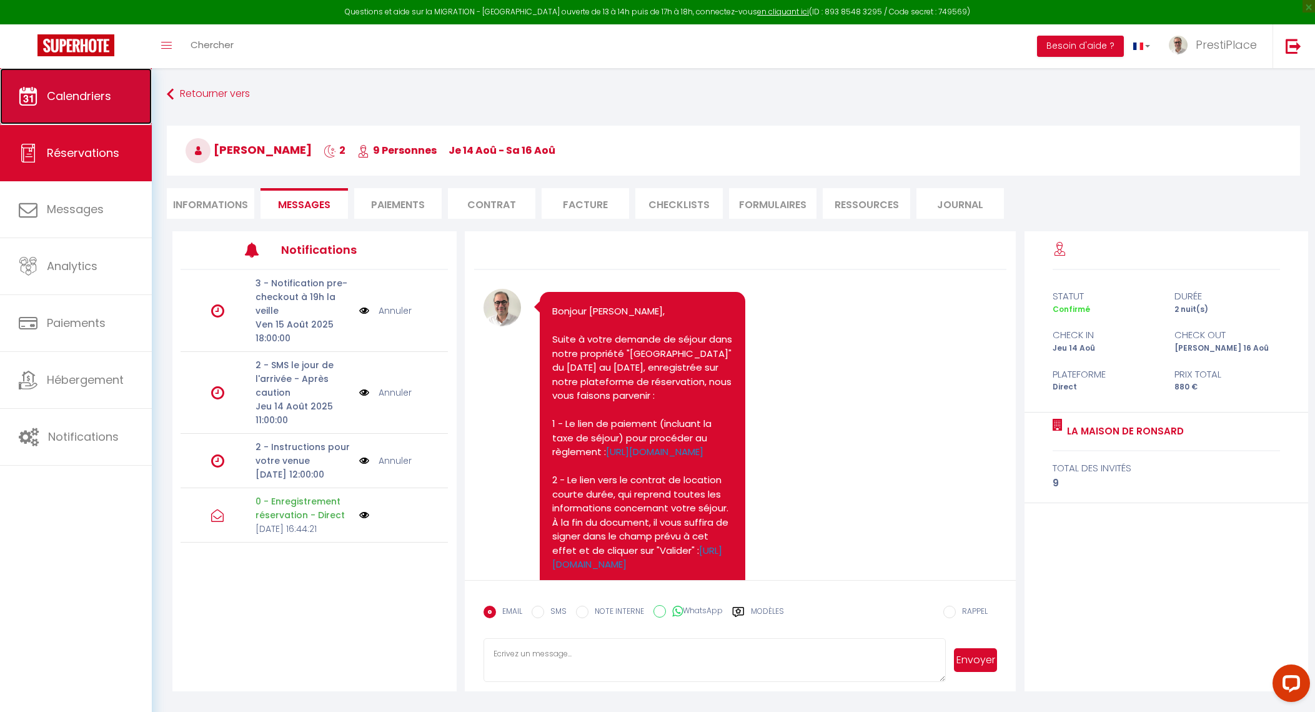
click at [67, 91] on span "Calendriers" at bounding box center [79, 96] width 64 height 16
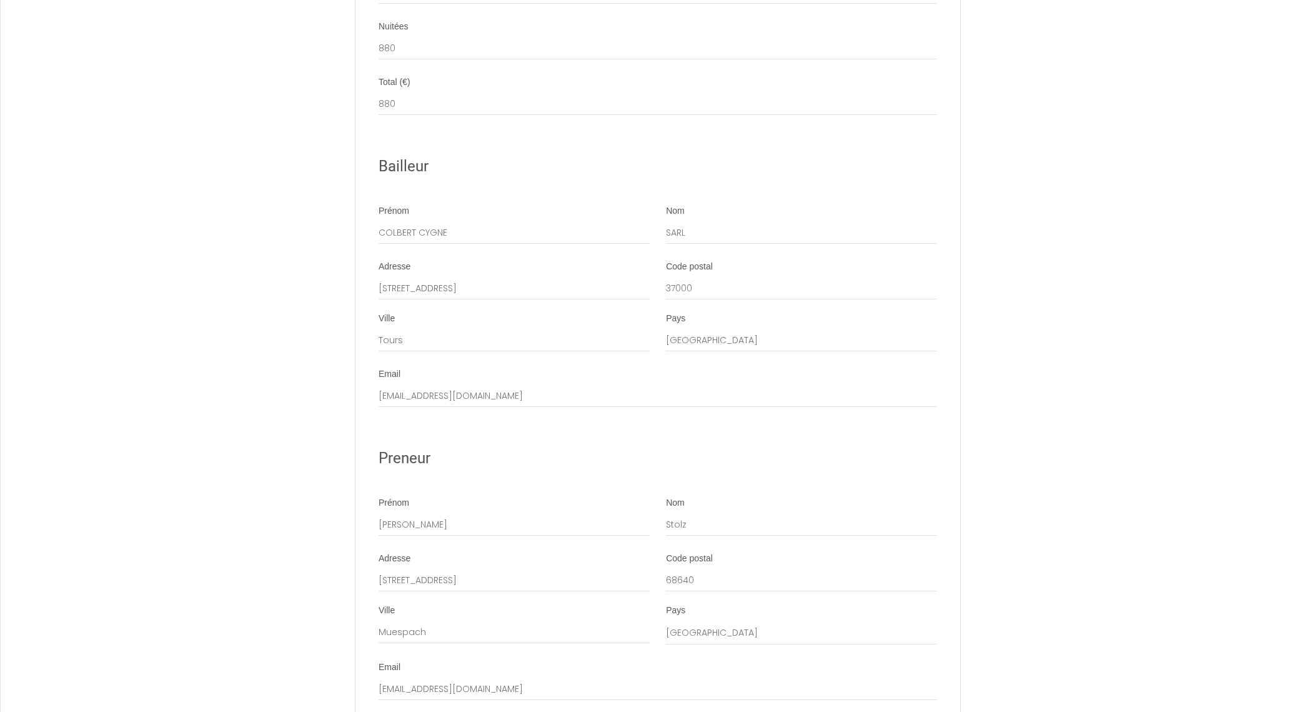
scroll to position [1901, 0]
